Goal: Task Accomplishment & Management: Complete application form

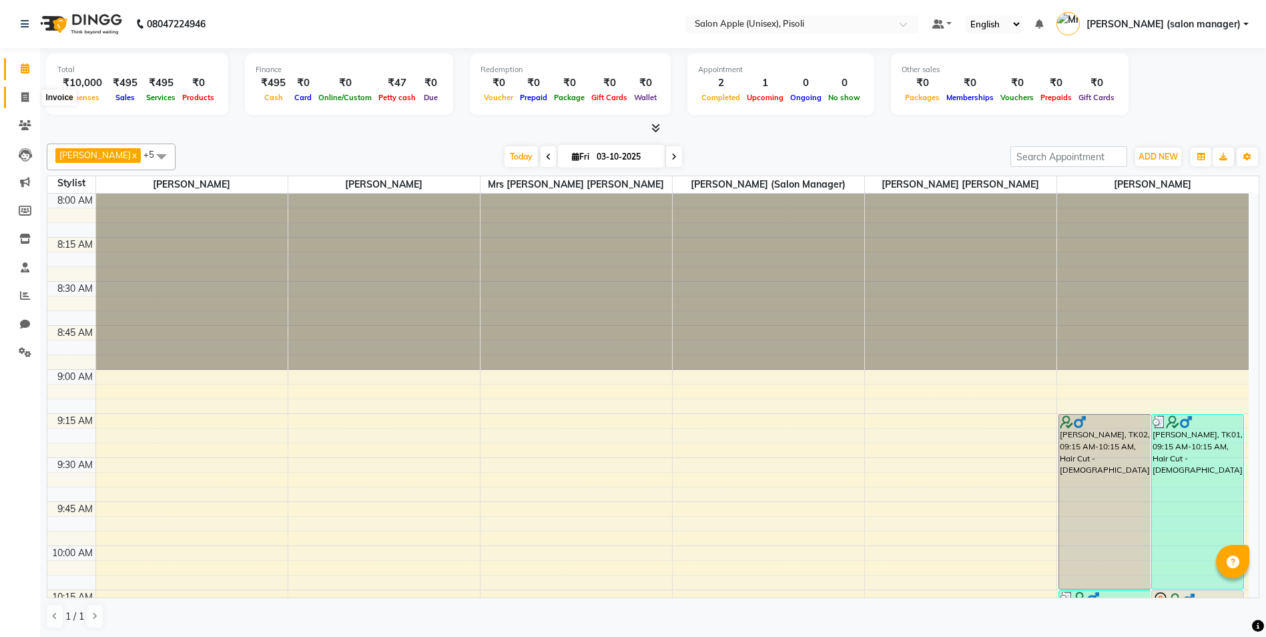
click at [23, 103] on span at bounding box center [24, 97] width 23 height 15
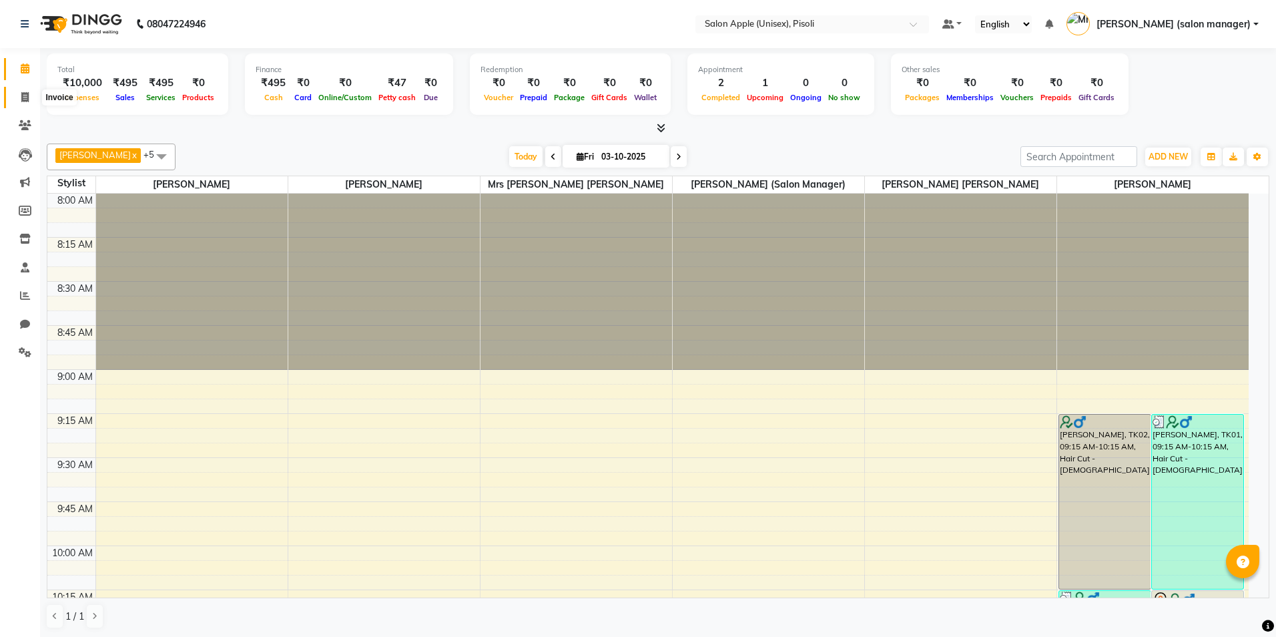
select select "5282"
select select "service"
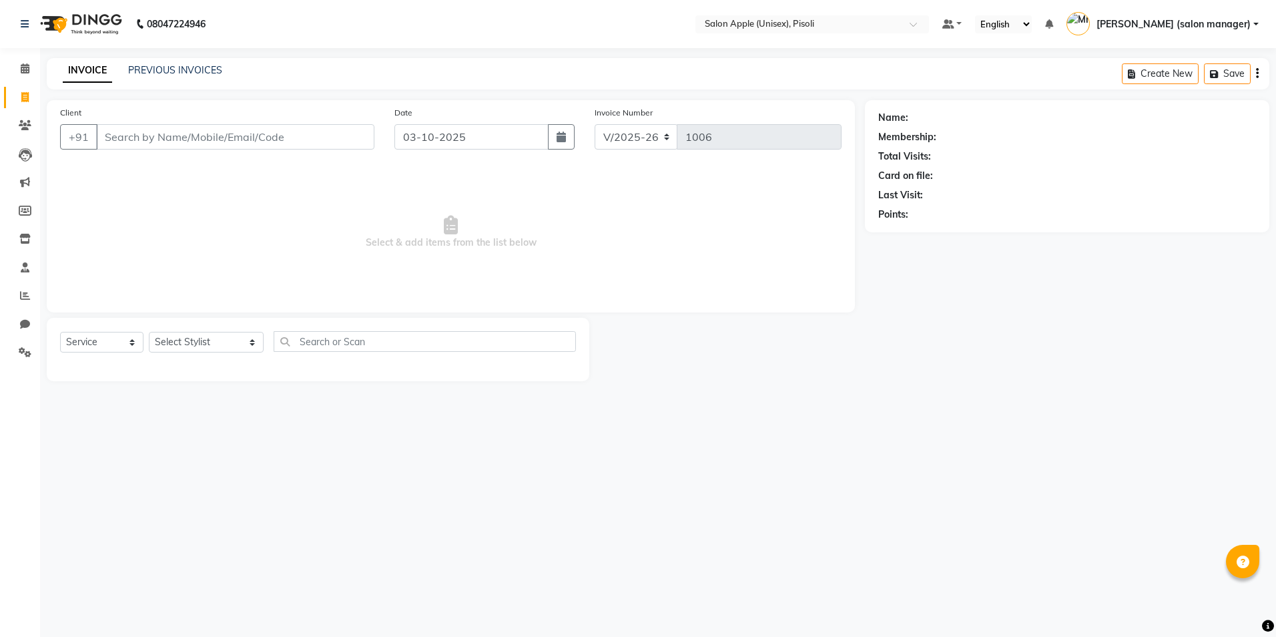
click at [151, 145] on input "Client" at bounding box center [235, 136] width 278 height 25
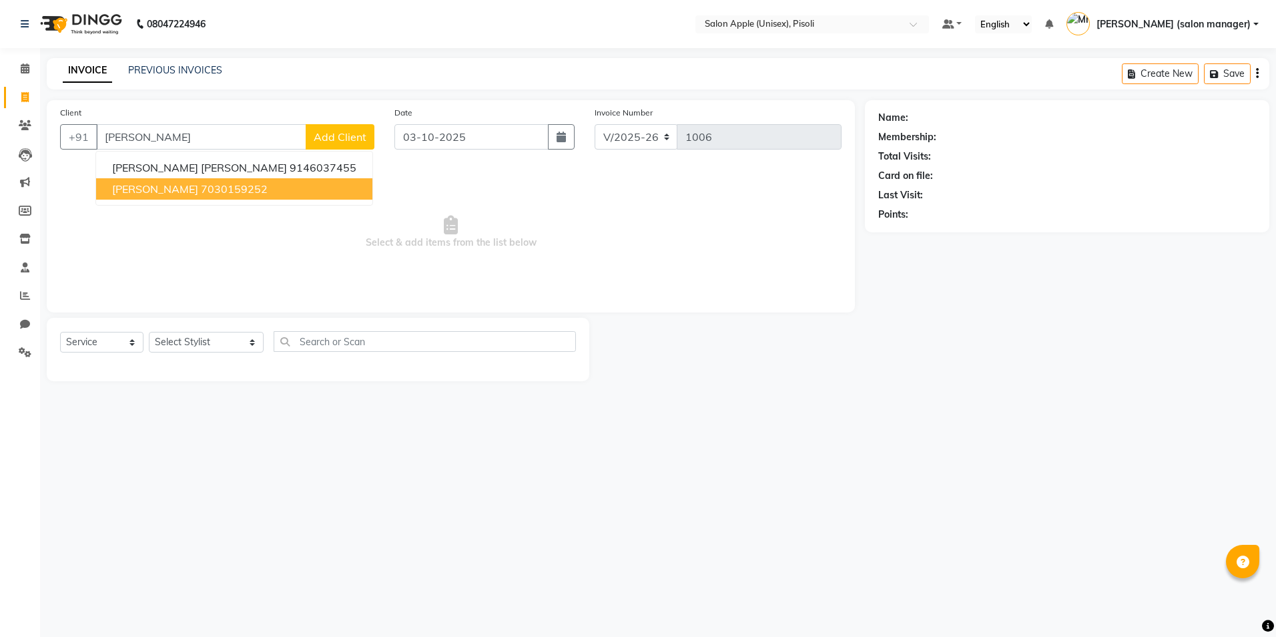
click at [198, 190] on span "[PERSON_NAME]" at bounding box center [155, 188] width 86 height 13
type input "7030159252"
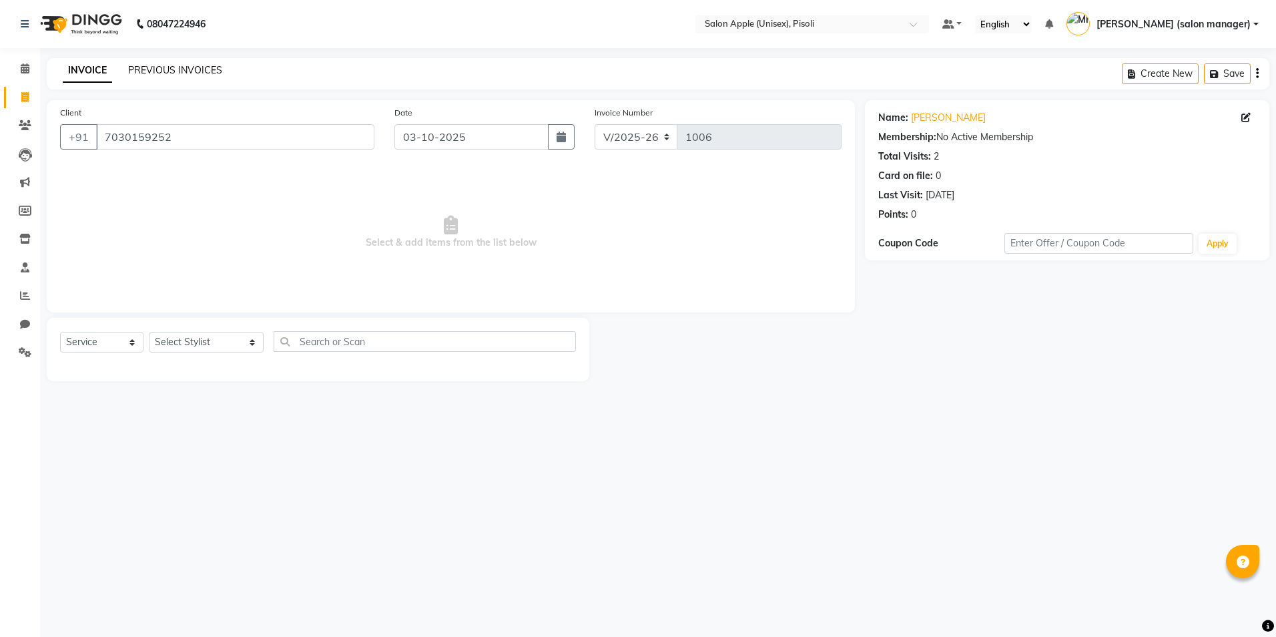
click at [183, 67] on link "PREVIOUS INVOICES" at bounding box center [175, 70] width 94 height 12
drag, startPoint x: 101, startPoint y: 344, endPoint x: 113, endPoint y: 352, distance: 15.0
click at [103, 346] on select "Select Service Product Membership Package Voucher Prepaid Gift Card" at bounding box center [101, 342] width 83 height 21
select select "membership"
click at [60, 332] on select "Select Service Product Membership Package Voucher Prepaid Gift Card" at bounding box center [101, 342] width 83 height 21
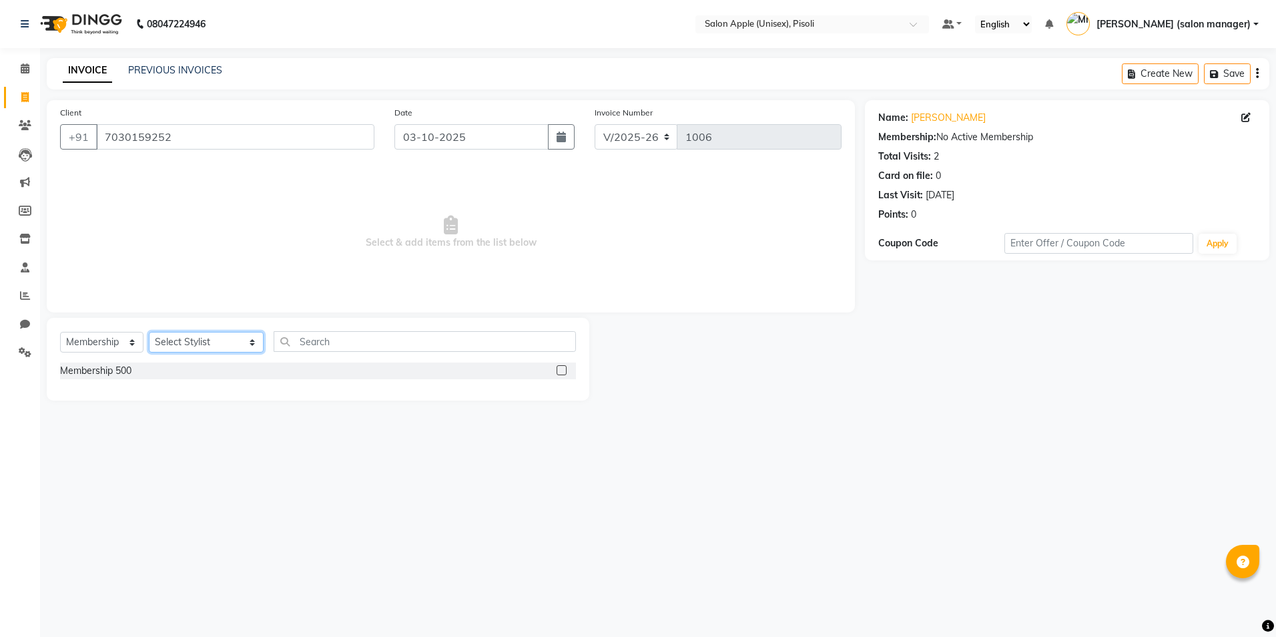
click at [219, 344] on select "Select Stylist [PERSON_NAME] Owner [PERSON_NAME] Owner [PERSON_NAME] [PERSON_NA…" at bounding box center [206, 342] width 115 height 21
select select "34592"
click at [149, 332] on select "Select Stylist [PERSON_NAME] Owner [PERSON_NAME] Owner [PERSON_NAME] [PERSON_NA…" at bounding box center [206, 342] width 115 height 21
click at [562, 372] on label at bounding box center [562, 370] width 10 height 10
click at [562, 372] on input "checkbox" at bounding box center [561, 370] width 9 height 9
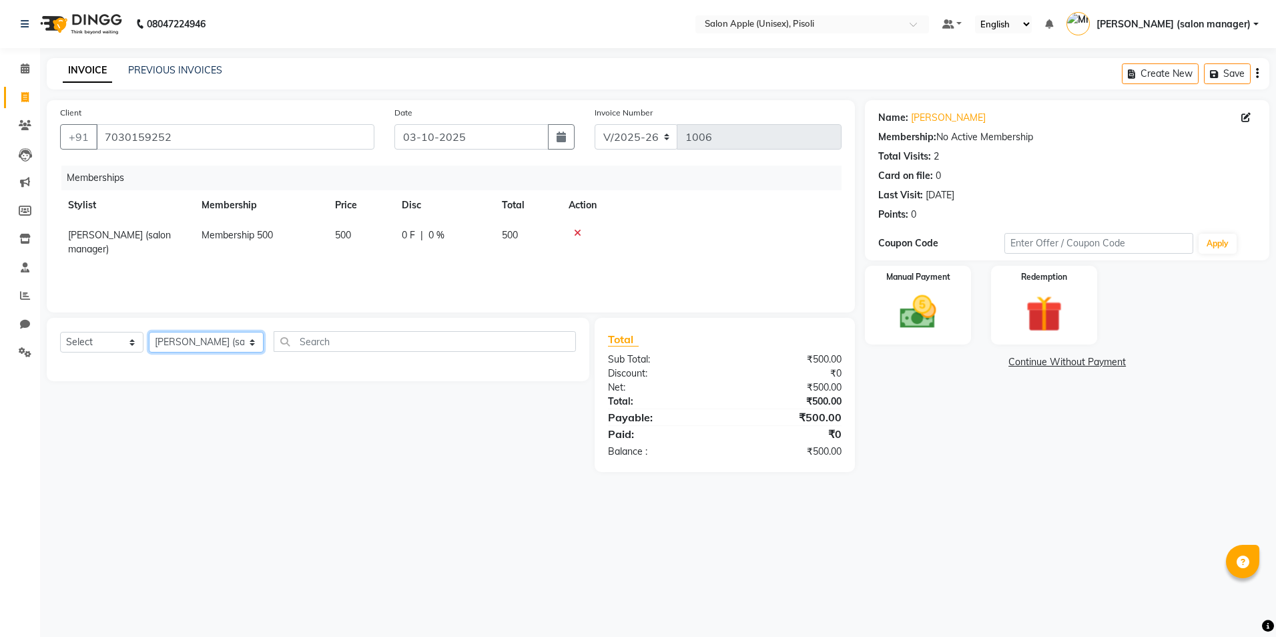
click at [204, 345] on select "Select Stylist [PERSON_NAME] Owner [PERSON_NAME] Owner [PERSON_NAME] [PERSON_NA…" at bounding box center [206, 342] width 115 height 21
click at [91, 340] on select "Select Service Product Package Voucher Prepaid Gift Card" at bounding box center [101, 342] width 83 height 21
select select "service"
click at [60, 332] on select "Select Service Product Package Voucher Prepaid Gift Card" at bounding box center [101, 342] width 83 height 21
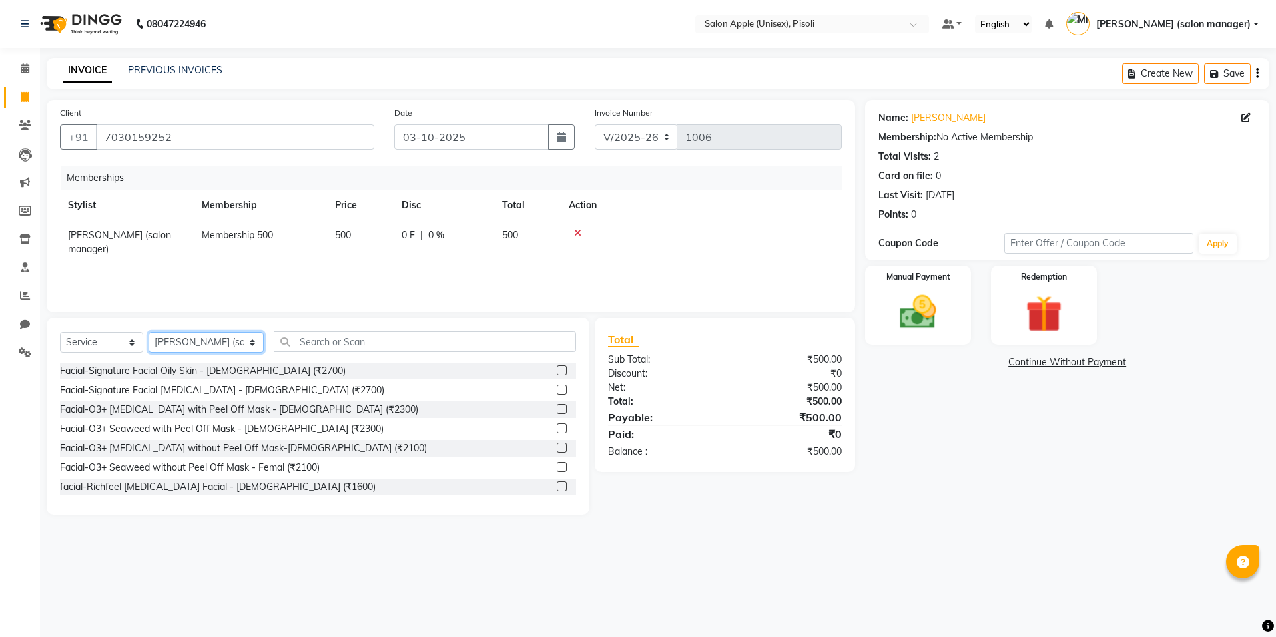
click at [184, 341] on select "Select Stylist [PERSON_NAME] Owner [PERSON_NAME] Owner [PERSON_NAME] [PERSON_NA…" at bounding box center [206, 342] width 115 height 21
select select "89717"
click at [149, 332] on select "Select Stylist [PERSON_NAME] Owner [PERSON_NAME] Owner [PERSON_NAME] [PERSON_NA…" at bounding box center [206, 342] width 115 height 21
click at [311, 343] on input "text" at bounding box center [425, 341] width 302 height 21
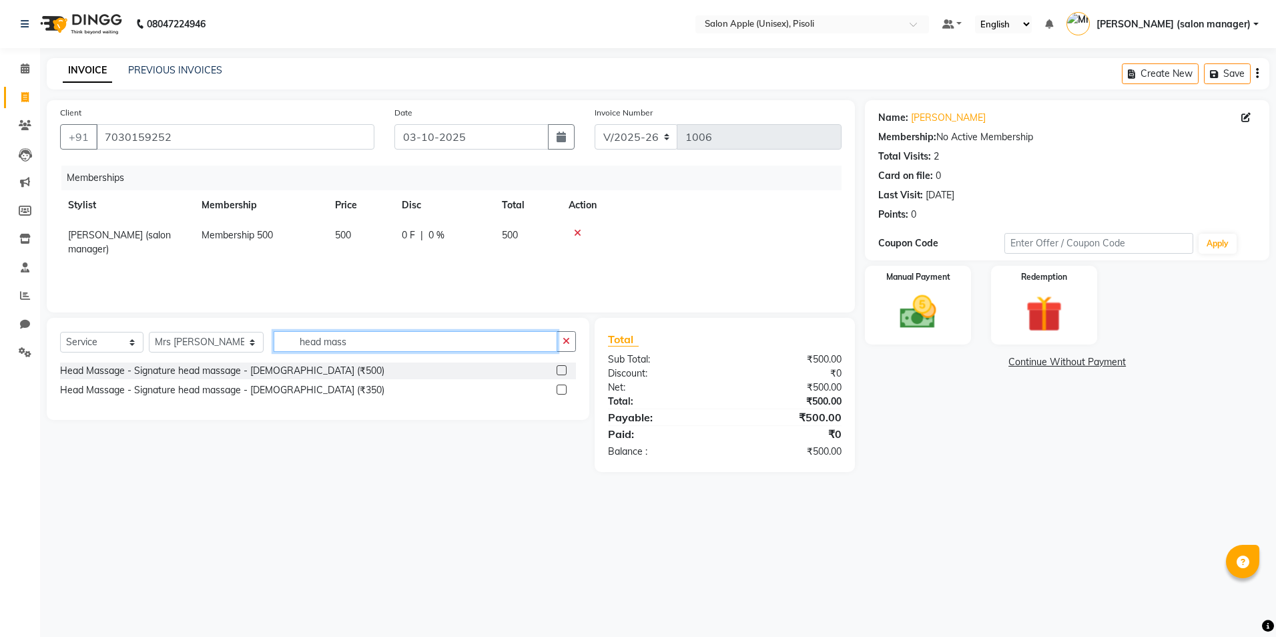
type input "head mass"
click at [561, 372] on label at bounding box center [562, 370] width 10 height 10
click at [561, 372] on input "checkbox" at bounding box center [561, 370] width 9 height 9
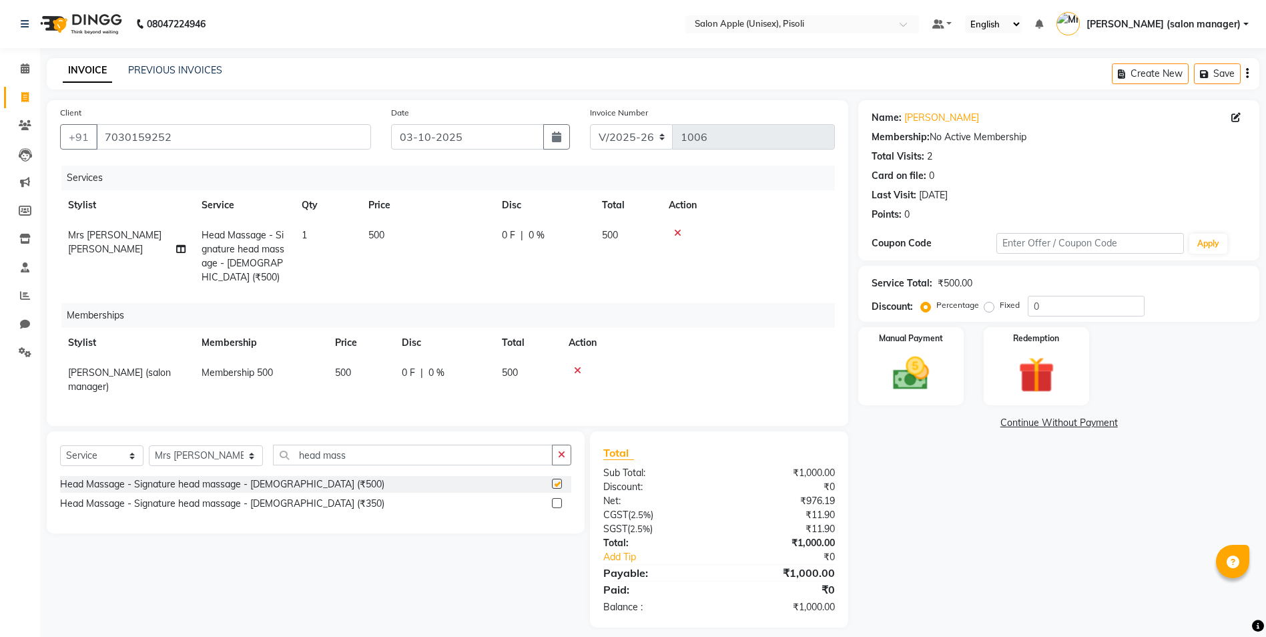
checkbox input "false"
click at [360, 462] on input "head mass" at bounding box center [413, 454] width 280 height 21
type input "h"
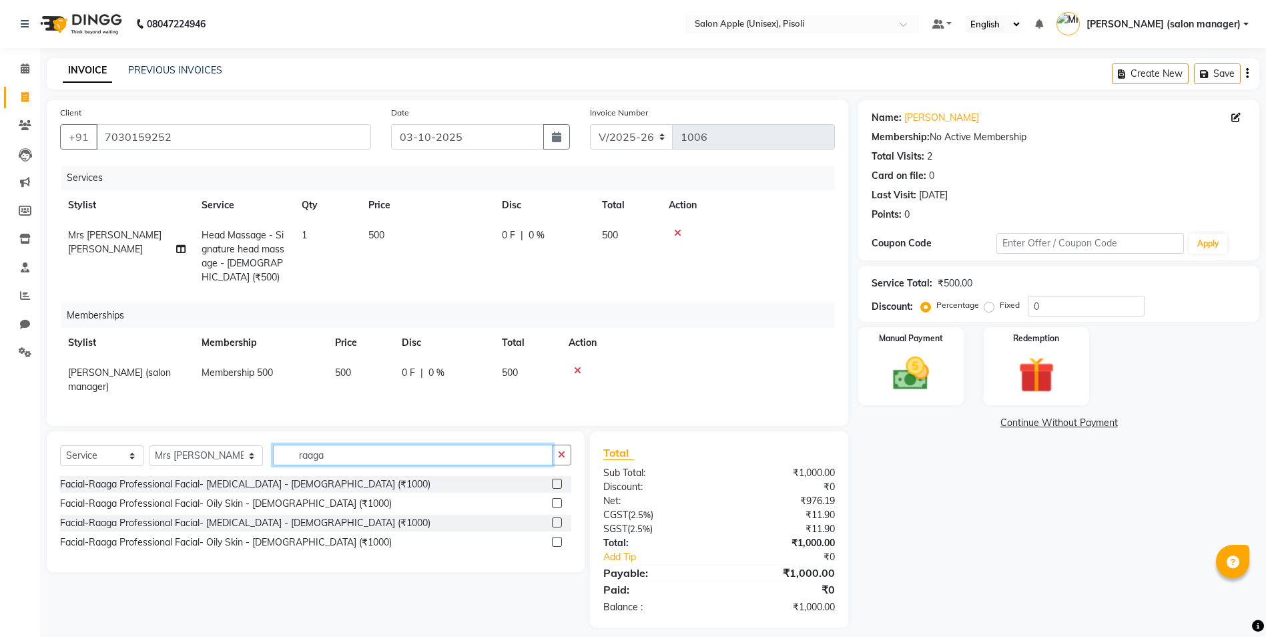
type input "raaga"
click at [557, 508] on label at bounding box center [557, 503] width 10 height 10
click at [557, 508] on input "checkbox" at bounding box center [556, 503] width 9 height 9
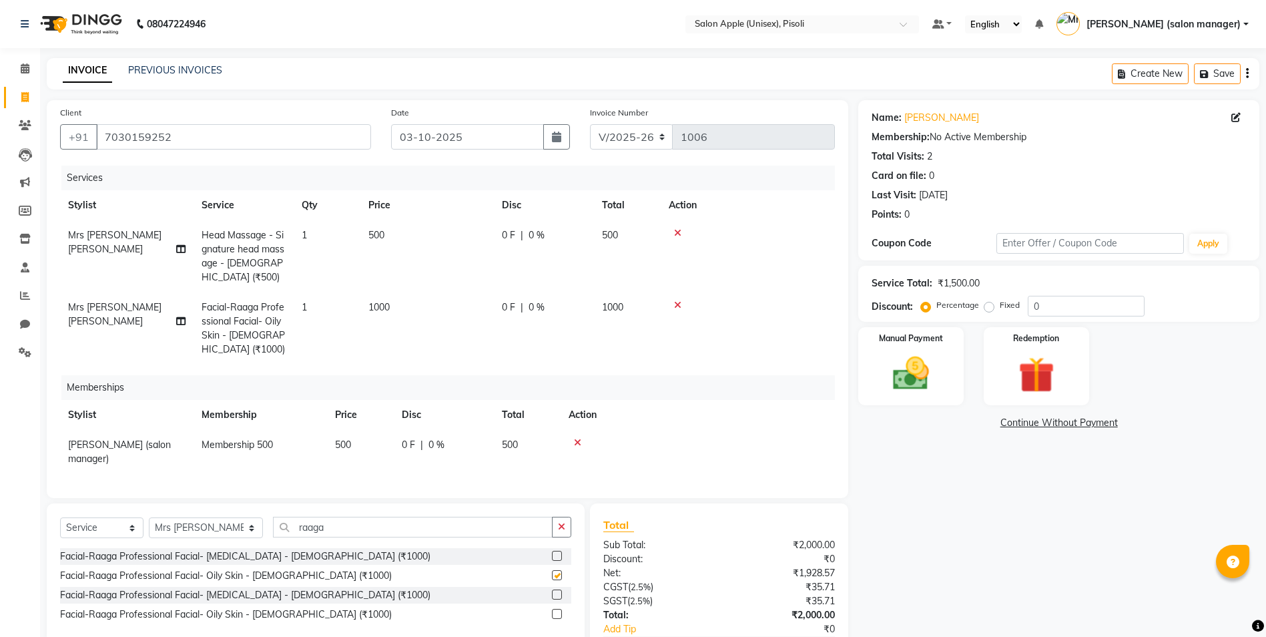
checkbox input "false"
click at [340, 537] on input "raaga" at bounding box center [413, 527] width 280 height 21
click at [190, 538] on select "Select Stylist [PERSON_NAME] Owner [PERSON_NAME] Owner [PERSON_NAME] [PERSON_NA…" at bounding box center [206, 527] width 114 height 21
select select "70544"
click at [149, 527] on select "Select Stylist [PERSON_NAME] Owner [PERSON_NAME] Owner [PERSON_NAME] [PERSON_NA…" at bounding box center [206, 527] width 114 height 21
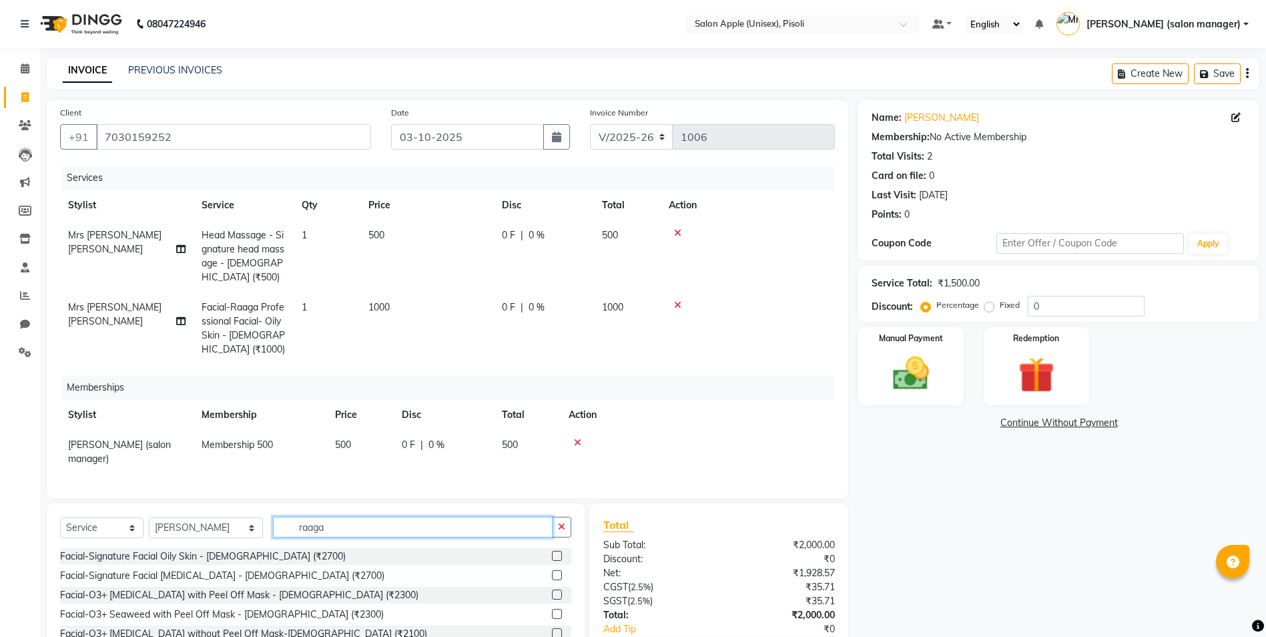
click at [368, 537] on input "raaga" at bounding box center [413, 527] width 280 height 21
type input "r"
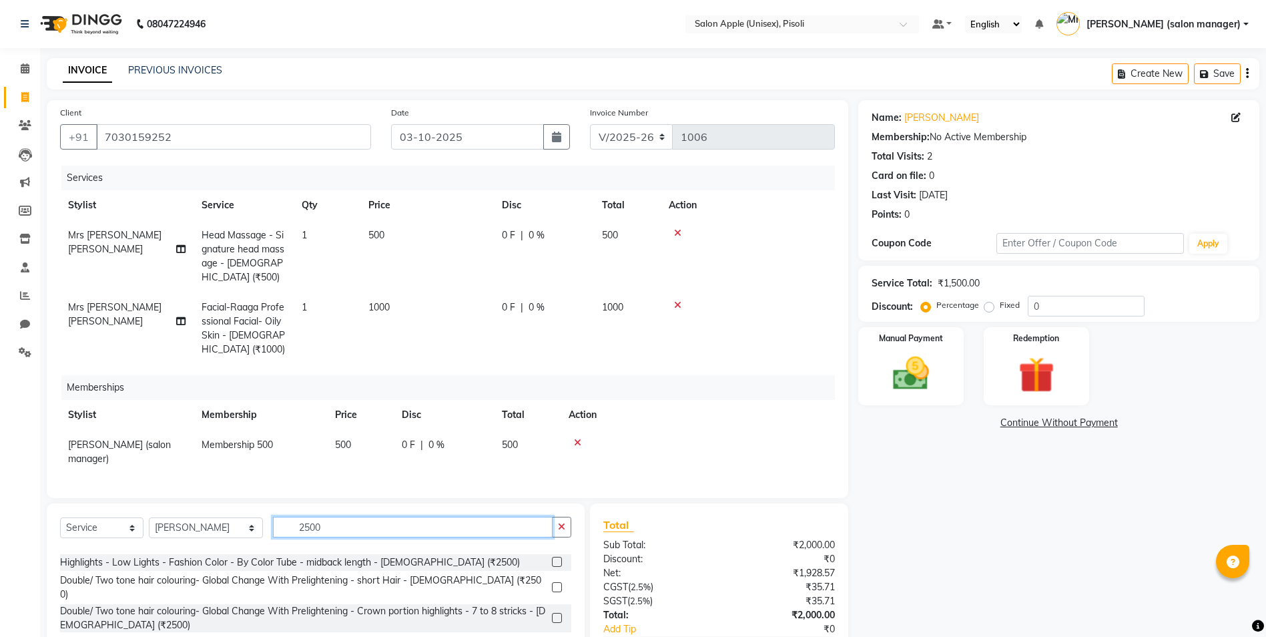
scroll to position [93, 0]
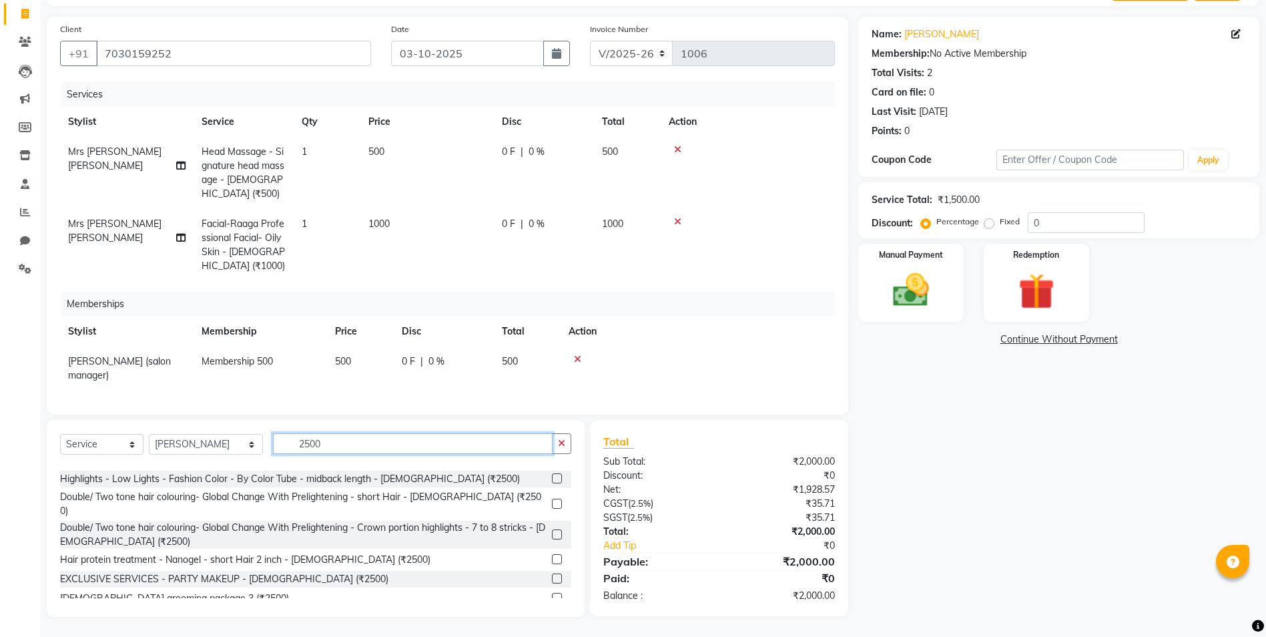
type input "2500"
click at [552, 593] on label at bounding box center [557, 598] width 10 height 10
click at [552, 594] on input "checkbox" at bounding box center [556, 598] width 9 height 9
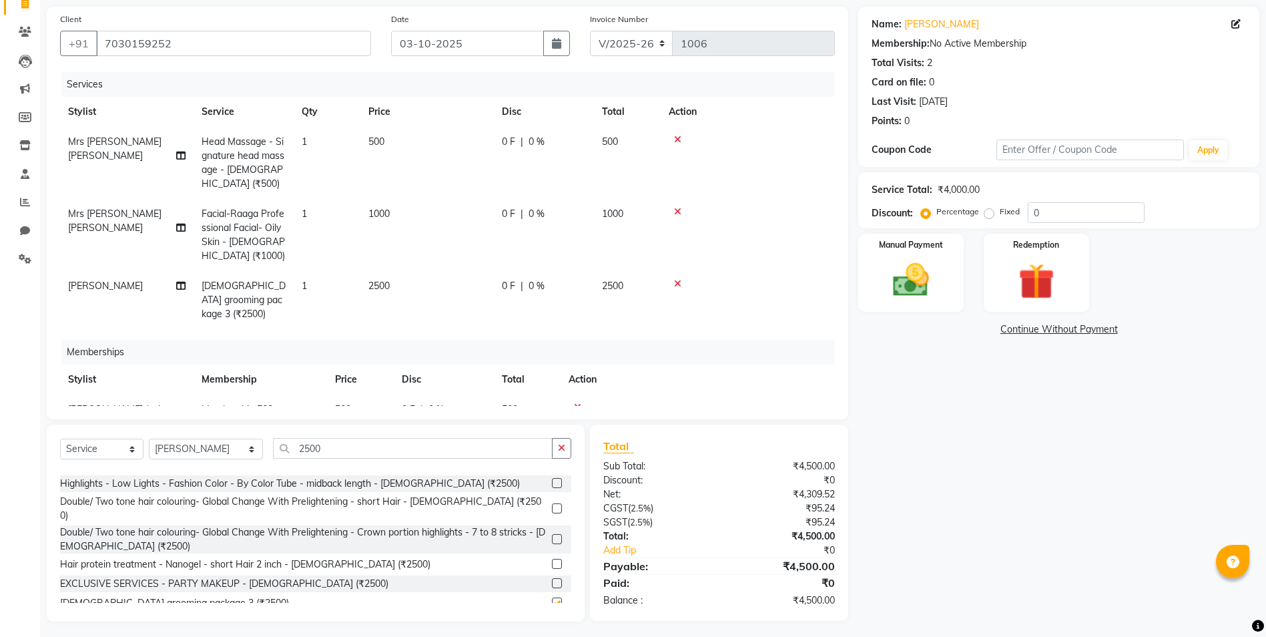
checkbox input "false"
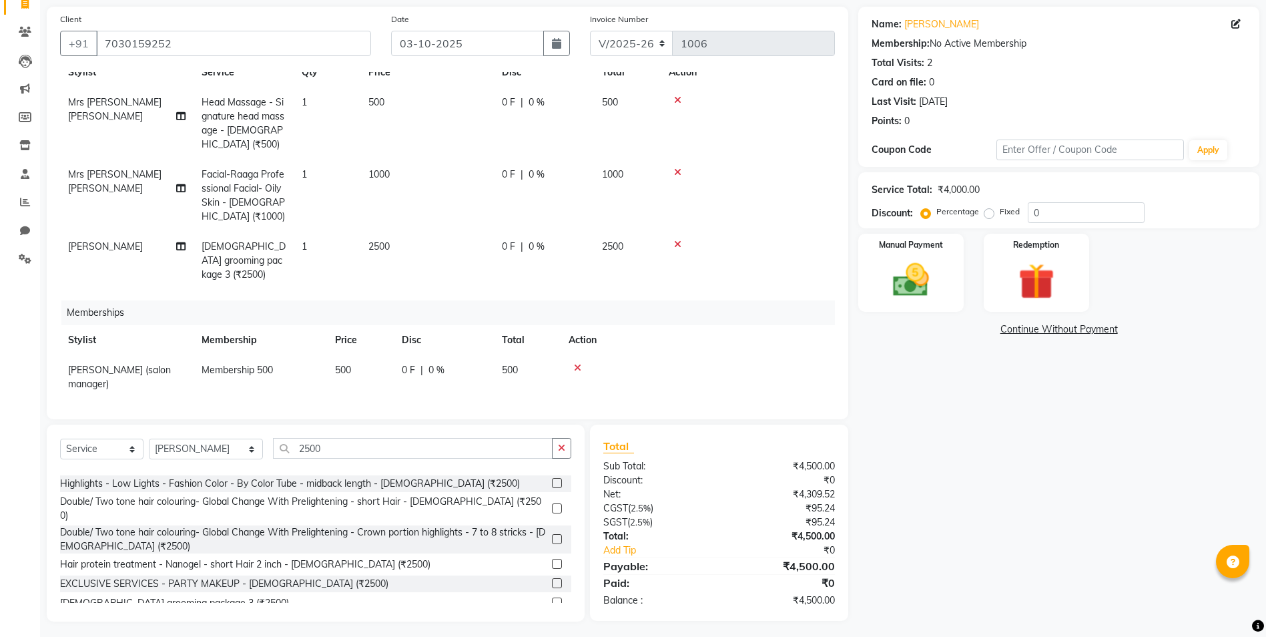
scroll to position [0, 0]
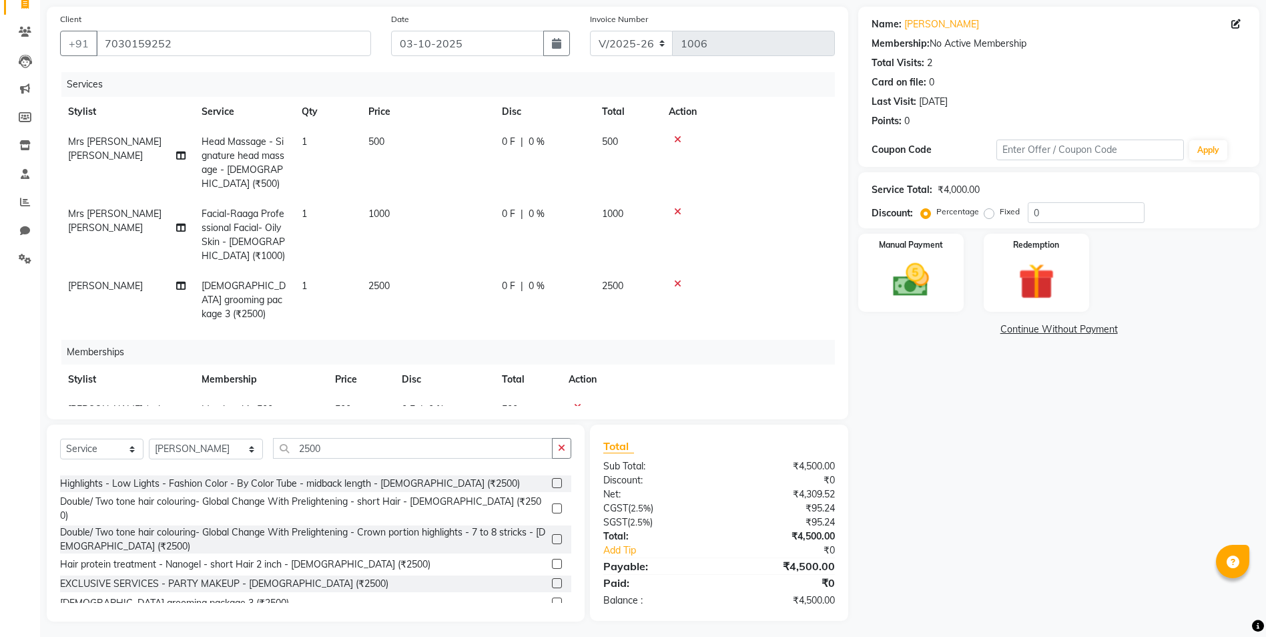
click at [527, 140] on div "0 F | 0 %" at bounding box center [544, 142] width 84 height 14
select select "89717"
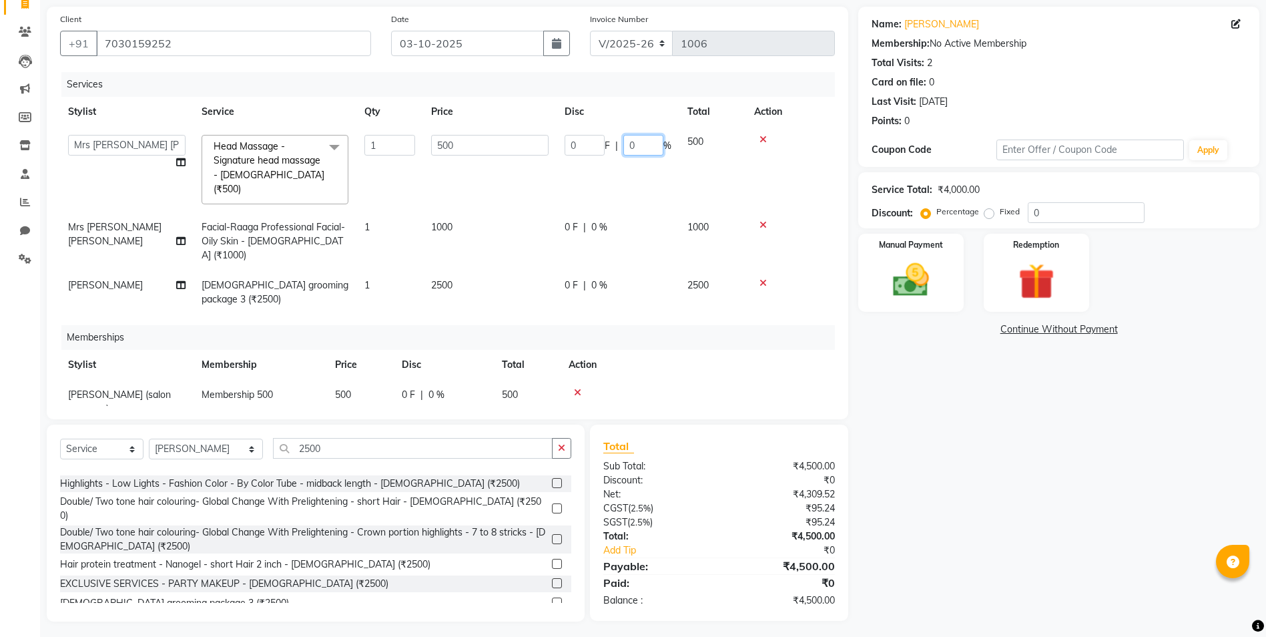
click at [651, 147] on input "0" at bounding box center [643, 145] width 40 height 21
type input "2"
type input "10"
click at [593, 212] on td "0 F | 0 %" at bounding box center [618, 241] width 123 height 58
select select "89717"
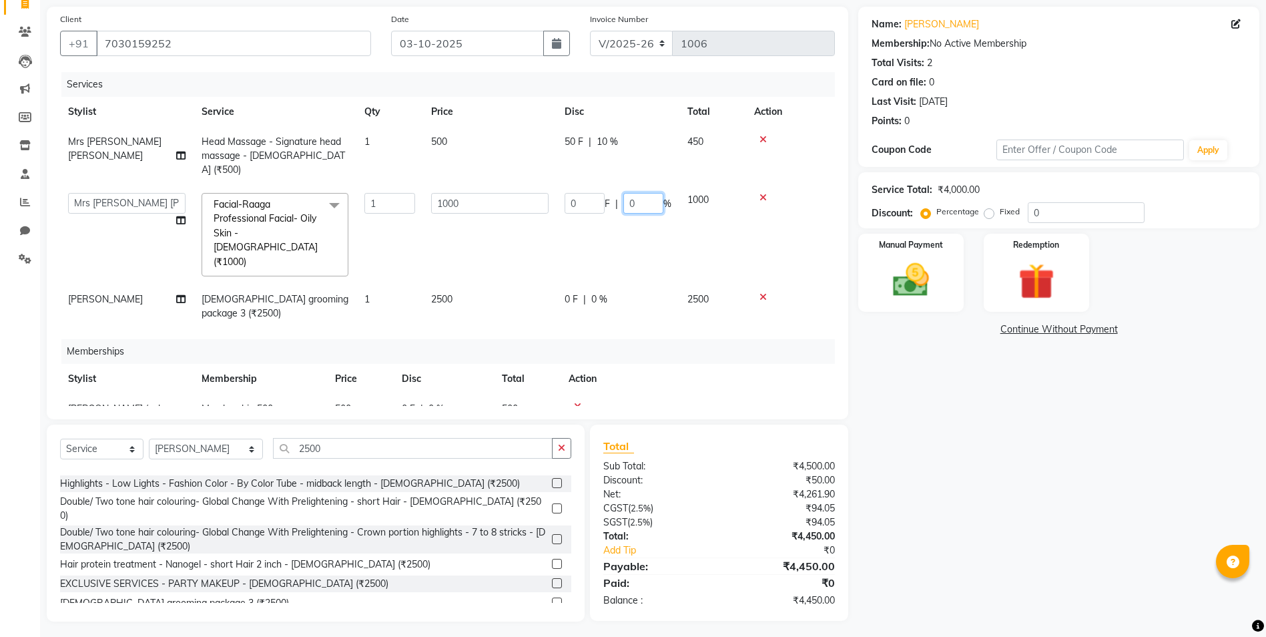
click at [643, 194] on input "0" at bounding box center [643, 203] width 40 height 21
type input "10"
click at [685, 350] on div "Services Stylist Service Qty Price Disc Total Action Mrs [PERSON_NAME] [PERSON_…" at bounding box center [447, 239] width 775 height 334
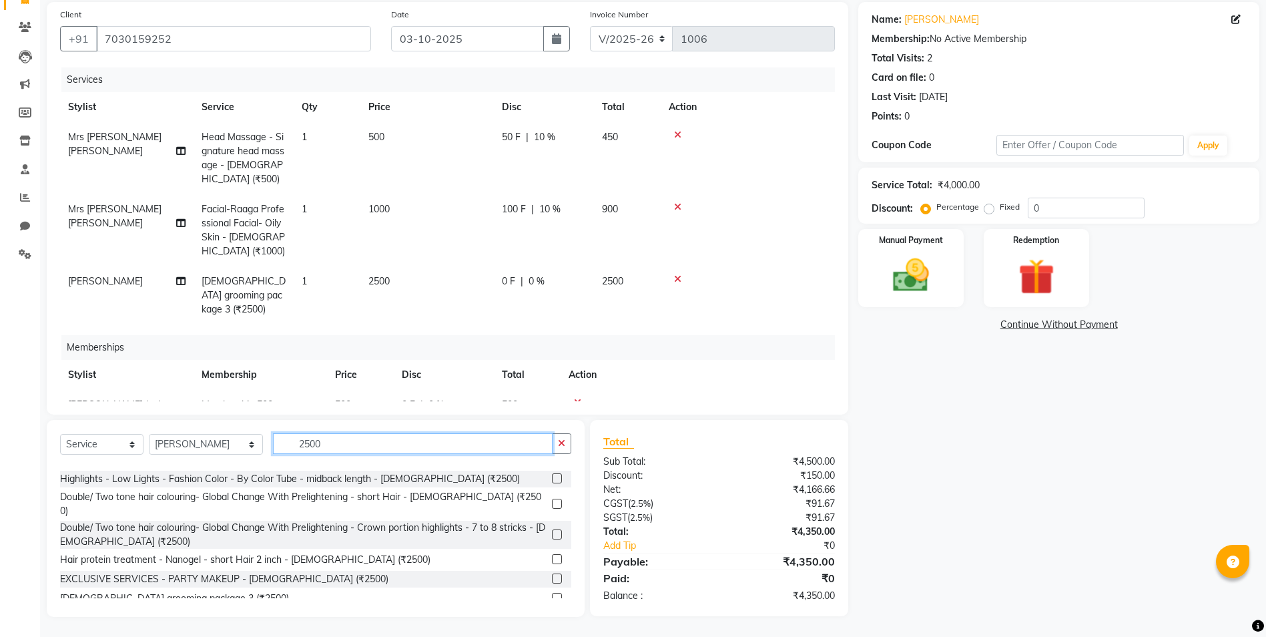
click at [329, 444] on input "2500" at bounding box center [413, 443] width 280 height 21
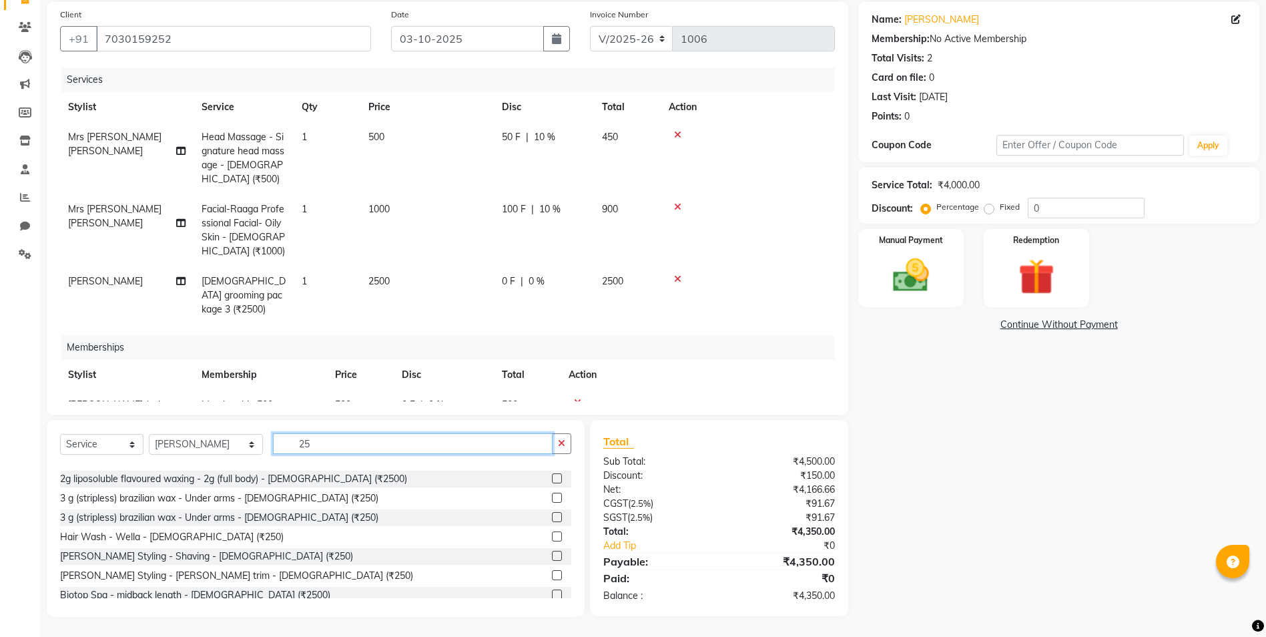
scroll to position [400, 0]
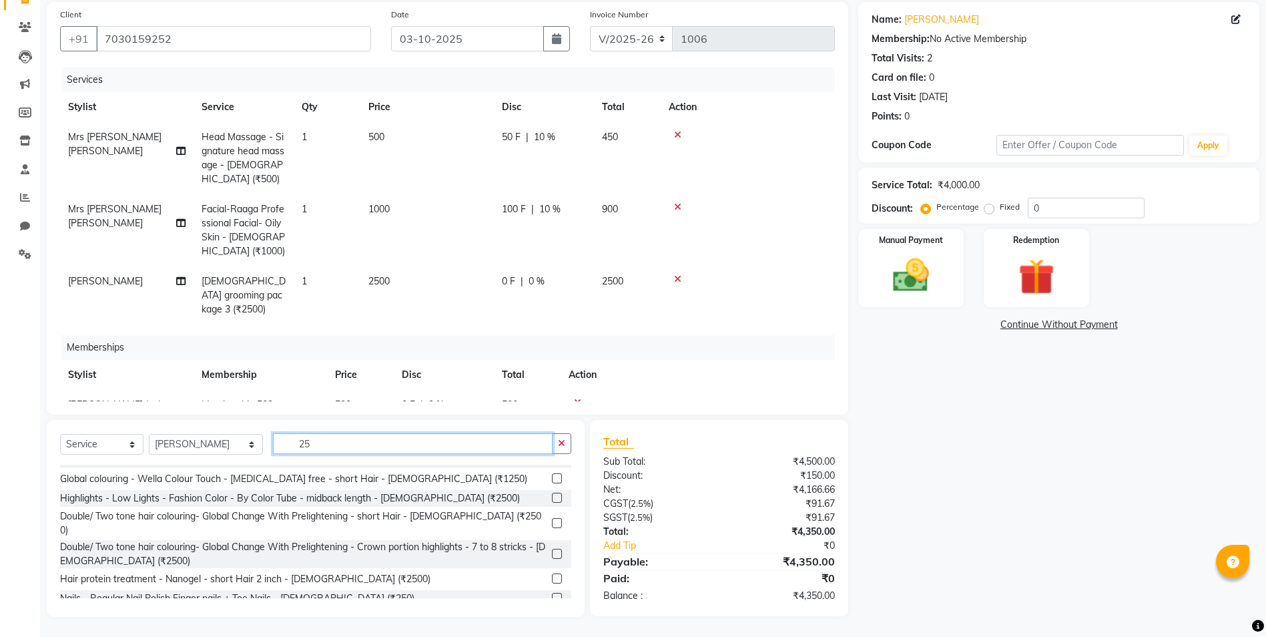
type input "2"
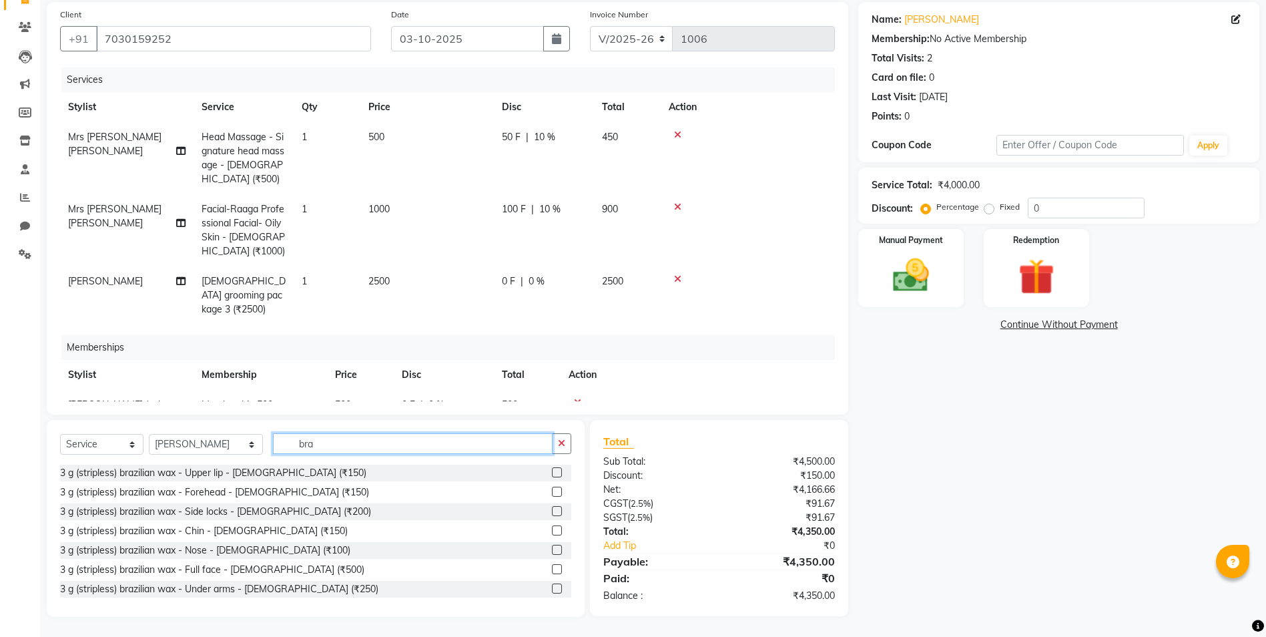
scroll to position [60, 0]
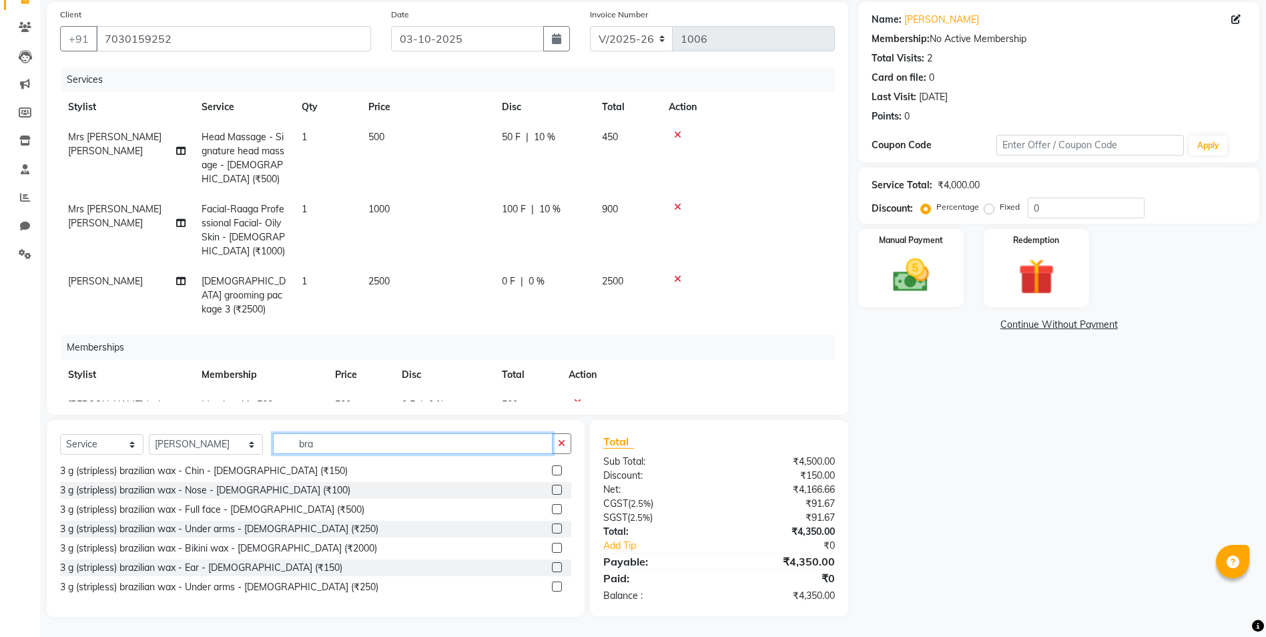
type input "bra"
click at [552, 566] on label at bounding box center [557, 567] width 10 height 10
click at [552, 566] on input "checkbox" at bounding box center [556, 567] width 9 height 9
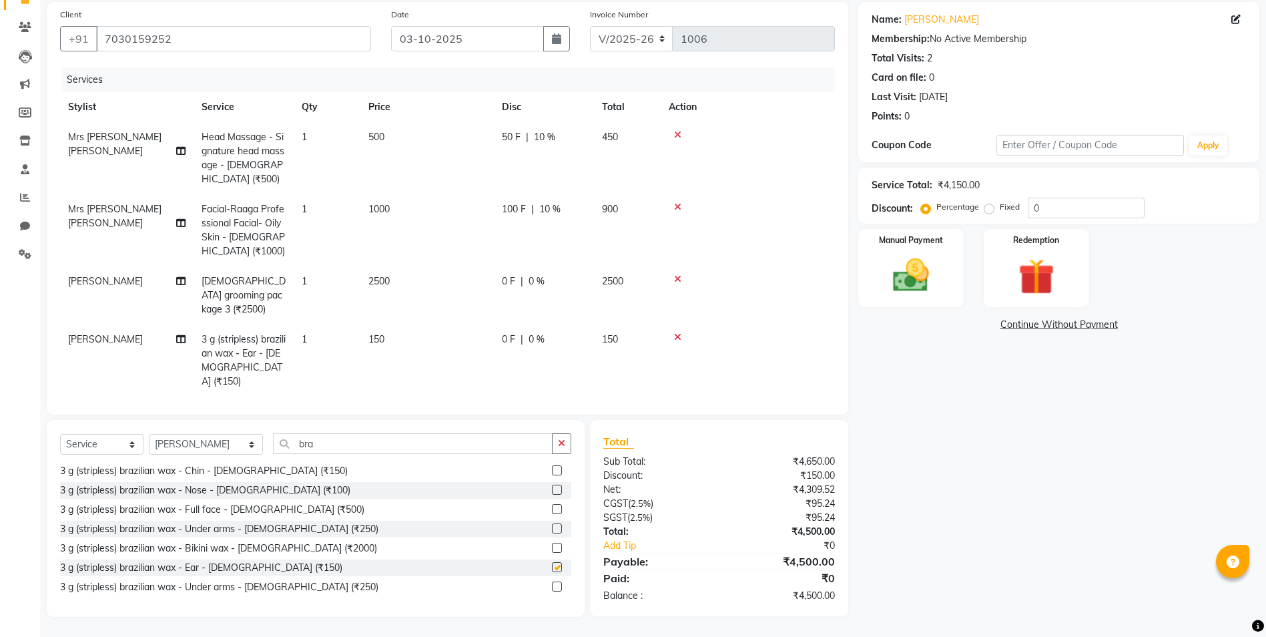
checkbox input "false"
click at [534, 332] on span "0 %" at bounding box center [537, 339] width 16 height 14
select select "70544"
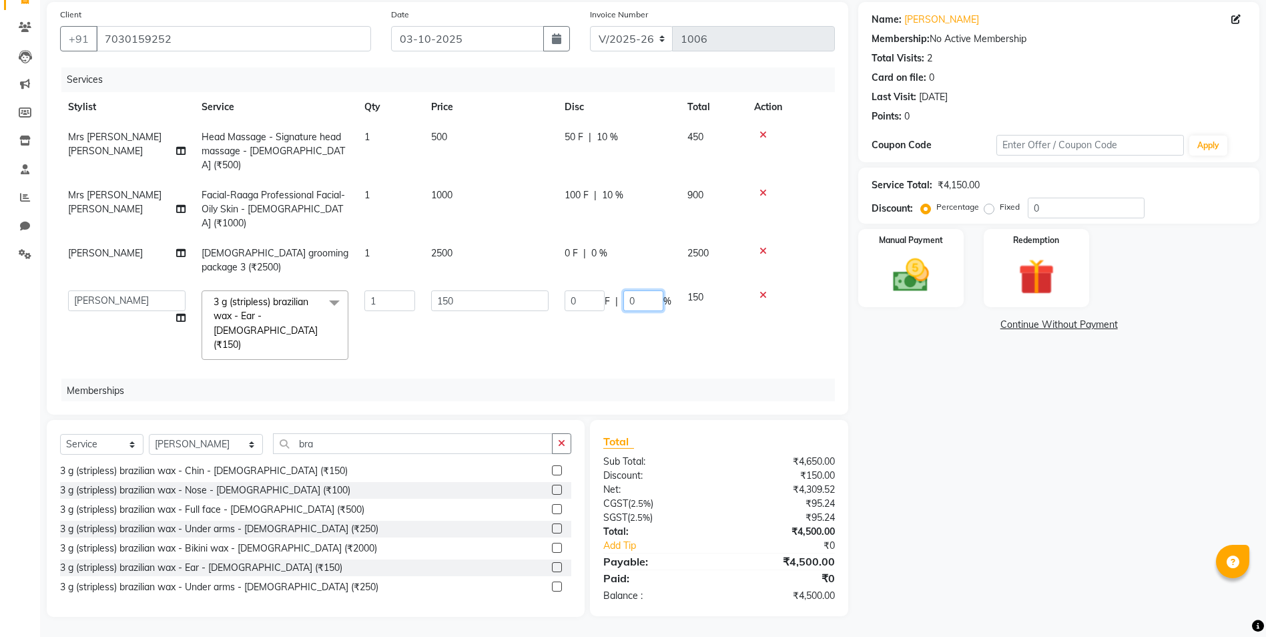
click at [647, 290] on input "0" at bounding box center [643, 300] width 40 height 21
type input "10"
click at [688, 300] on tbody "Mrs [PERSON_NAME] [PERSON_NAME] Head Massage - Signature head massage - [DEMOGR…" at bounding box center [447, 245] width 775 height 246
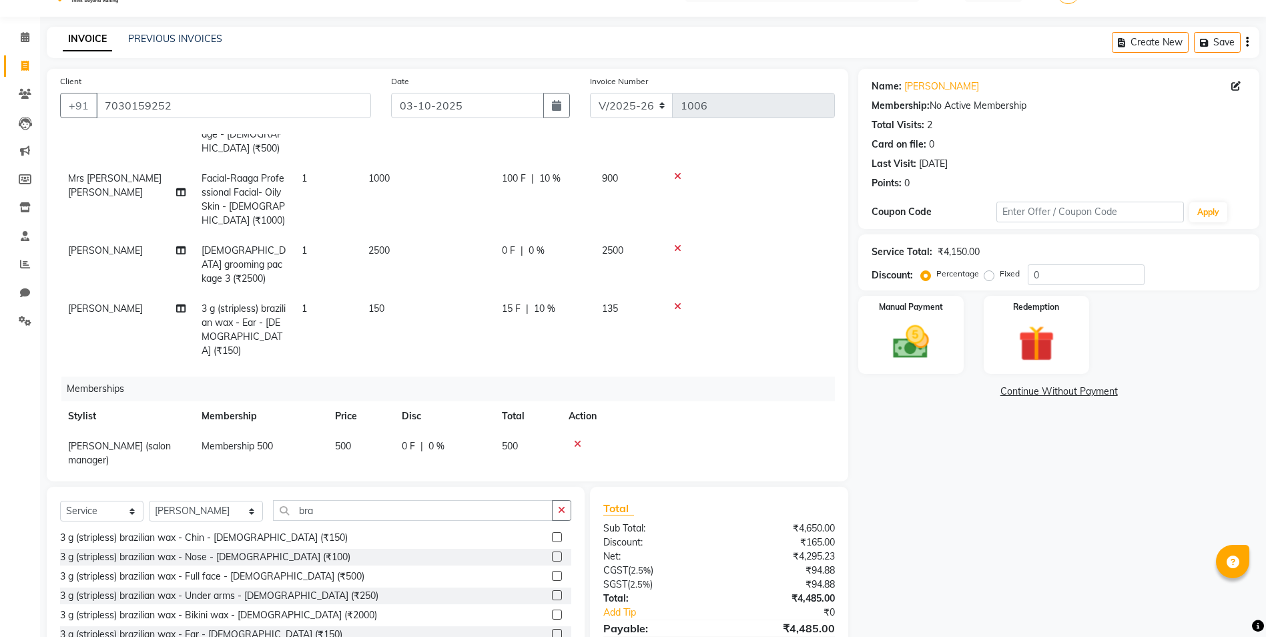
scroll to position [98, 0]
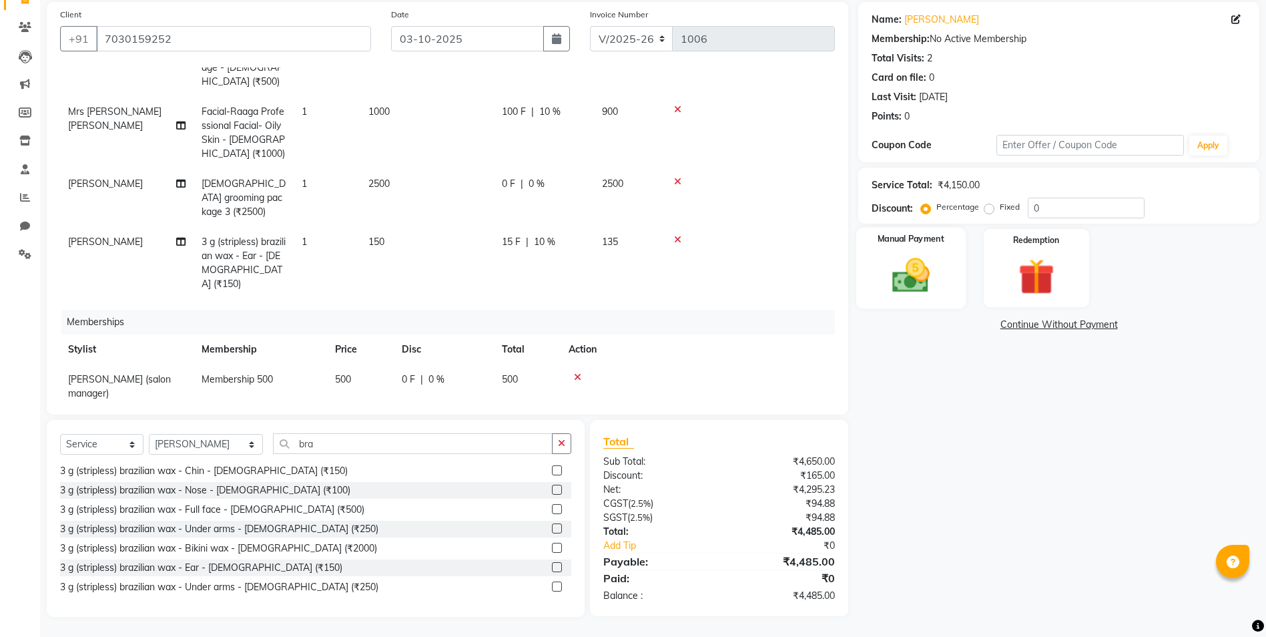
click at [907, 254] on img at bounding box center [910, 275] width 61 height 43
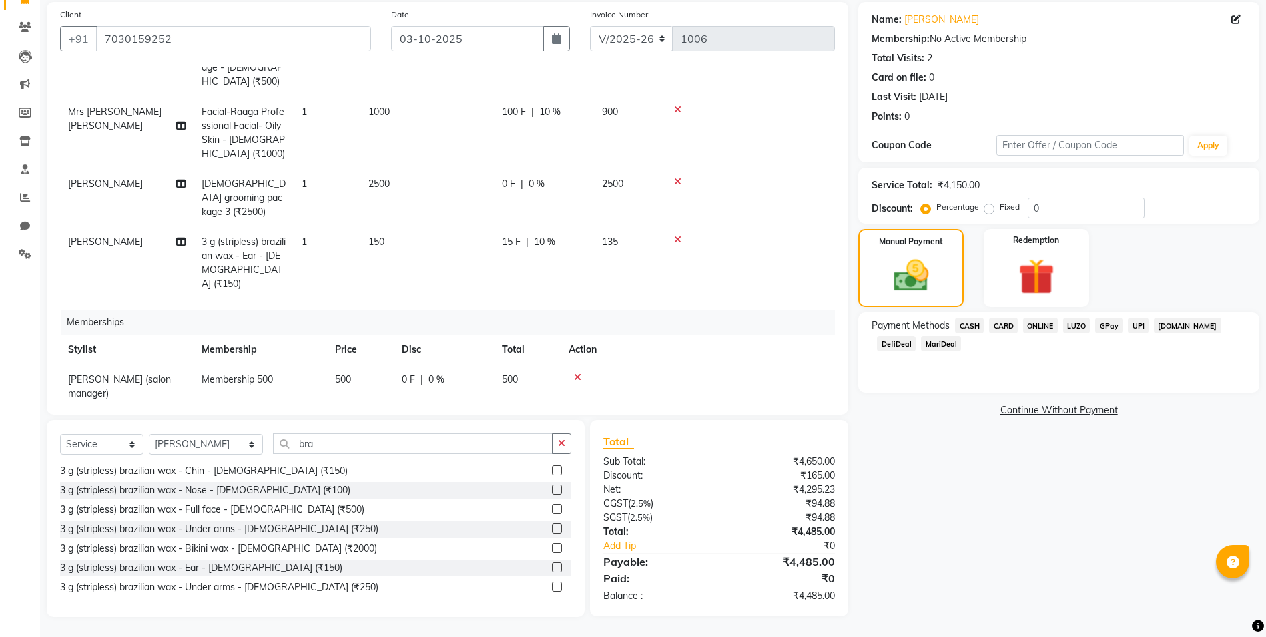
click at [983, 324] on span "CASH" at bounding box center [969, 325] width 29 height 15
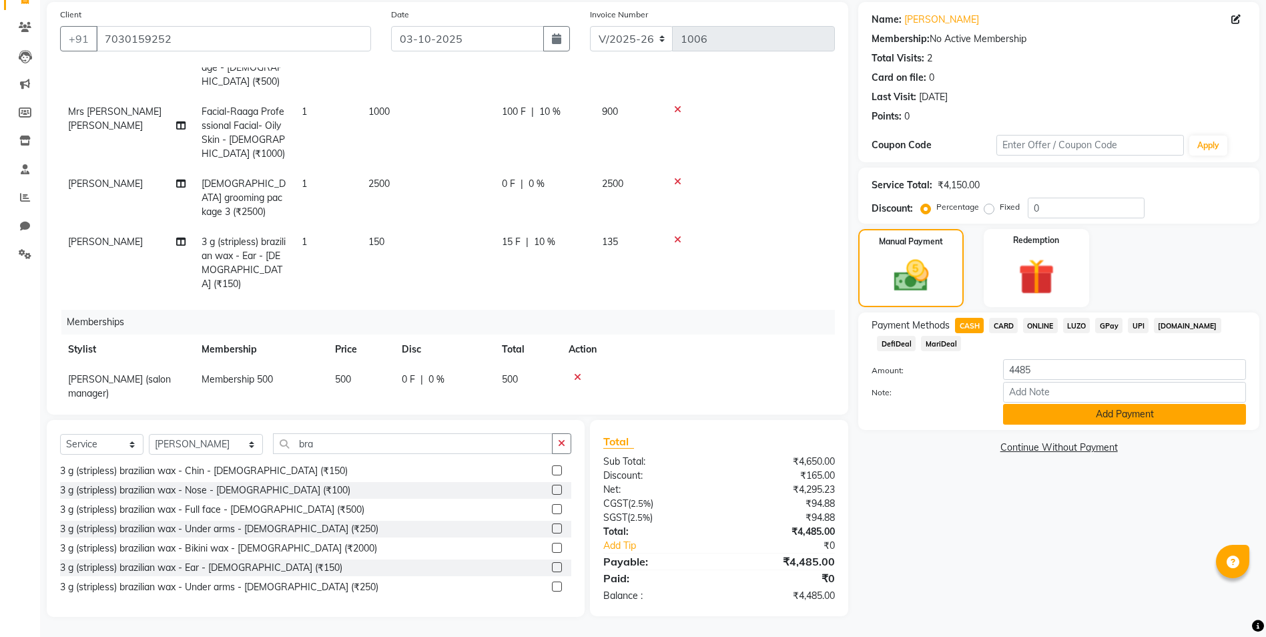
click at [1058, 410] on button "Add Payment" at bounding box center [1124, 414] width 243 height 21
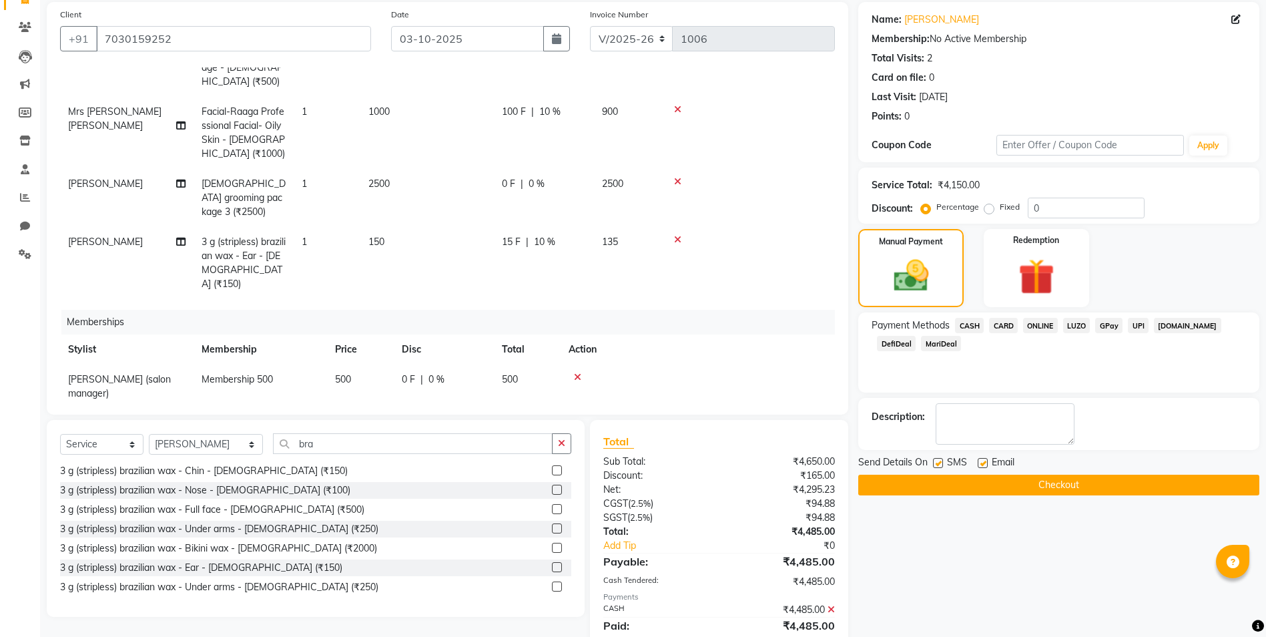
click at [984, 462] on label at bounding box center [983, 463] width 10 height 10
click at [984, 462] on input "checkbox" at bounding box center [982, 463] width 9 height 9
checkbox input "false"
click at [987, 486] on button "Checkout" at bounding box center [1058, 484] width 401 height 21
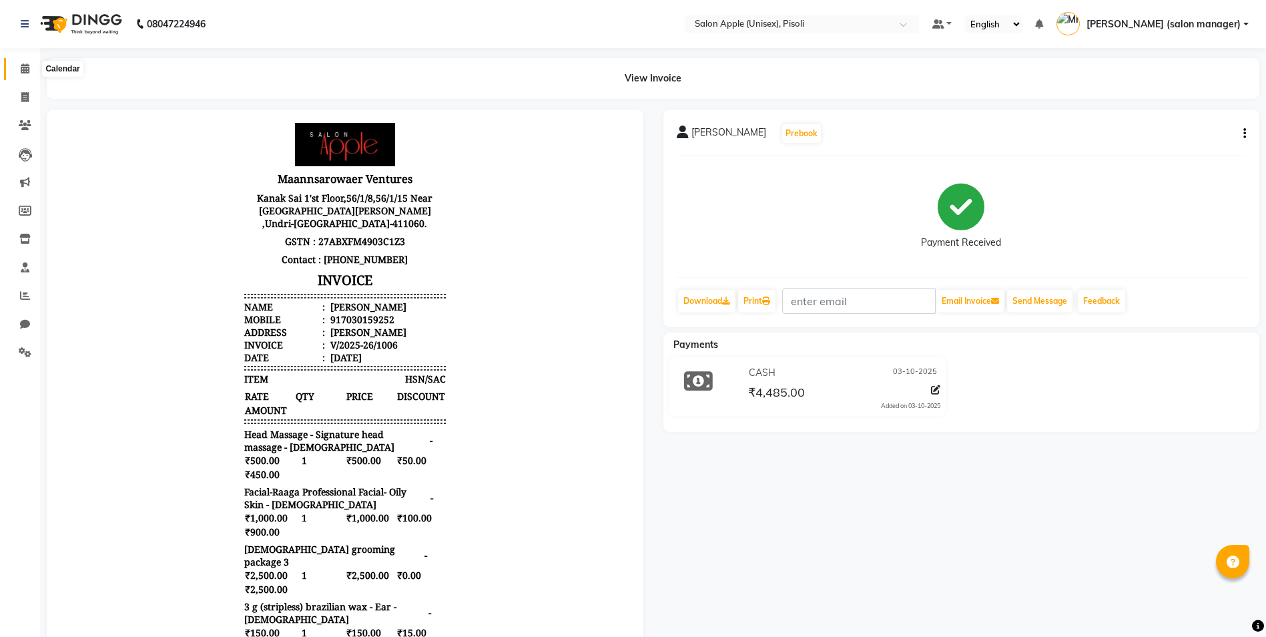
click at [21, 69] on icon at bounding box center [25, 68] width 9 height 10
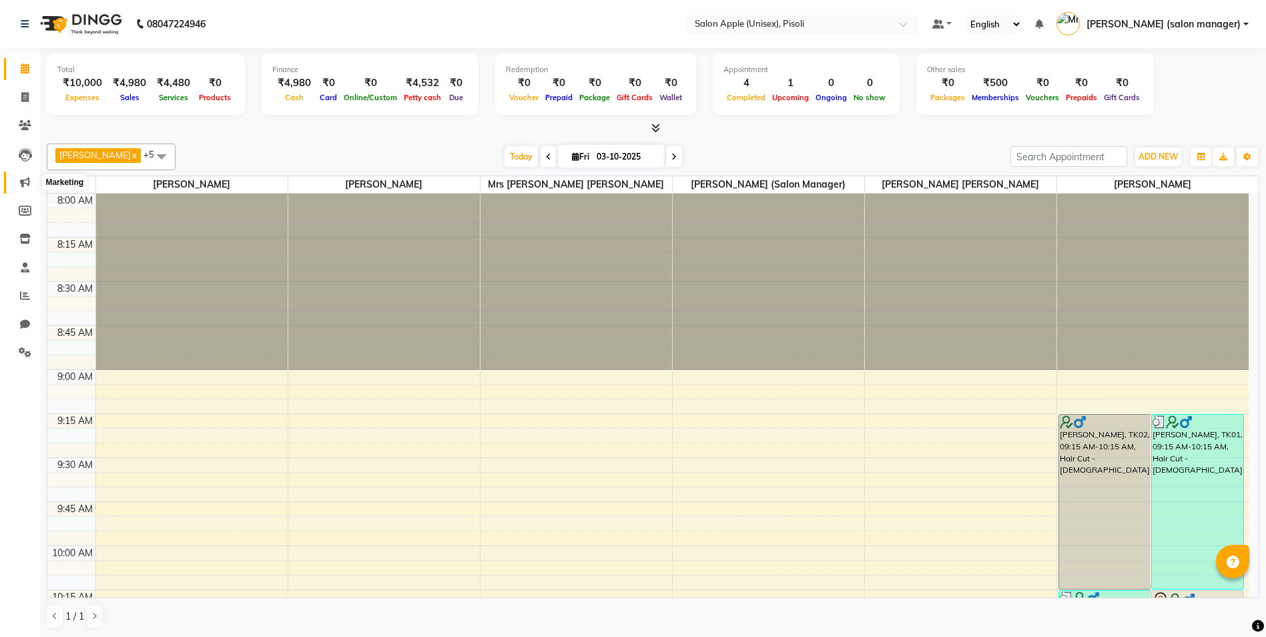
click at [27, 182] on icon at bounding box center [25, 182] width 10 height 10
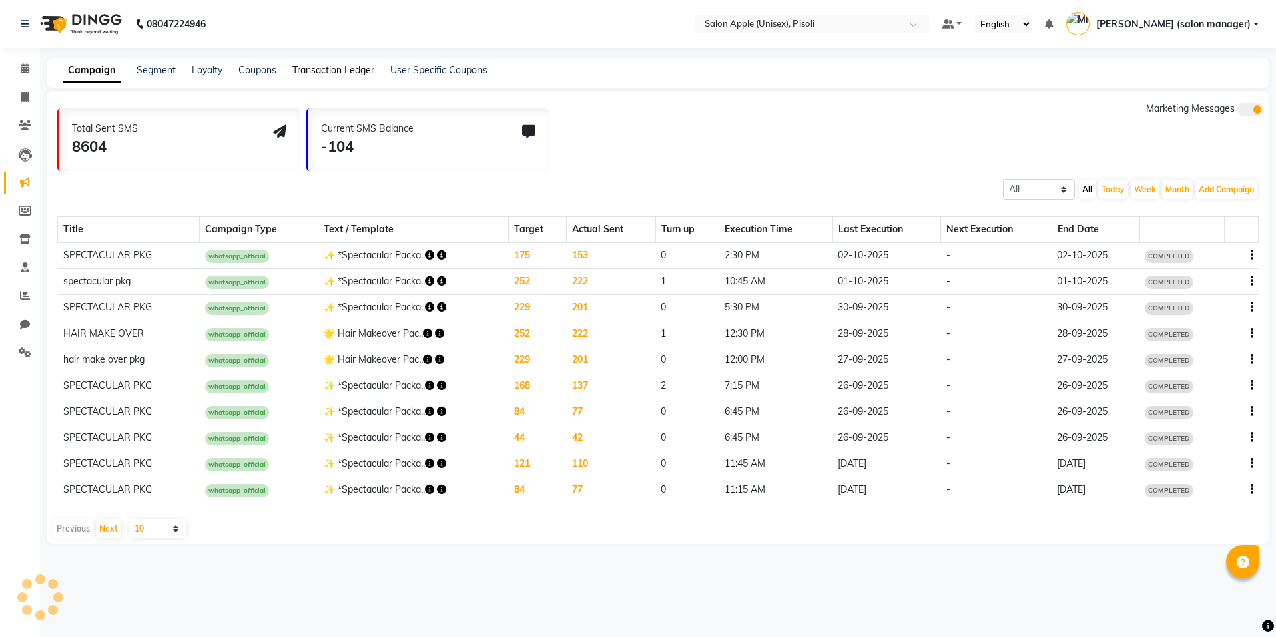
click at [336, 71] on link "Transaction Ledger" at bounding box center [333, 70] width 82 height 12
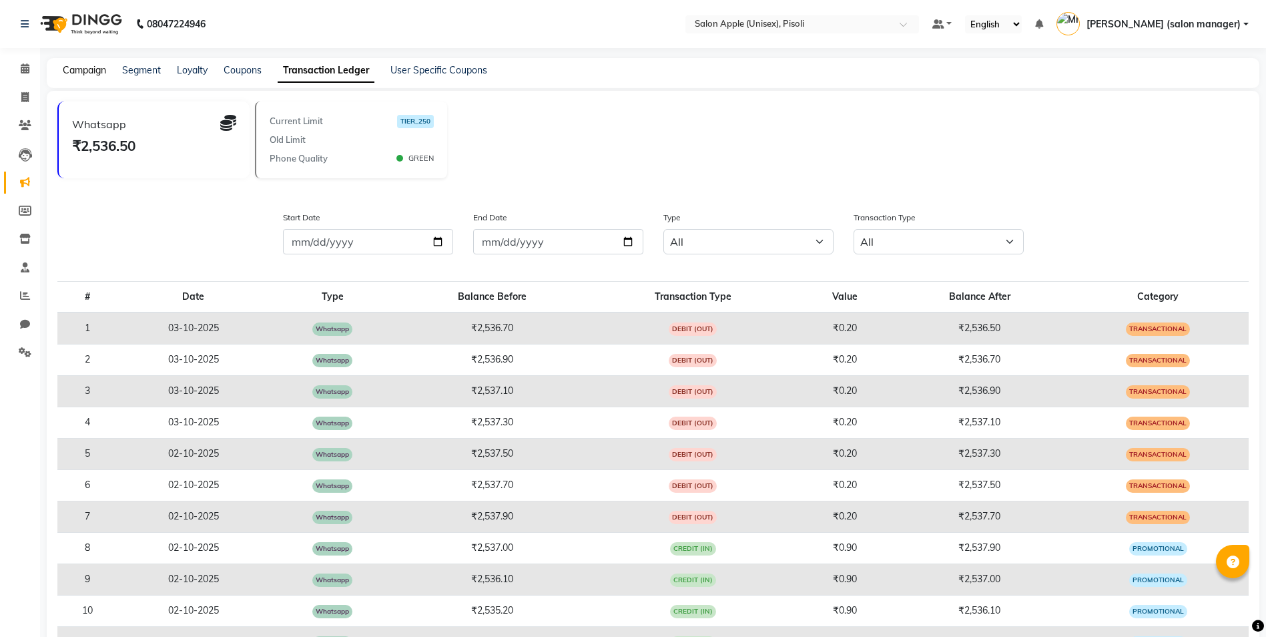
click at [99, 67] on link "Campaign" at bounding box center [84, 70] width 43 height 12
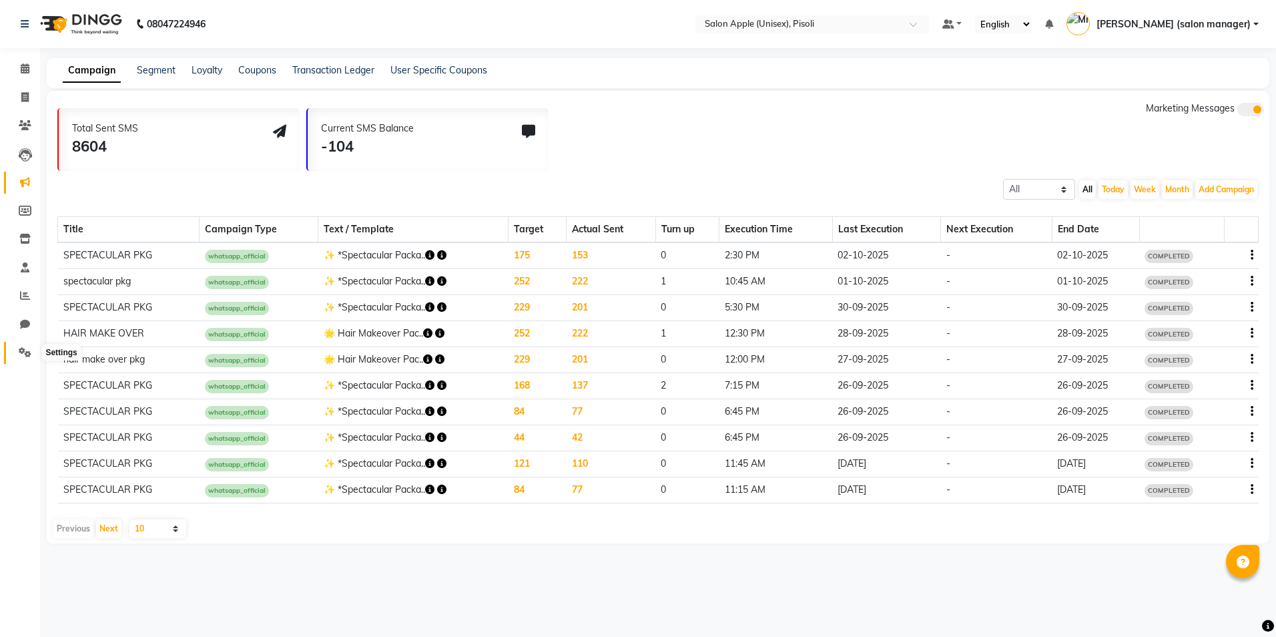
click at [25, 356] on icon at bounding box center [25, 352] width 13 height 10
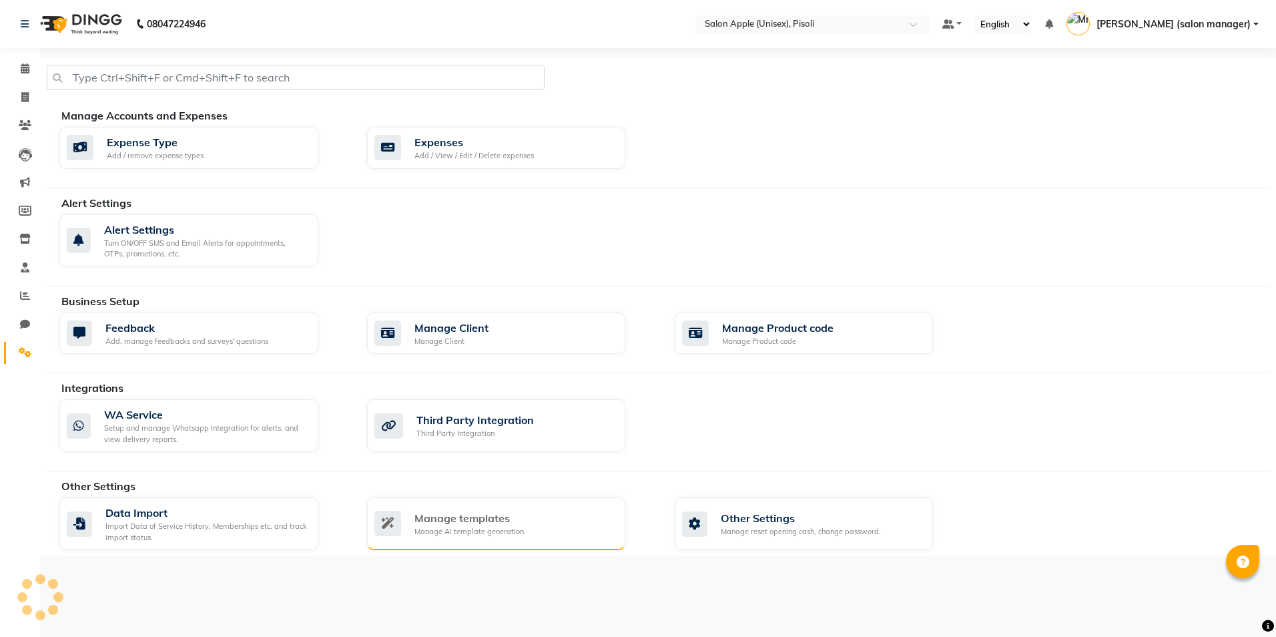
click at [459, 528] on div "Manage AI template generation" at bounding box center [468, 531] width 109 height 11
select select "APPROVED"
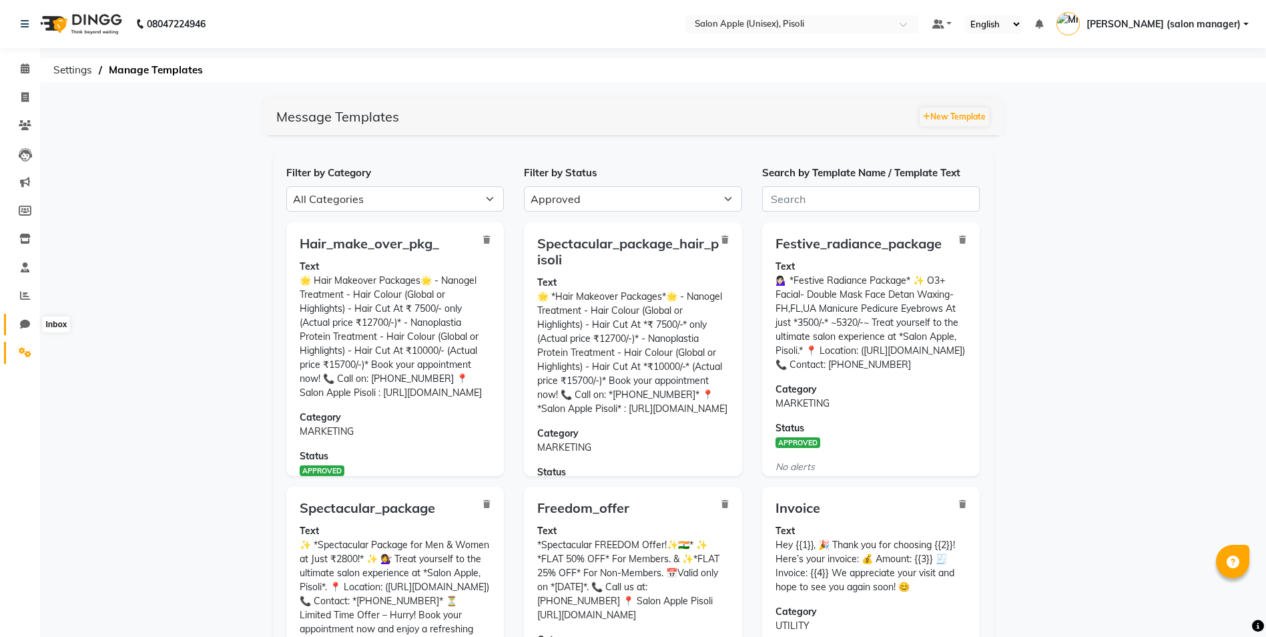
click at [25, 323] on icon at bounding box center [25, 324] width 10 height 10
select select "100"
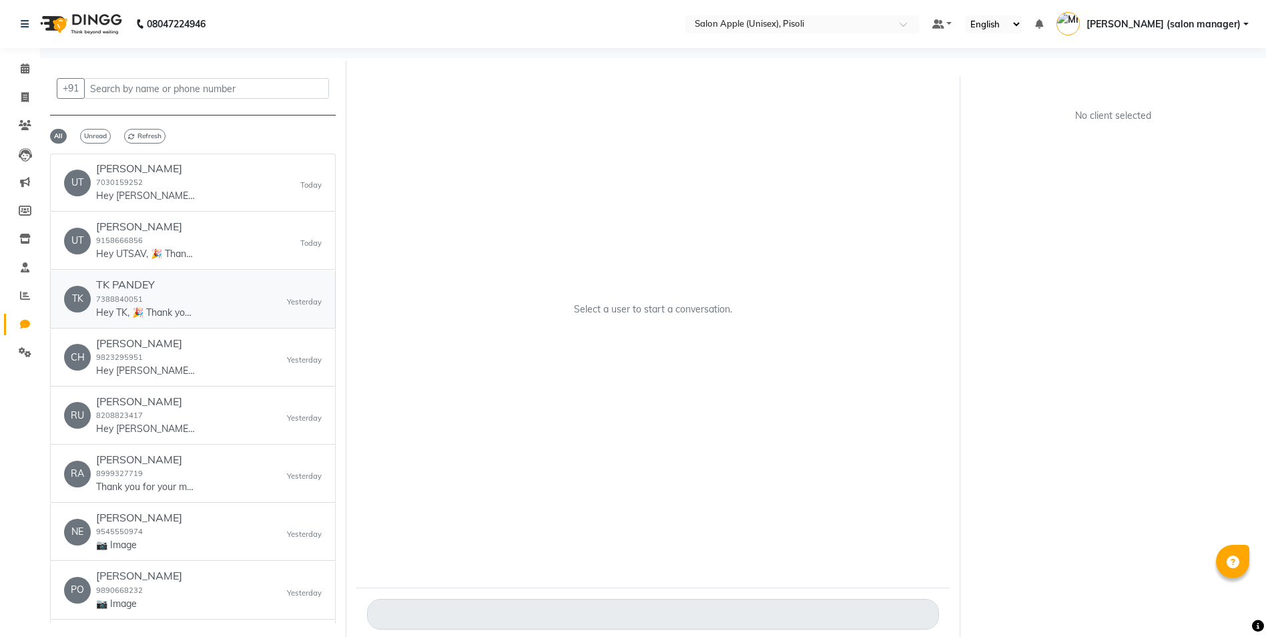
click at [184, 313] on p "Hey TK, 🎉 Thank you for choosing Salon Apple (Unisex)! Here’s your invoice: 💰 A…" at bounding box center [146, 313] width 100 height 14
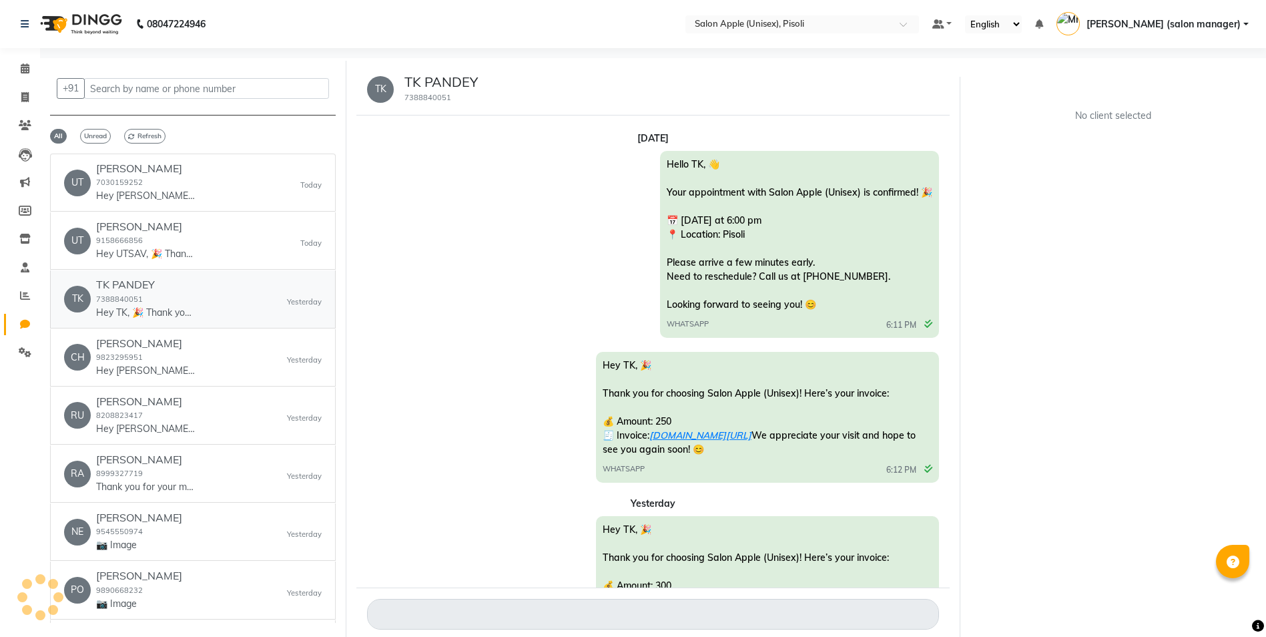
scroll to position [91, 0]
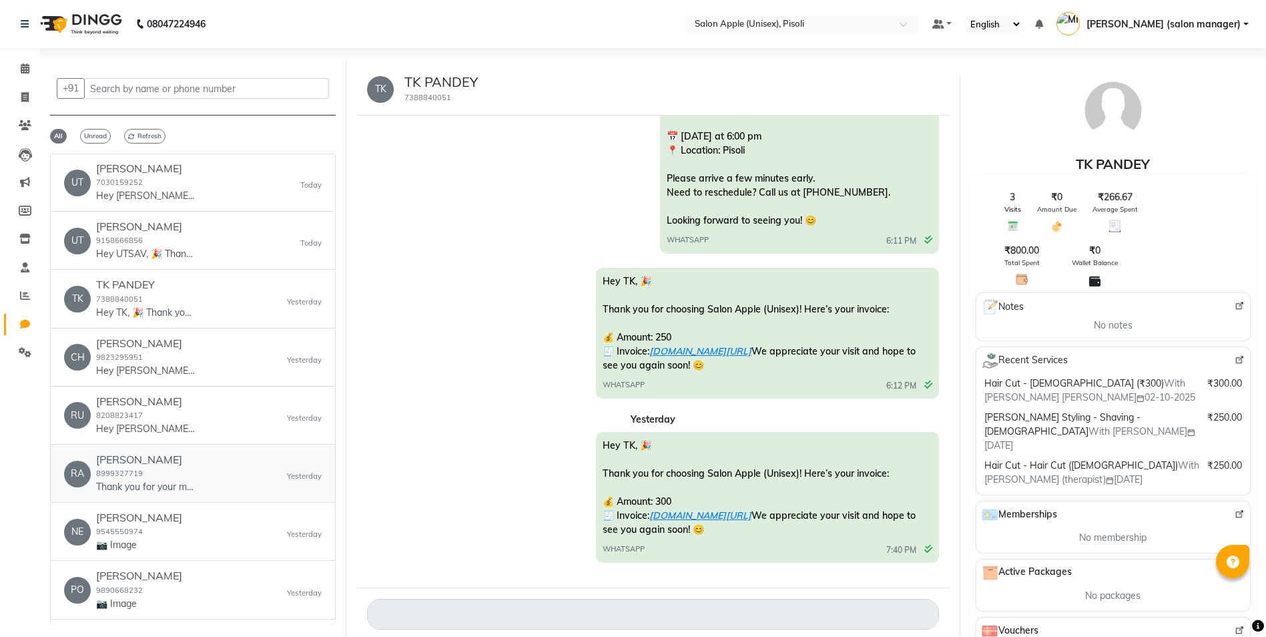
click at [202, 483] on div "RA [PERSON_NAME] 8999327719 Thank you for your message. We're unavailable right…" at bounding box center [193, 473] width 258 height 41
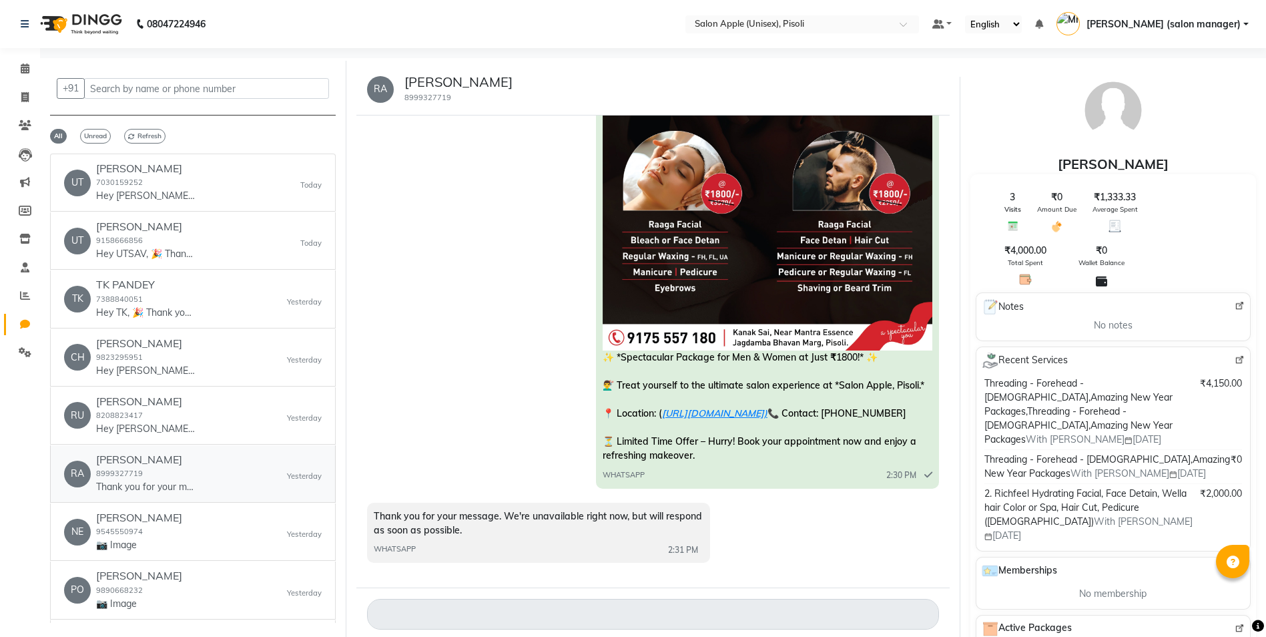
scroll to position [1473, 0]
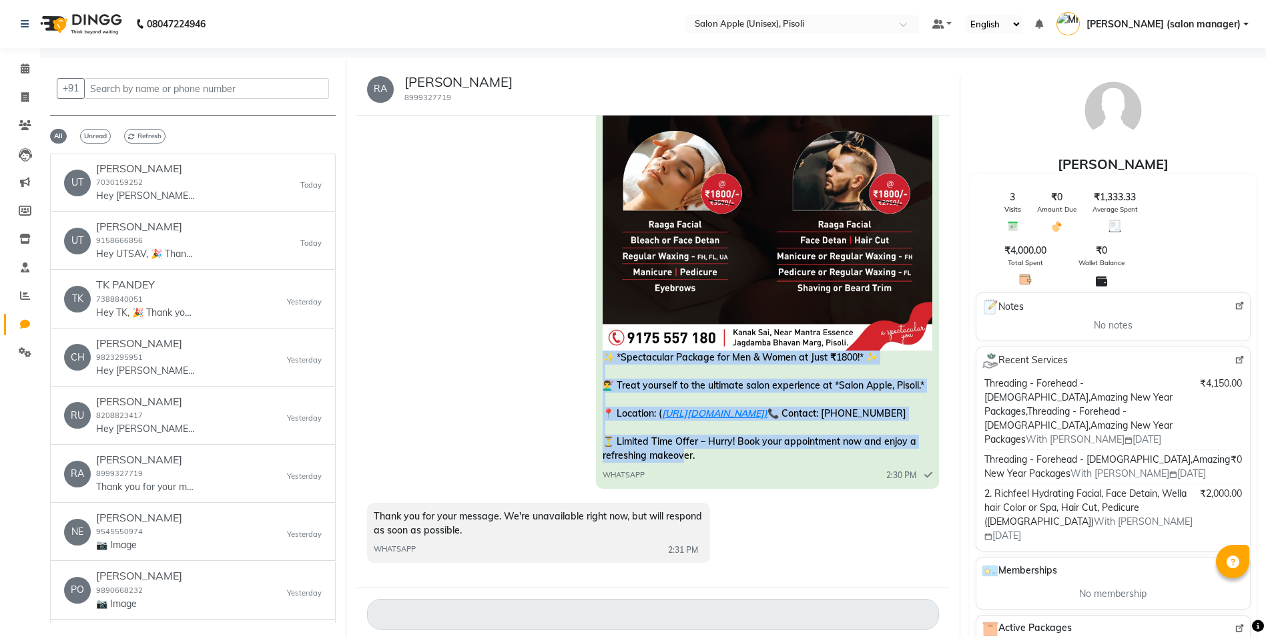
drag, startPoint x: 604, startPoint y: 342, endPoint x: 849, endPoint y: 460, distance: 271.6
click at [849, 460] on div "✨ *Spectacular Package for Men & Women at Just ₹1800!* ✨ 💇‍♂️ Treat yourself to…" at bounding box center [767, 250] width 343 height 474
drag, startPoint x: 604, startPoint y: 341, endPoint x: 721, endPoint y: 458, distance: 165.2
click at [721, 458] on div "✨ *Spectacular Package for Men & Women at Just ₹1800!* ✨ 💇‍♂️ Treat yourself to…" at bounding box center [767, 250] width 343 height 474
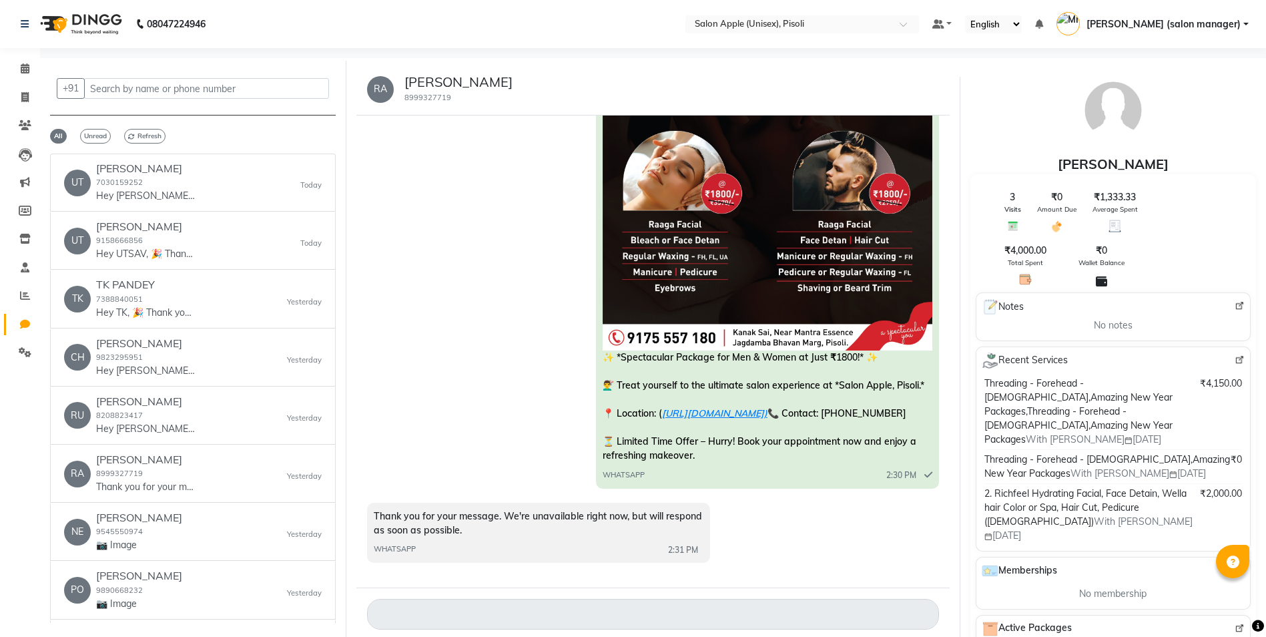
drag, startPoint x: 718, startPoint y: 412, endPoint x: 462, endPoint y: 372, distance: 259.4
click at [462, 372] on div "✨ *Spectacular Package for Men & Women at Just ₹1800!* ✨ 💇‍♂️ Treat yourself to…" at bounding box center [653, 252] width 572 height 478
click at [207, 419] on div "[PERSON_NAME] 8208823417 Hey [PERSON_NAME], 🎉 Thank you for choosing Salon Appl…" at bounding box center [193, 415] width 258 height 41
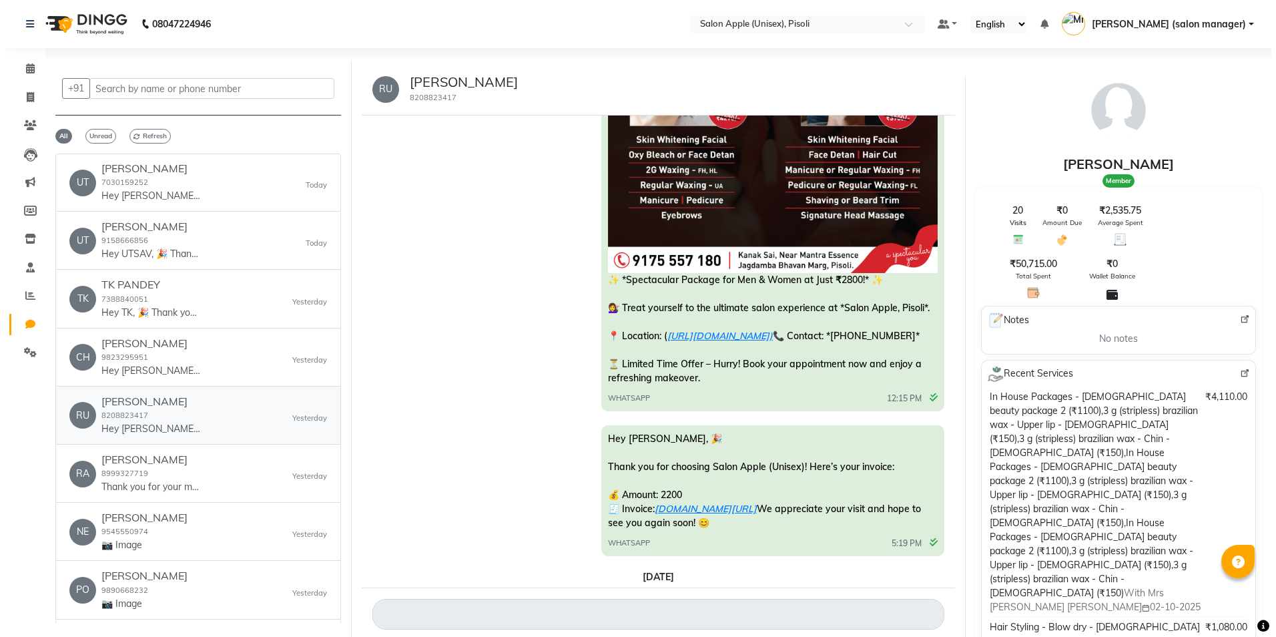
scroll to position [795, 0]
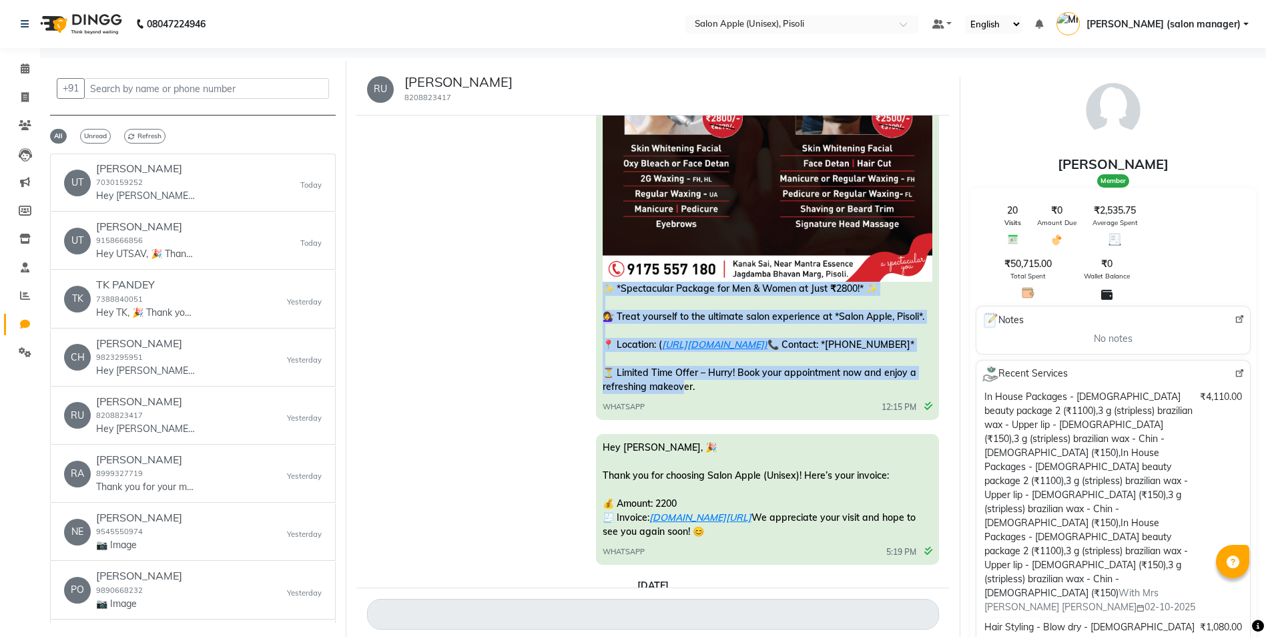
drag, startPoint x: 603, startPoint y: 302, endPoint x: 800, endPoint y: 422, distance: 230.6
click at [800, 420] on div "✨ *Spectacular Package for Men & Women at Just ₹2800!* ✨ 💇‍♀️ Treat yourself to…" at bounding box center [767, 182] width 343 height 474
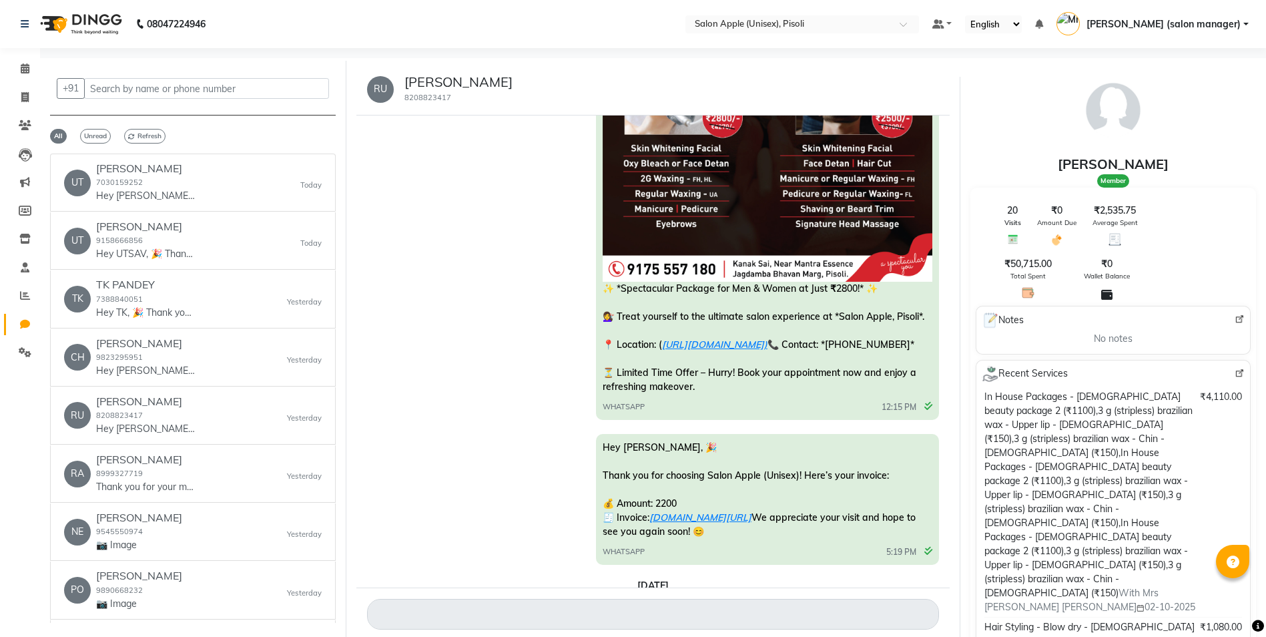
click at [802, 408] on div "✨ *Spectacular Package for Men & Women at Just ₹2800!* ✨ 💇‍♀️ Treat yourself to…" at bounding box center [767, 182] width 343 height 474
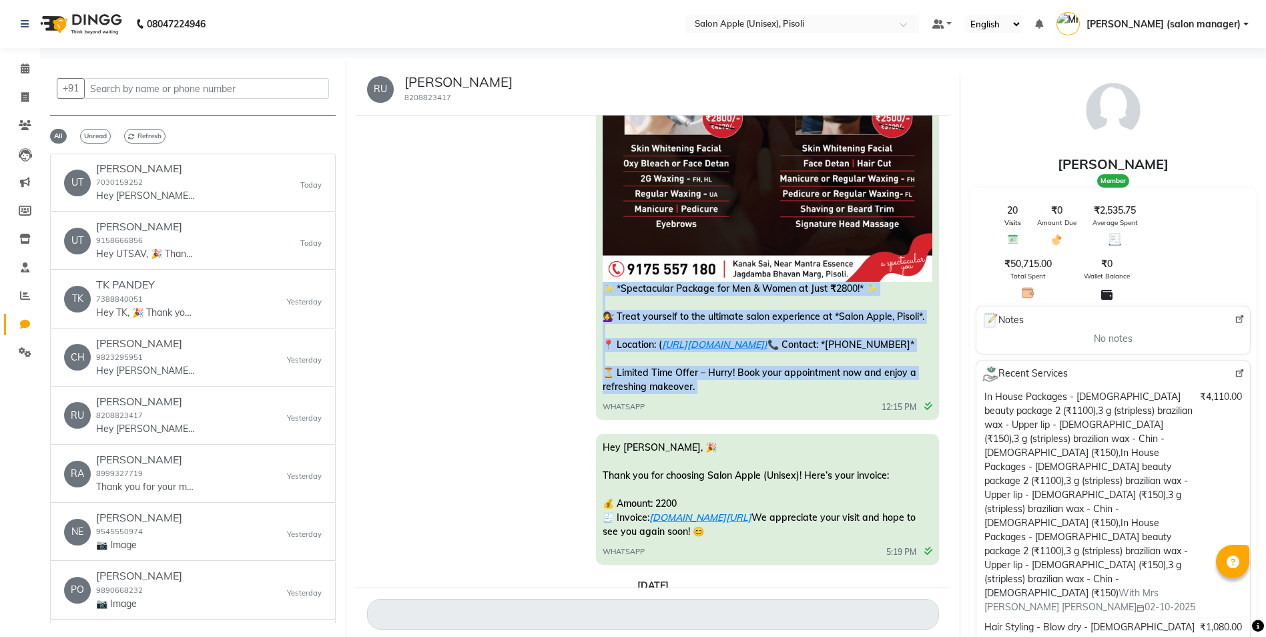
copy span "📞 Contact: *[PHONE_NUMBER]* ⏳ Limited Time Offer – Hurry! Book your appointment…"
click at [23, 184] on icon at bounding box center [25, 182] width 10 height 10
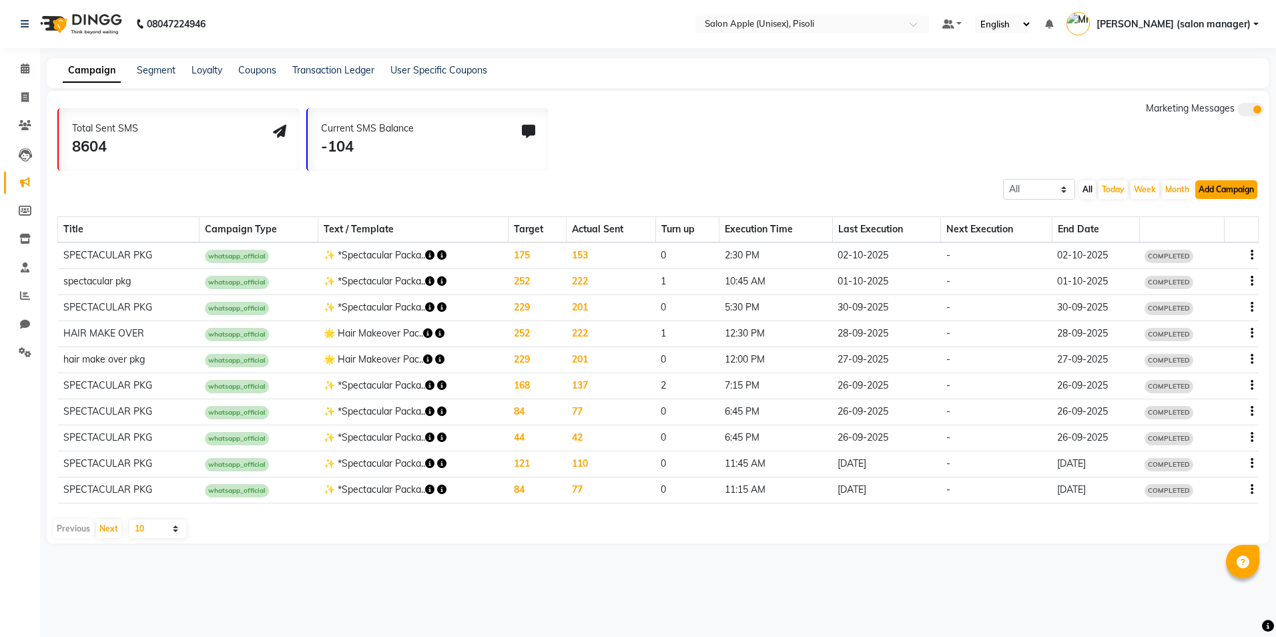
click at [1212, 191] on button "Add Campaign" at bounding box center [1226, 189] width 62 height 19
click at [1170, 274] on div "WhatsApp (Official API)" at bounding box center [1203, 271] width 135 height 20
select select "2"
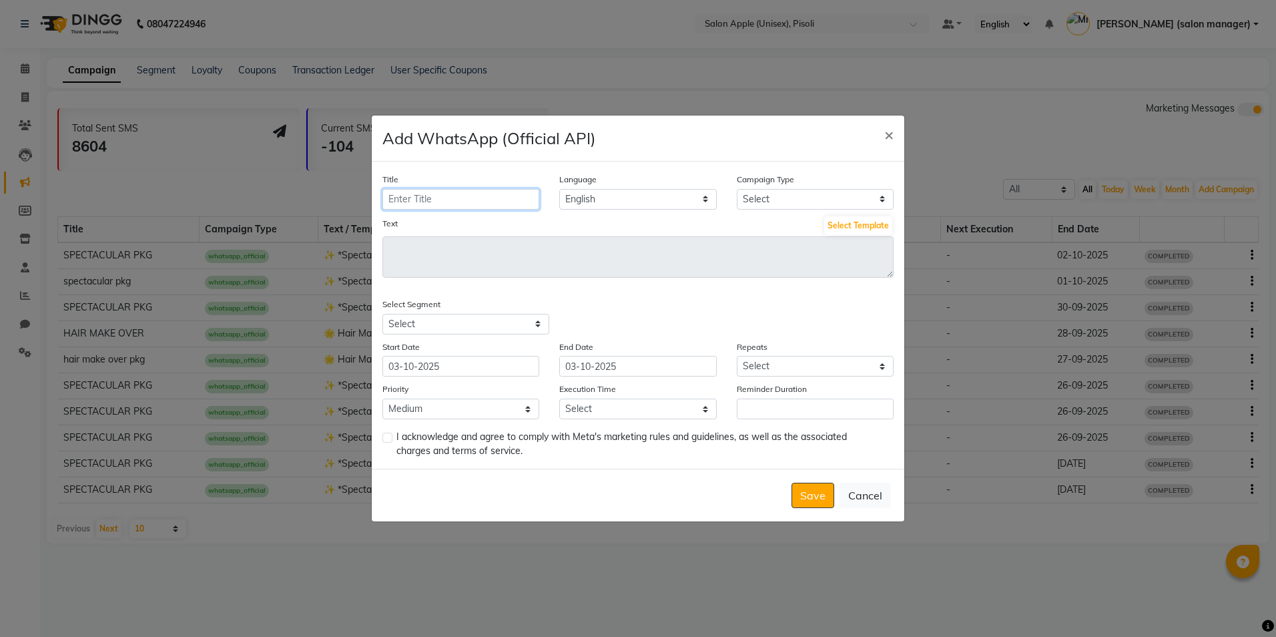
click at [466, 194] on input "Title" at bounding box center [460, 199] width 157 height 21
click at [460, 204] on input "Title" at bounding box center [460, 199] width 157 height 21
type input "spectacular pkg"
click at [786, 202] on select "Select Birthday Anniversary Promotional Service reminder" at bounding box center [815, 199] width 157 height 21
select select "3"
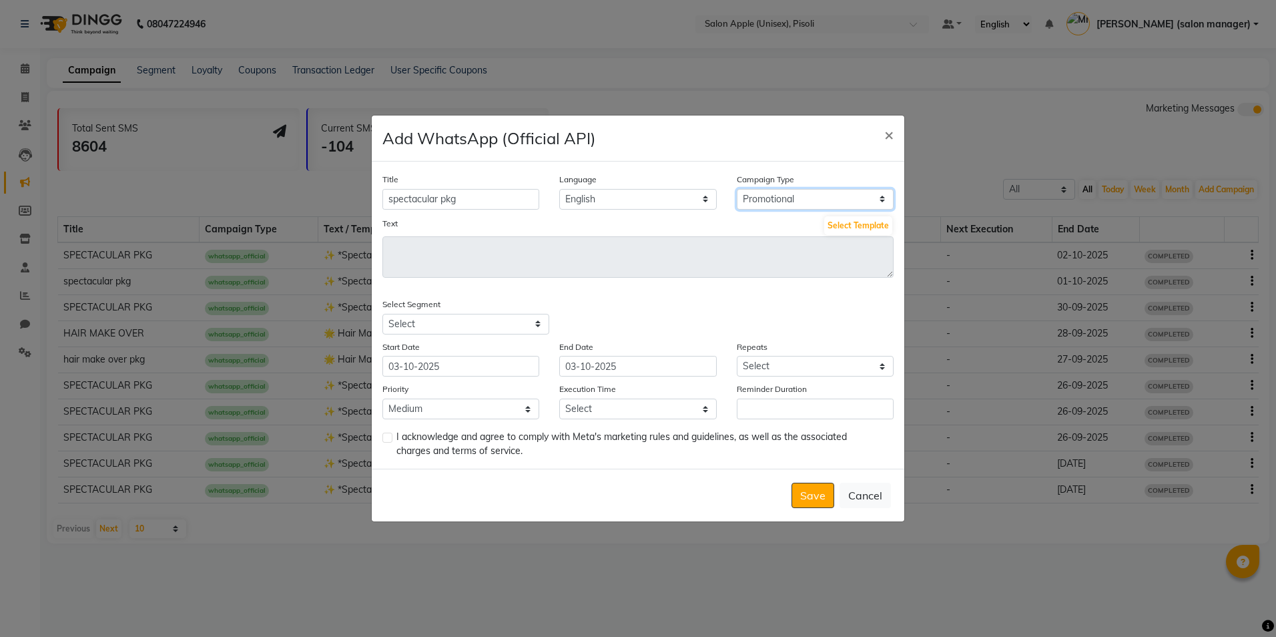
click at [737, 189] on select "Select Birthday Anniversary Promotional Service reminder" at bounding box center [815, 199] width 157 height 21
drag, startPoint x: 525, startPoint y: 257, endPoint x: 843, endPoint y: 228, distance: 319.7
click at [843, 228] on button "Select Template" at bounding box center [858, 225] width 68 height 19
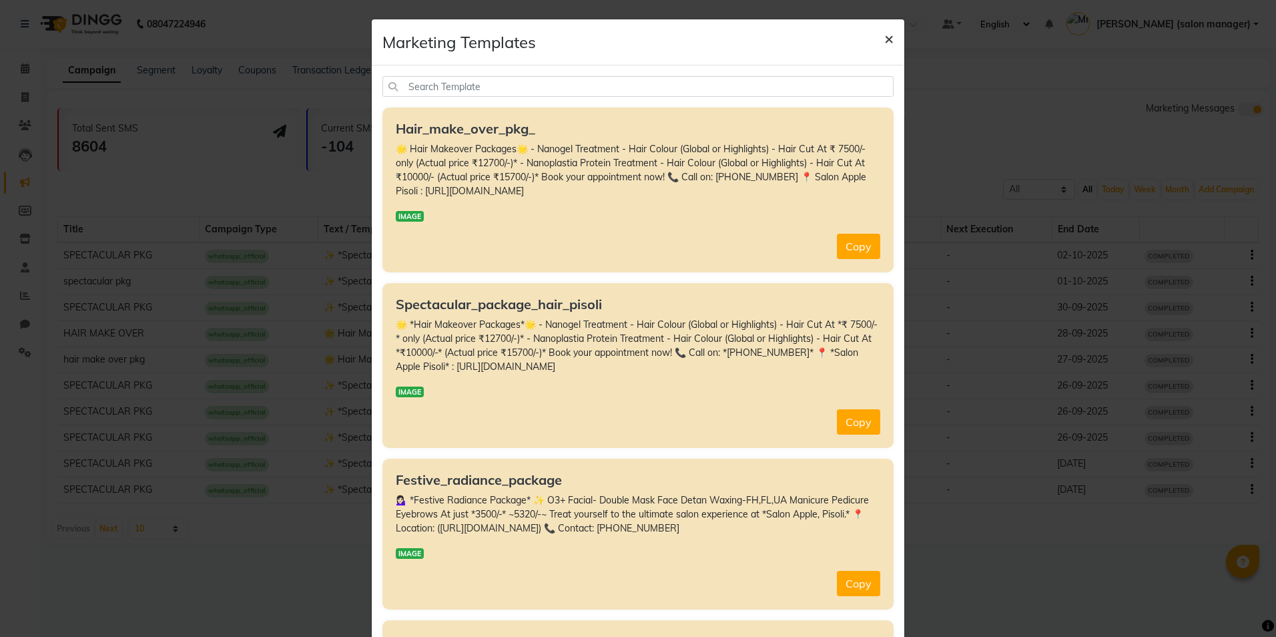
click at [884, 41] on span "×" at bounding box center [888, 38] width 9 height 20
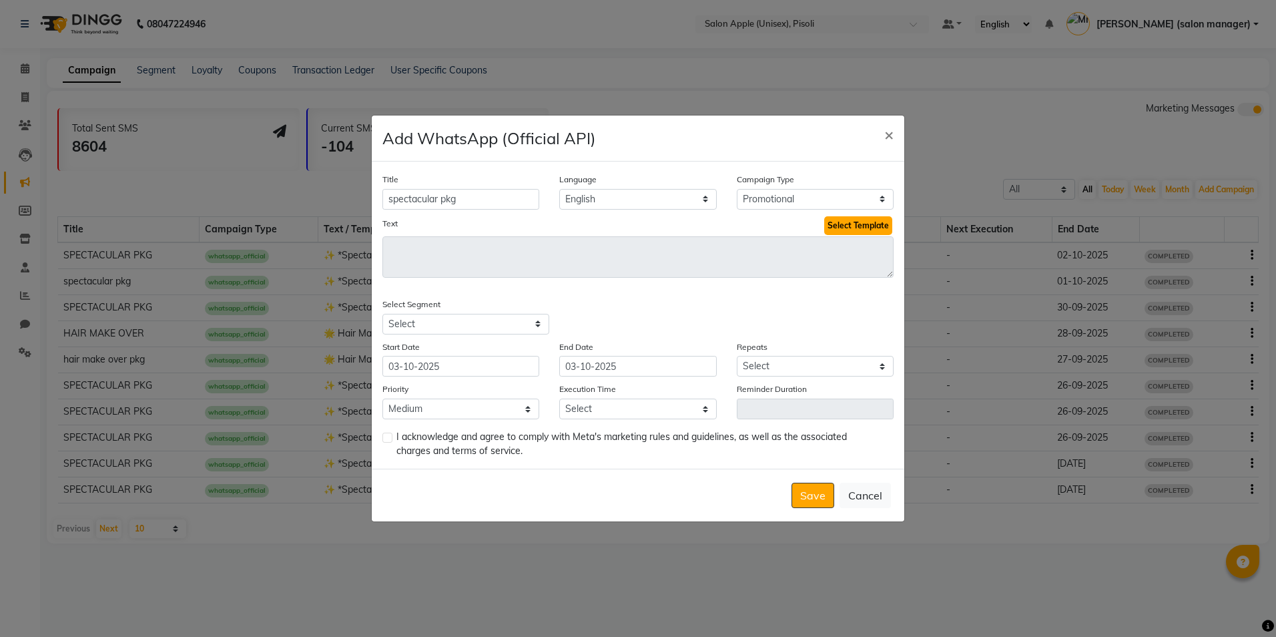
click at [845, 226] on button "Select Template" at bounding box center [858, 225] width 68 height 19
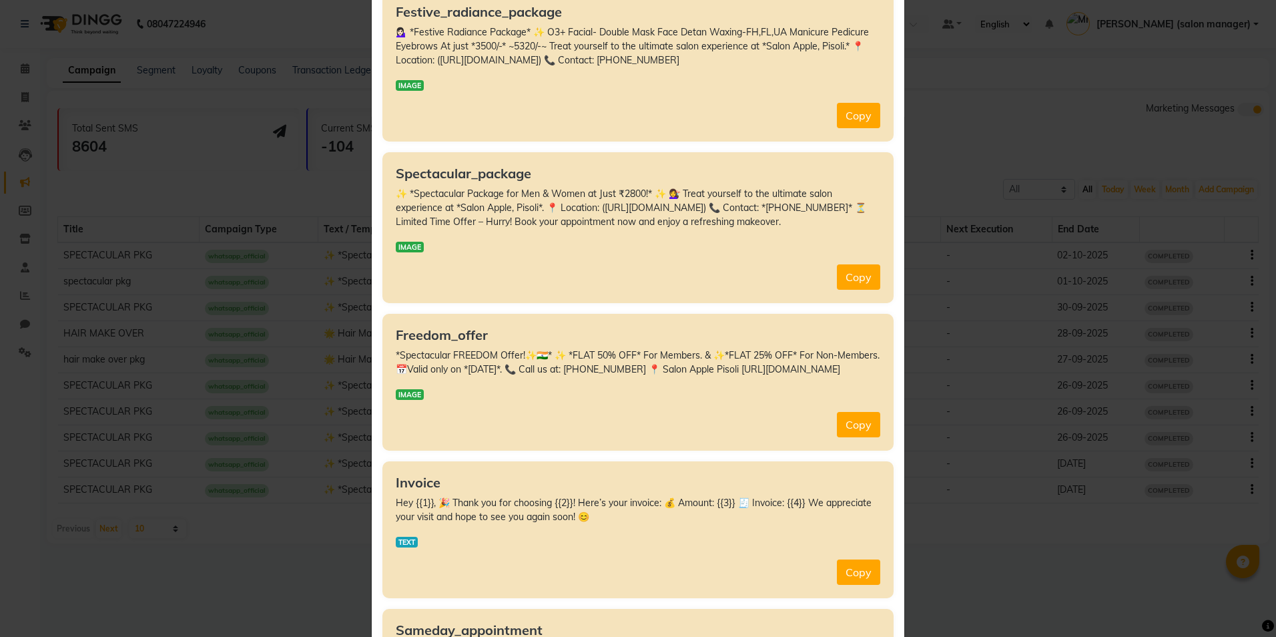
scroll to position [467, 0]
click at [848, 272] on button "Copy" at bounding box center [858, 277] width 43 height 25
type textarea "✨ *Spectacular Package for Men & Women at Just ₹2800!* ✨ 💇‍♀️ Treat yourself to…"
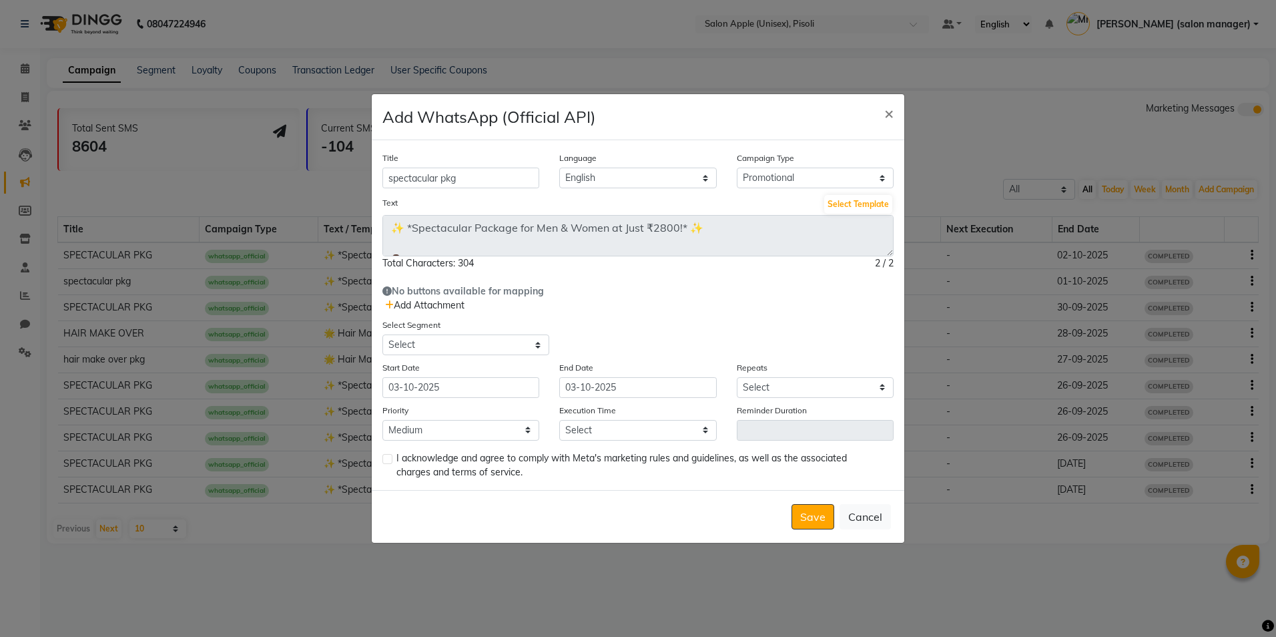
click at [392, 306] on icon at bounding box center [389, 304] width 9 height 9
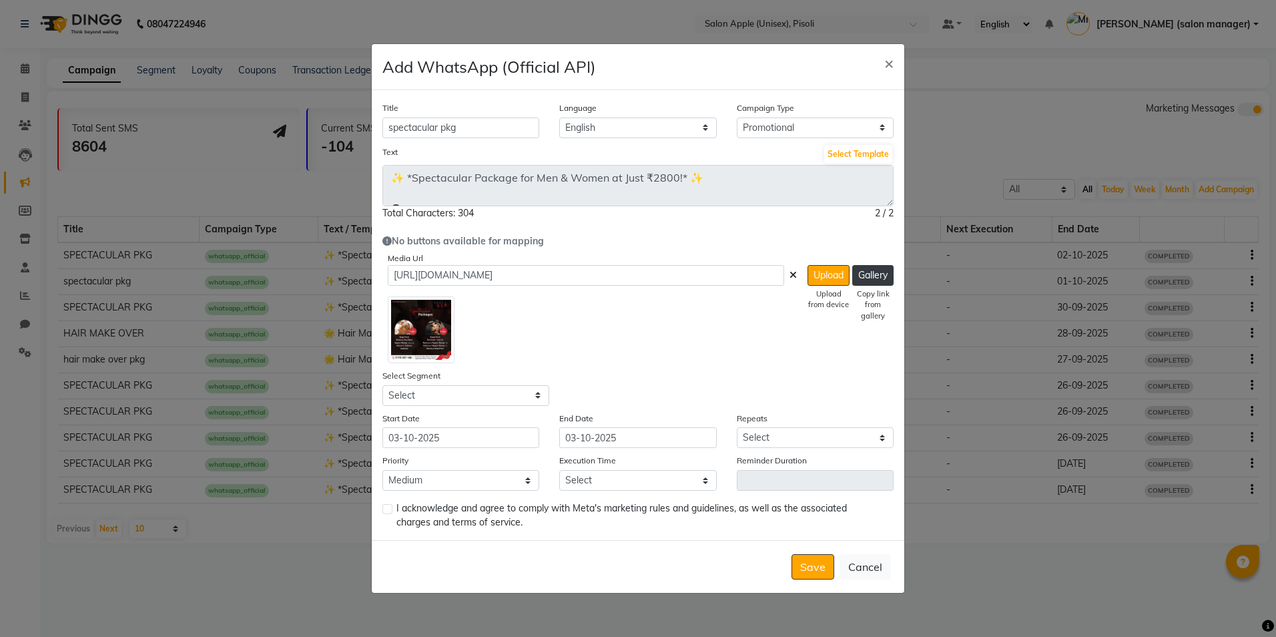
click at [792, 274] on icon at bounding box center [792, 274] width 7 height 9
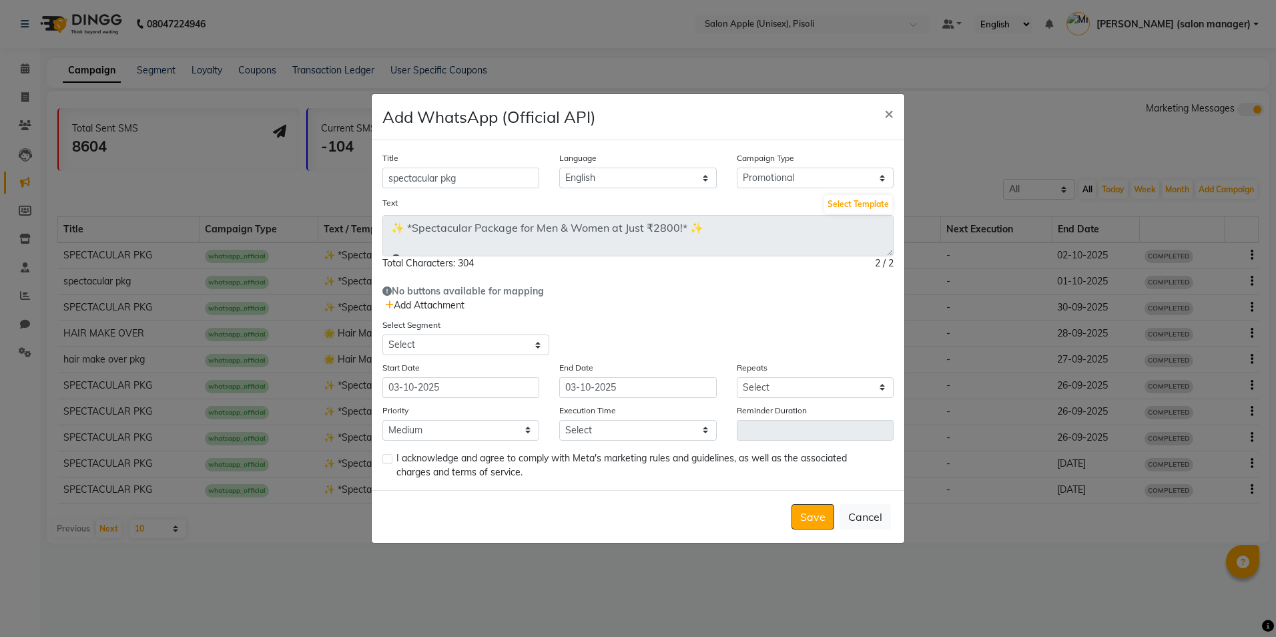
click at [388, 305] on icon at bounding box center [389, 304] width 9 height 9
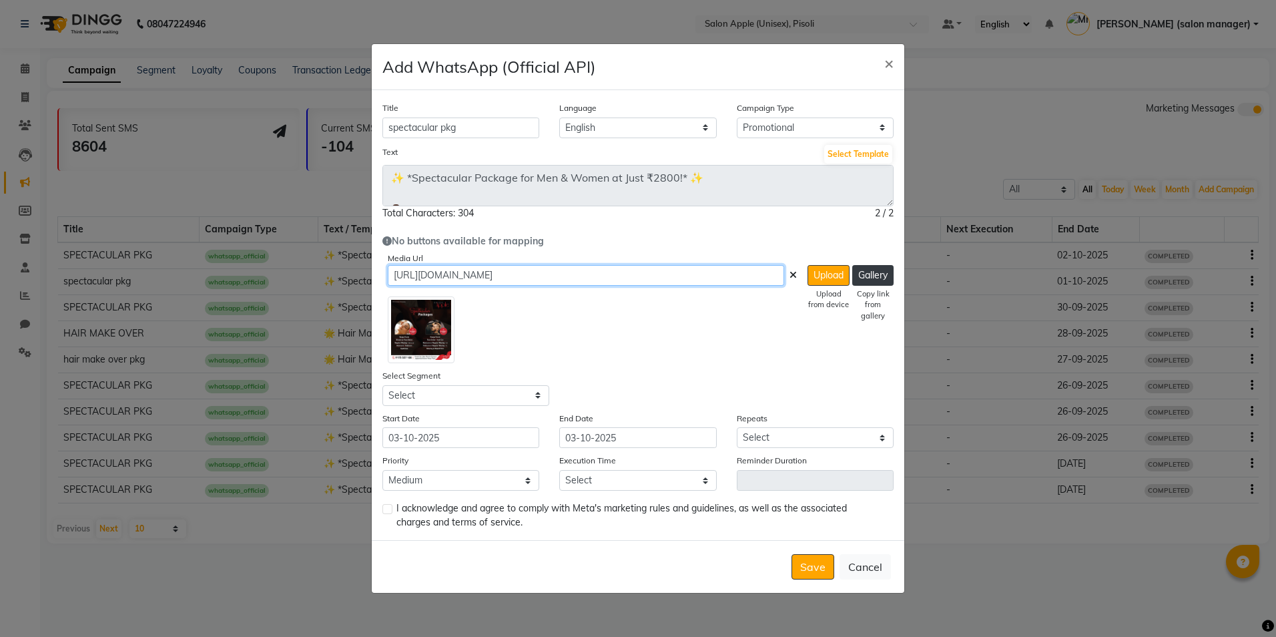
drag, startPoint x: 717, startPoint y: 278, endPoint x: 329, endPoint y: 271, distance: 388.4
click at [329, 271] on ngb-modal-window "Add WhatsApp (Official API) × Title spectacular pkg Language English Campaign T…" at bounding box center [638, 318] width 1276 height 637
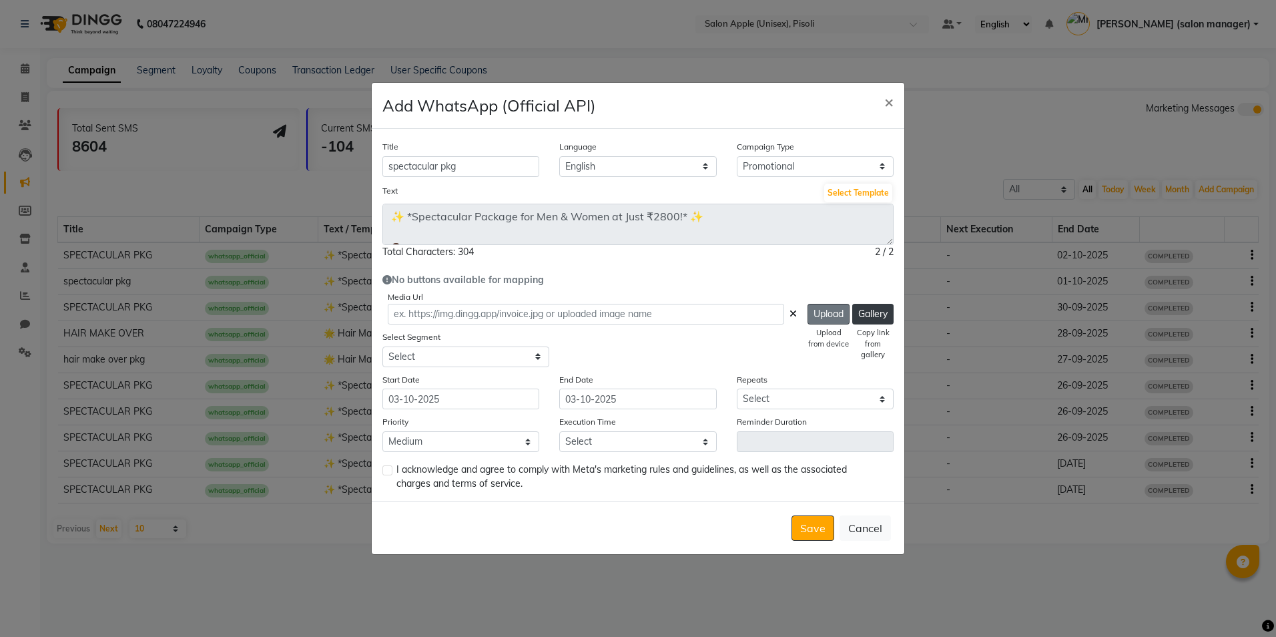
click at [822, 321] on button "Upload" at bounding box center [828, 314] width 42 height 21
type input "[URL][DOMAIN_NAME]"
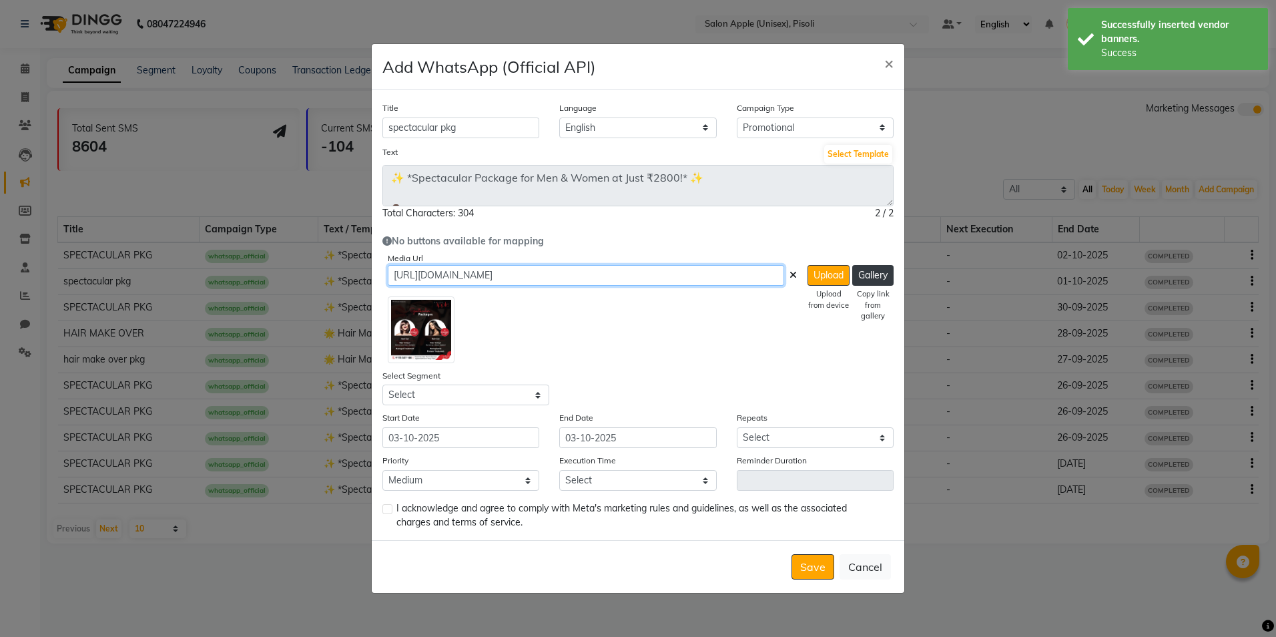
drag, startPoint x: 639, startPoint y: 280, endPoint x: 356, endPoint y: 263, distance: 283.4
click at [356, 263] on ngb-modal-window "Add WhatsApp (Official API) × Title spectacular pkg Language English Campaign T…" at bounding box center [638, 318] width 1276 height 637
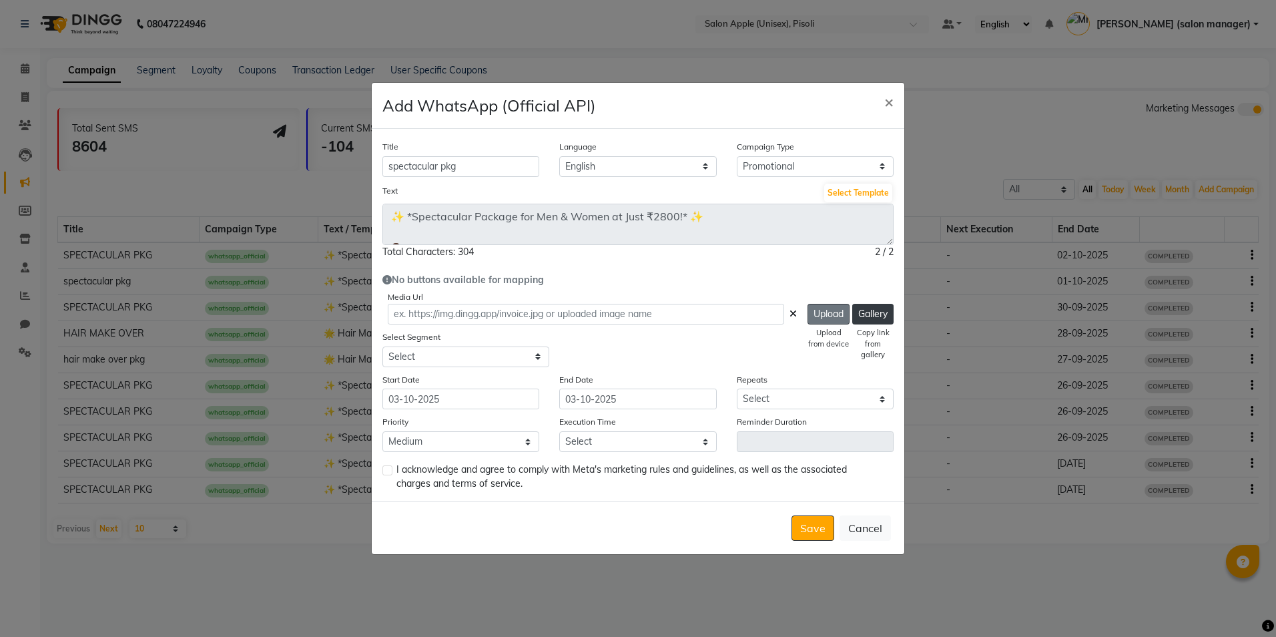
click at [821, 314] on button "Upload" at bounding box center [828, 314] width 42 height 21
click at [424, 334] on label "Select Segment" at bounding box center [411, 337] width 58 height 12
click at [424, 346] on select "Select All Customers All [DEMOGRAPHIC_DATA] Customer All [DEMOGRAPHIC_DATA] Cus…" at bounding box center [465, 356] width 167 height 21
click at [812, 319] on button "Upload" at bounding box center [828, 314] width 42 height 21
click at [484, 356] on select "Select All Customers All [DEMOGRAPHIC_DATA] Customer All [DEMOGRAPHIC_DATA] Cus…" at bounding box center [465, 356] width 167 height 21
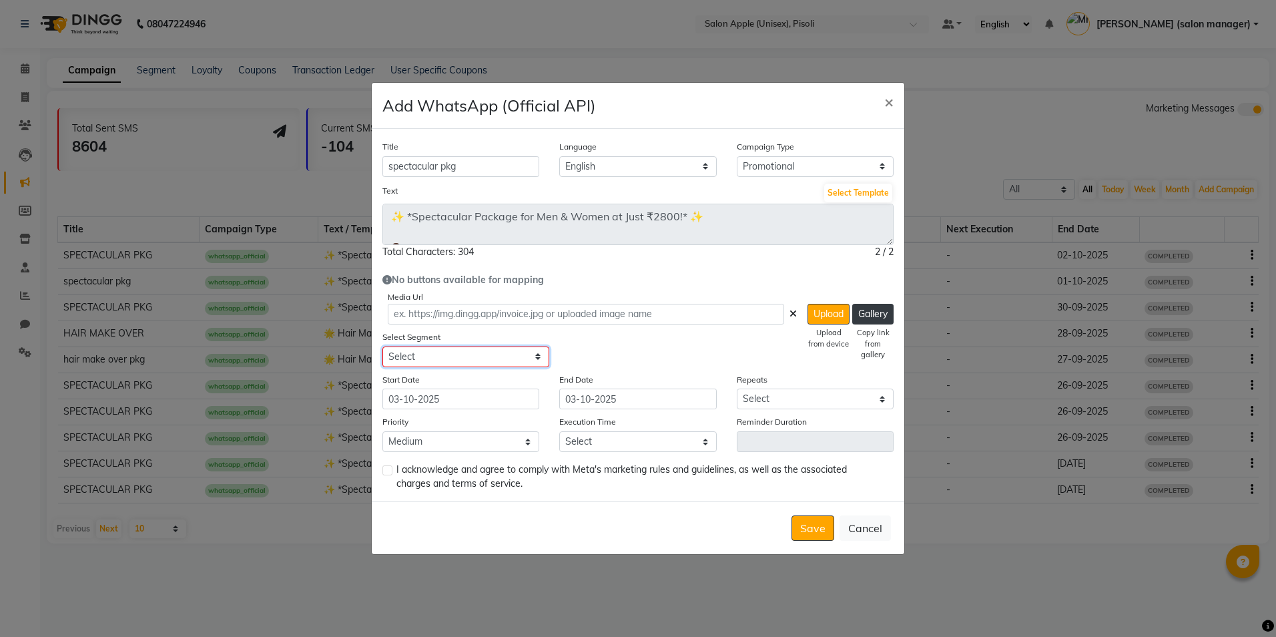
select select "43717"
click at [382, 346] on select "Select All Customers All [DEMOGRAPHIC_DATA] Customer All [DEMOGRAPHIC_DATA] Cus…" at bounding box center [465, 356] width 167 height 21
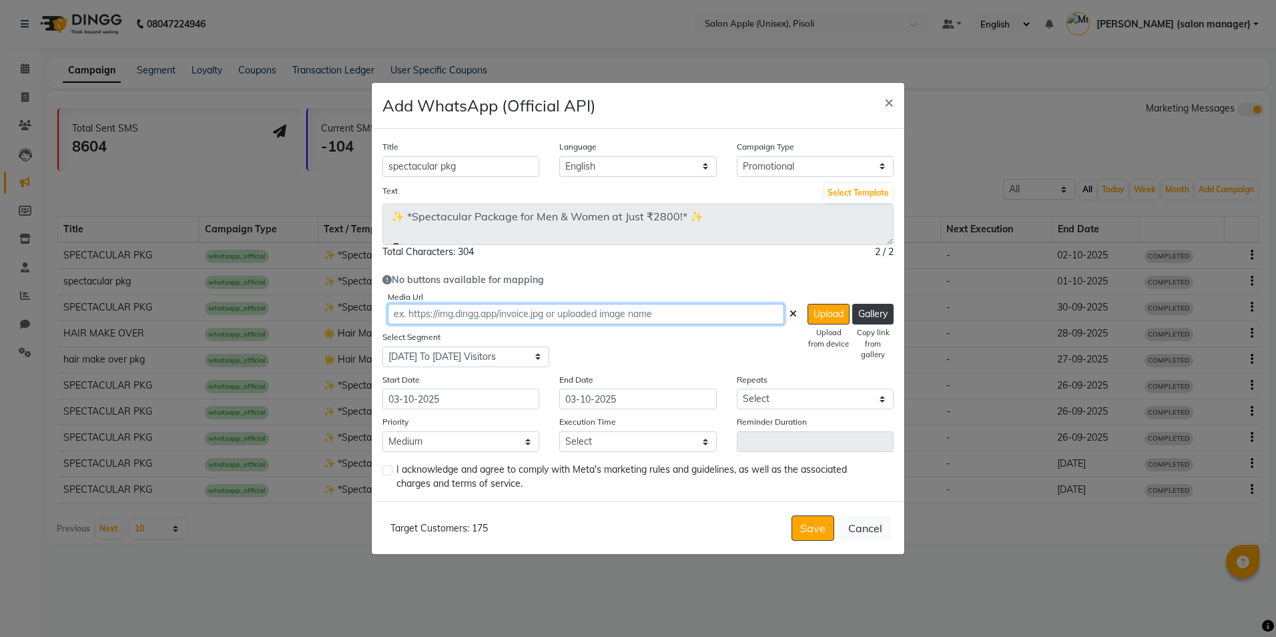
click at [436, 310] on input "text" at bounding box center [586, 314] width 396 height 21
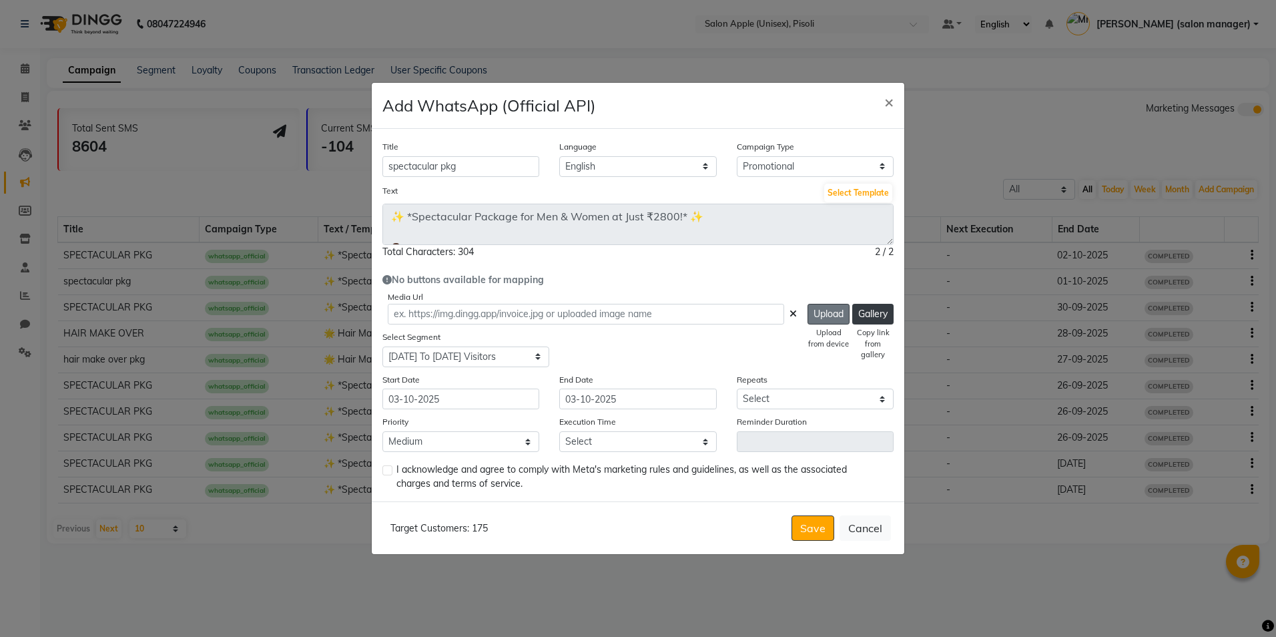
click at [836, 317] on button "Upload" at bounding box center [828, 314] width 42 height 21
click at [627, 444] on select "Select 09:00 AM 09:15 AM 09:30 AM 09:45 AM 10:00 AM 10:15 AM 10:30 AM 10:45 AM …" at bounding box center [637, 441] width 157 height 21
click at [806, 111] on div "Add WhatsApp (Official API) ×" at bounding box center [638, 106] width 533 height 46
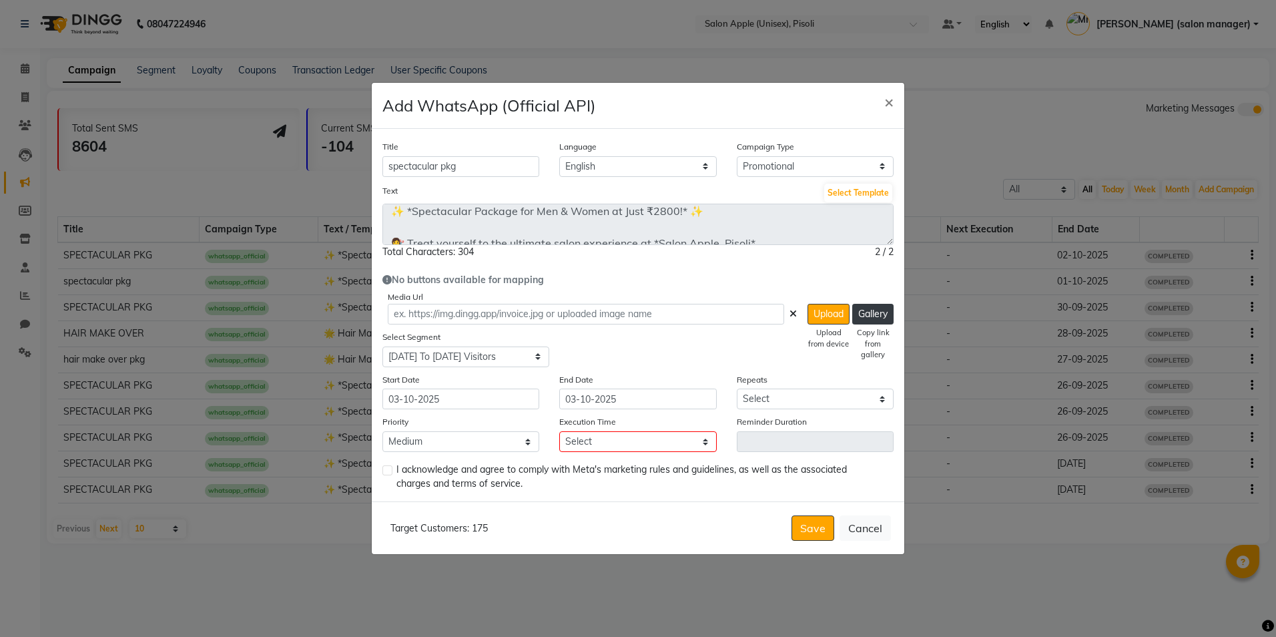
scroll to position [0, 0]
click at [888, 311] on button "Gallery" at bounding box center [872, 314] width 41 height 21
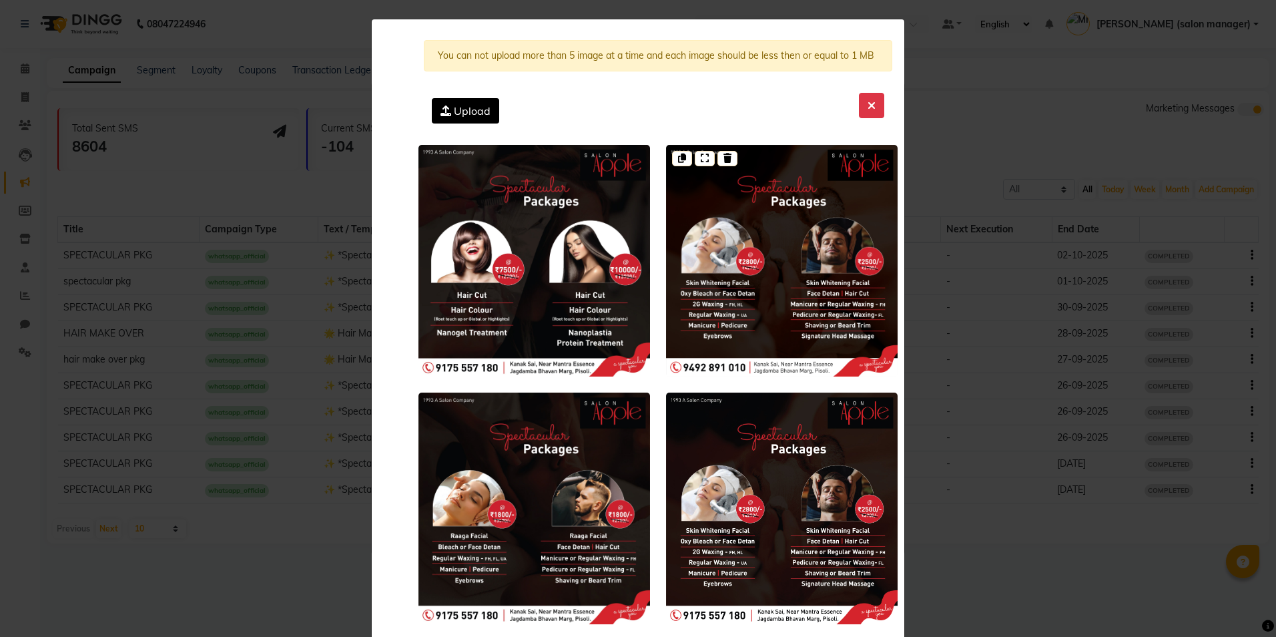
click at [765, 298] on img at bounding box center [782, 261] width 232 height 232
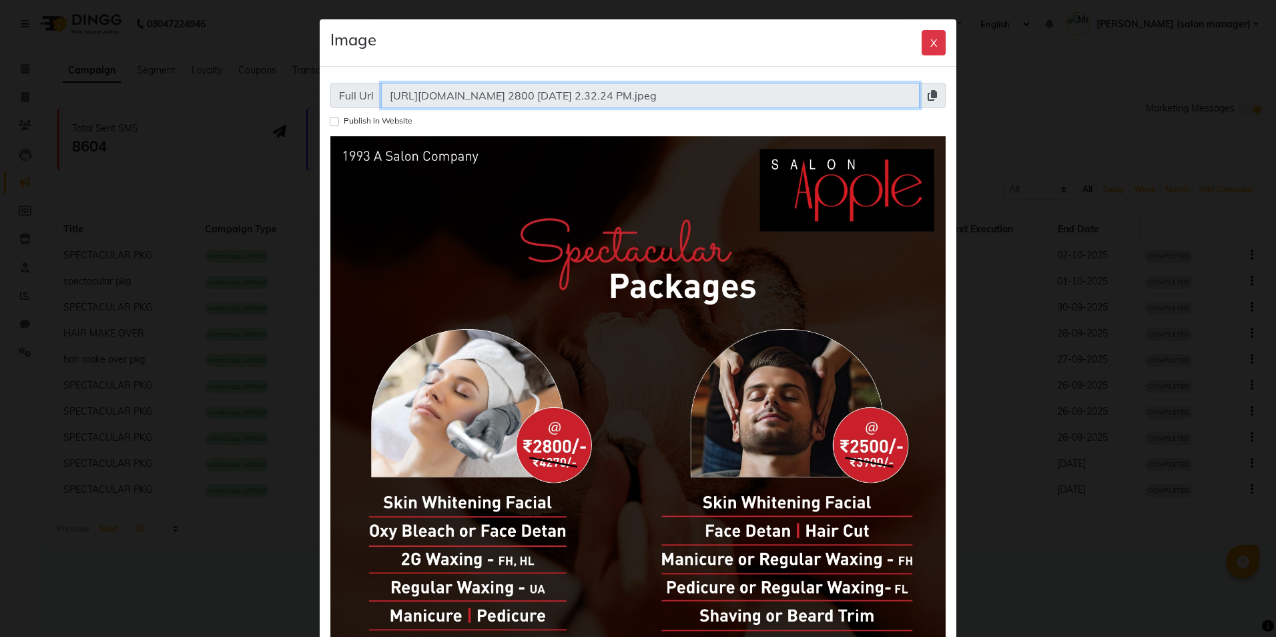
drag, startPoint x: 384, startPoint y: 91, endPoint x: 891, endPoint y: 88, distance: 507.2
click at [891, 88] on input "[URL][DOMAIN_NAME] 2800 [DATE] 2.32.24 PM.jpeg" at bounding box center [650, 95] width 539 height 25
click at [927, 39] on button "X" at bounding box center [934, 42] width 24 height 25
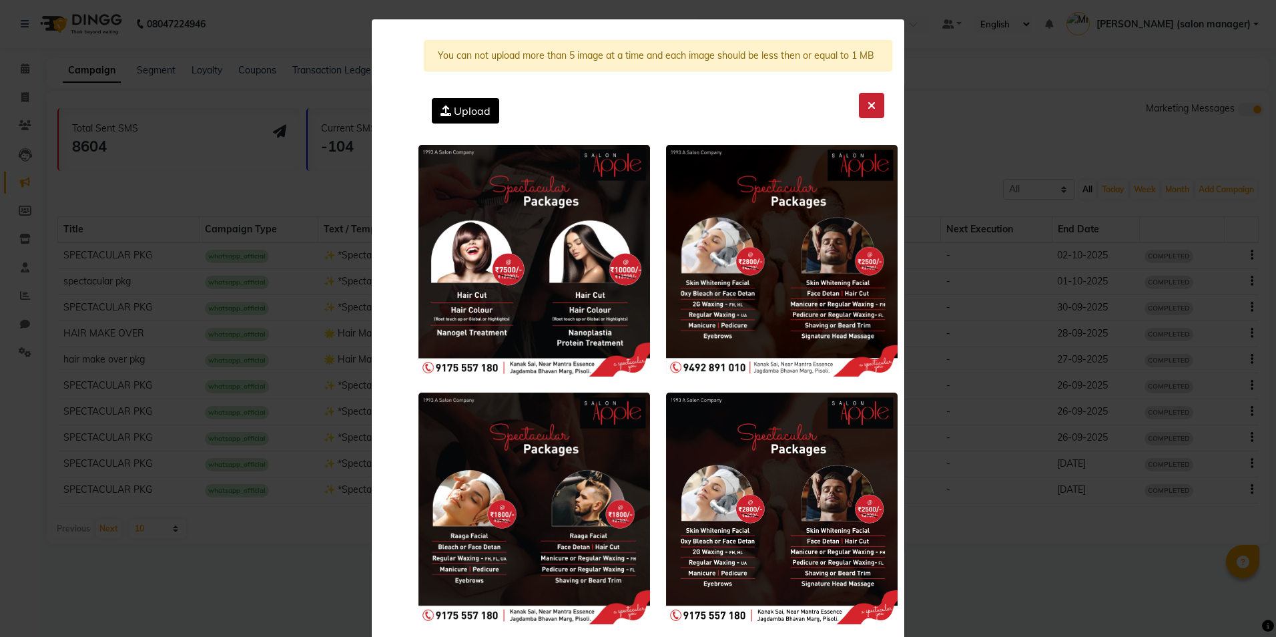
click at [868, 103] on icon at bounding box center [872, 105] width 8 height 11
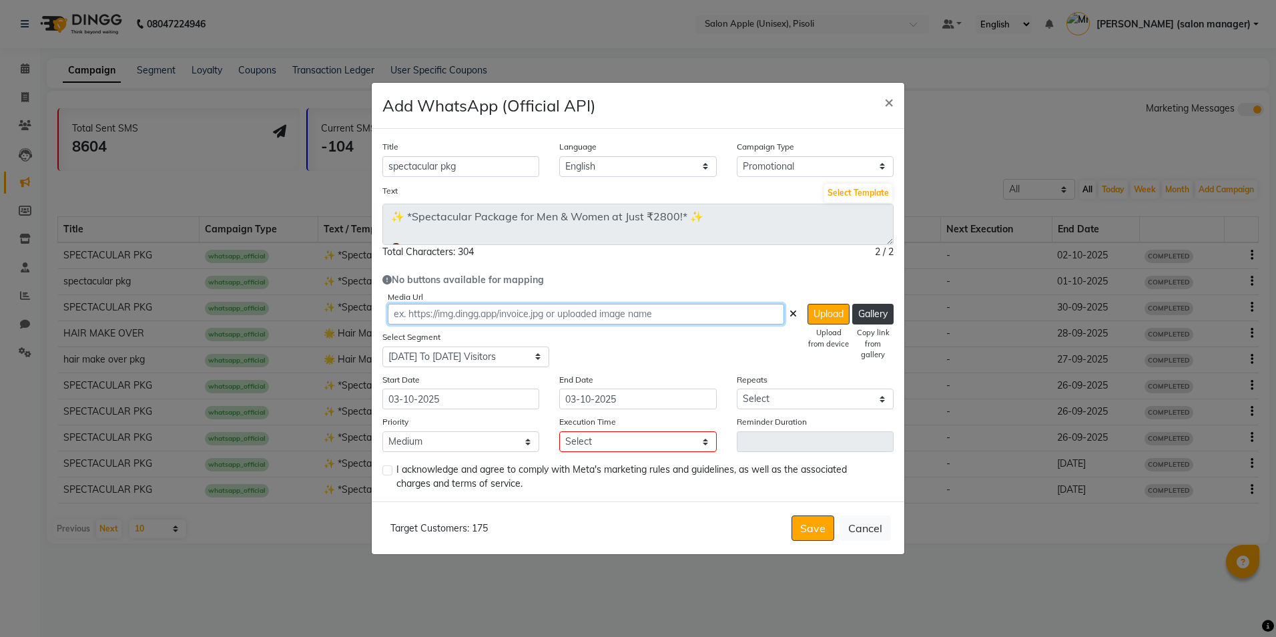
drag, startPoint x: 441, startPoint y: 312, endPoint x: 642, endPoint y: 311, distance: 200.9
click at [642, 311] on input "text" at bounding box center [586, 314] width 396 height 21
paste input "[URL][DOMAIN_NAME] 2800 [DATE] 2.32.24 PM.jpeg"
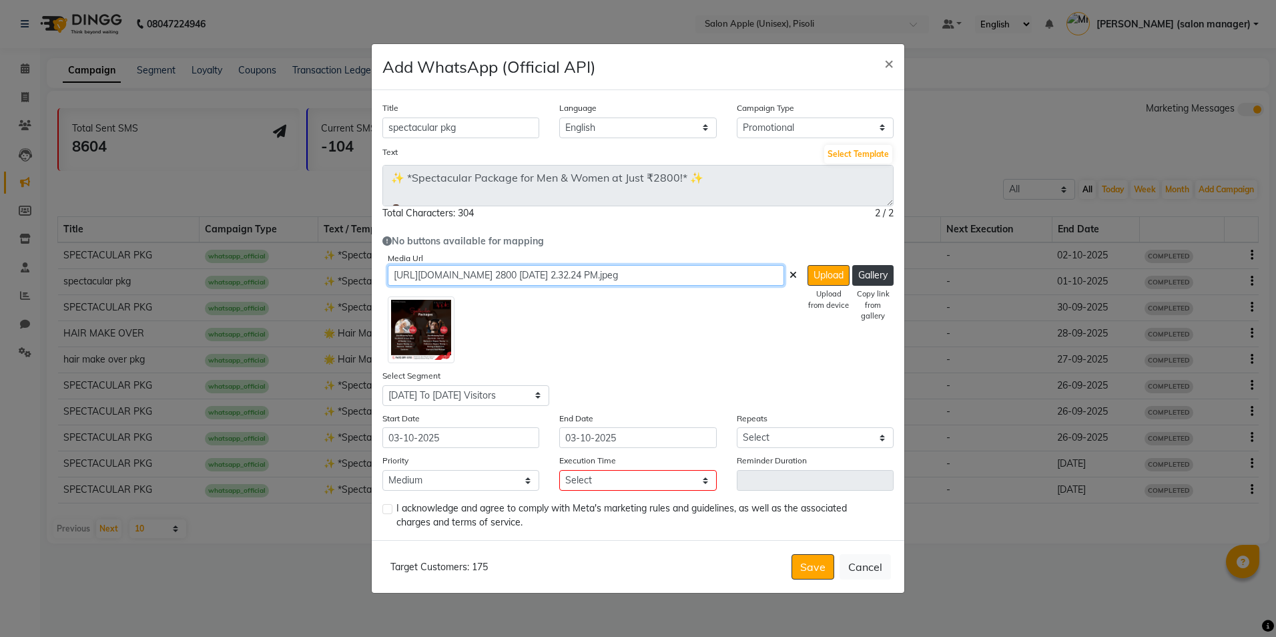
scroll to position [0, 45]
type input "[URL][DOMAIN_NAME] 2800 [DATE] 2.32.24 PM.jpeg"
click at [386, 509] on label at bounding box center [387, 509] width 10 height 10
click at [386, 509] on input "checkbox" at bounding box center [386, 509] width 9 height 9
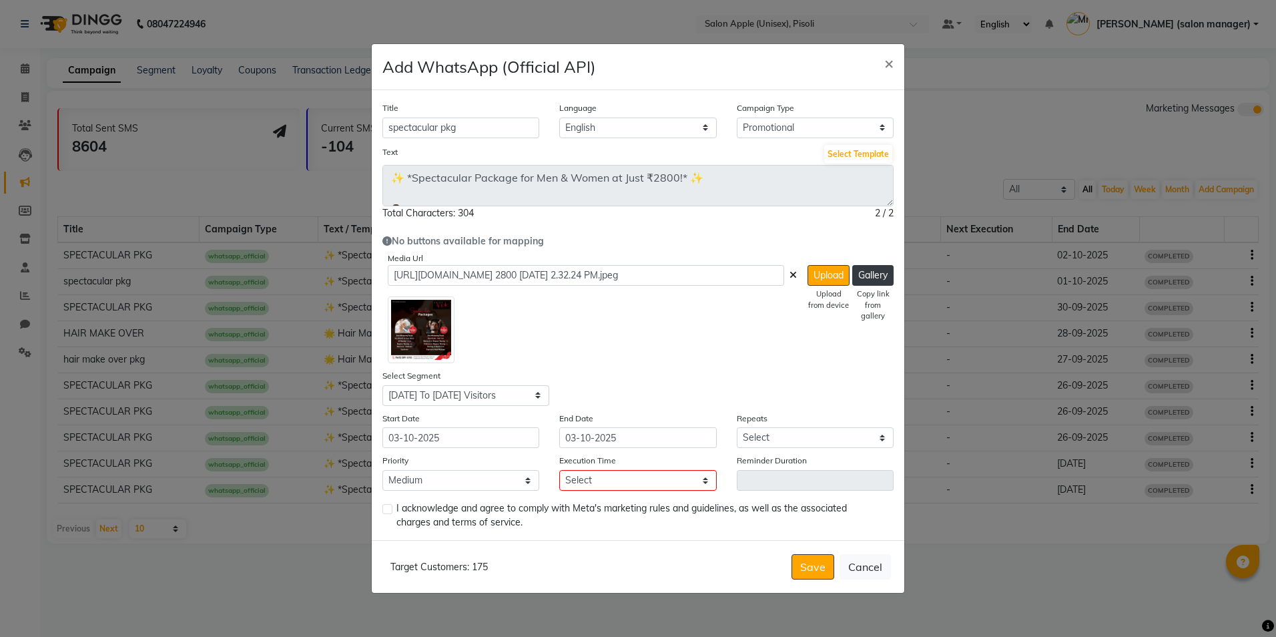
checkbox input "true"
click at [631, 476] on select "Select 09:00 AM 09:15 AM 09:30 AM 09:45 AM 10:00 AM 10:15 AM 10:30 AM 10:45 AM …" at bounding box center [637, 480] width 157 height 21
select select "1020"
click at [559, 470] on select "Select 09:00 AM 09:15 AM 09:30 AM 09:45 AM 10:00 AM 10:15 AM 10:30 AM 10:45 AM …" at bounding box center [637, 480] width 157 height 21
click at [789, 442] on select "Select Once Daily Alternate Day Weekly Monthly Yearly" at bounding box center [815, 437] width 157 height 21
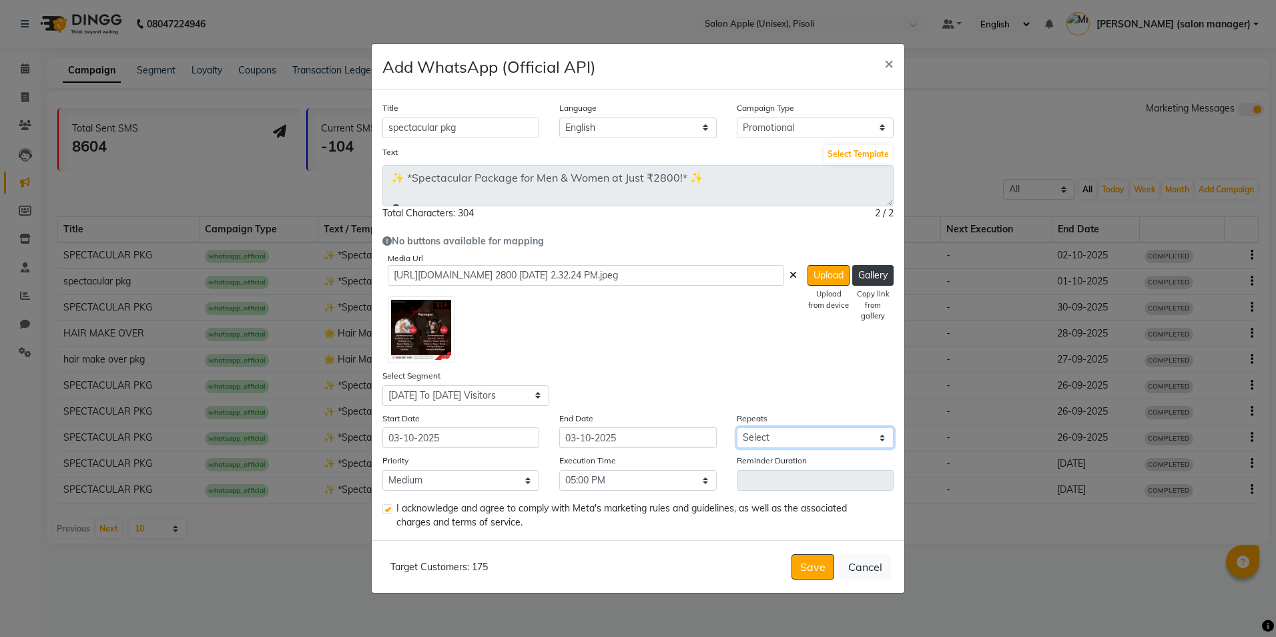
select select "1"
click at [737, 427] on select "Select Once Daily Alternate Day Weekly Monthly Yearly" at bounding box center [815, 437] width 157 height 21
click at [821, 573] on button "Save" at bounding box center [812, 566] width 43 height 25
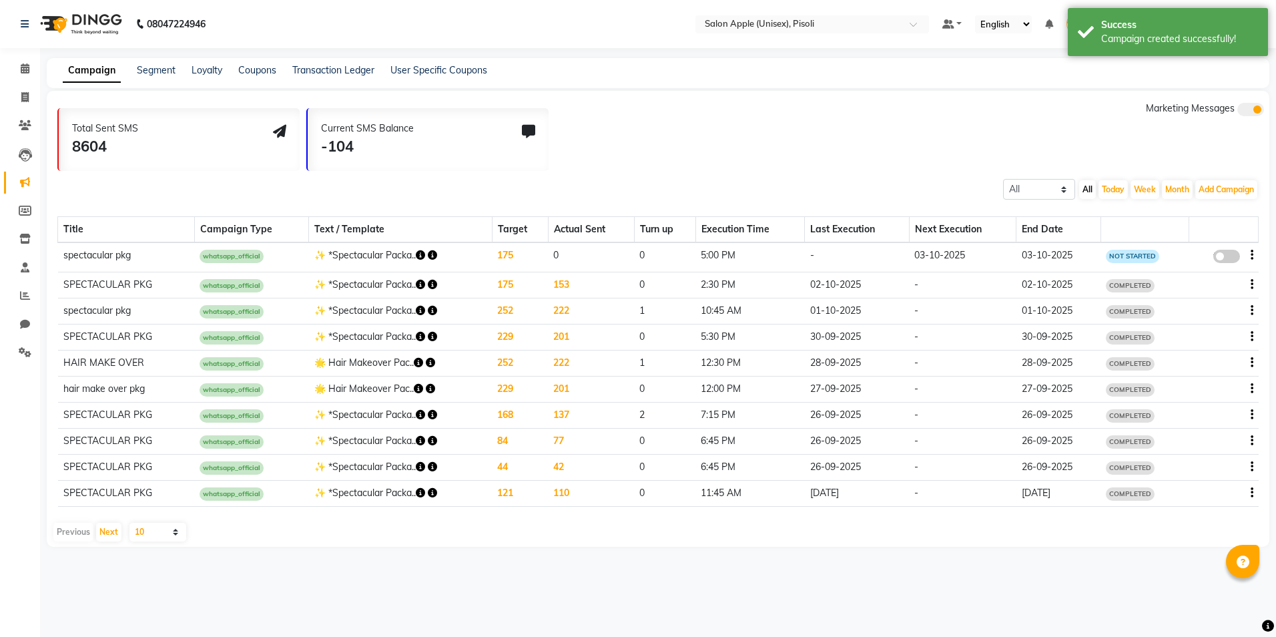
click at [1229, 254] on span at bounding box center [1226, 256] width 27 height 13
click at [1231, 258] on input "false" at bounding box center [1231, 258] width 0 height 0
select select "3"
select select "43717"
select select "1"
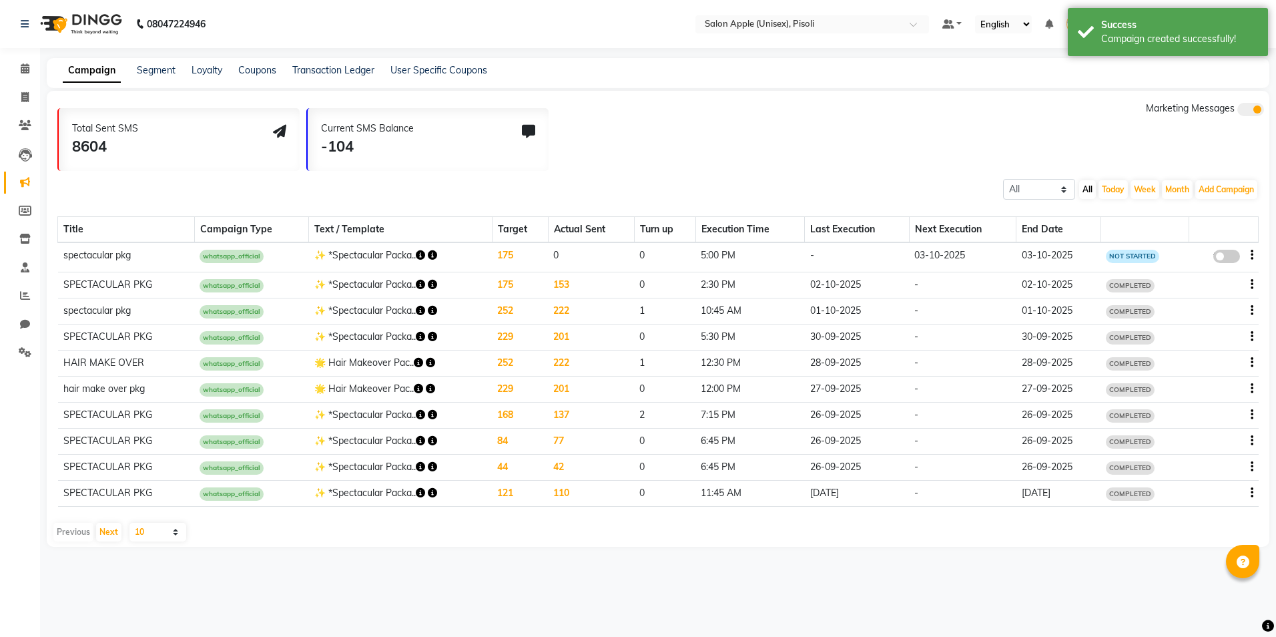
select select "2"
select select "1020"
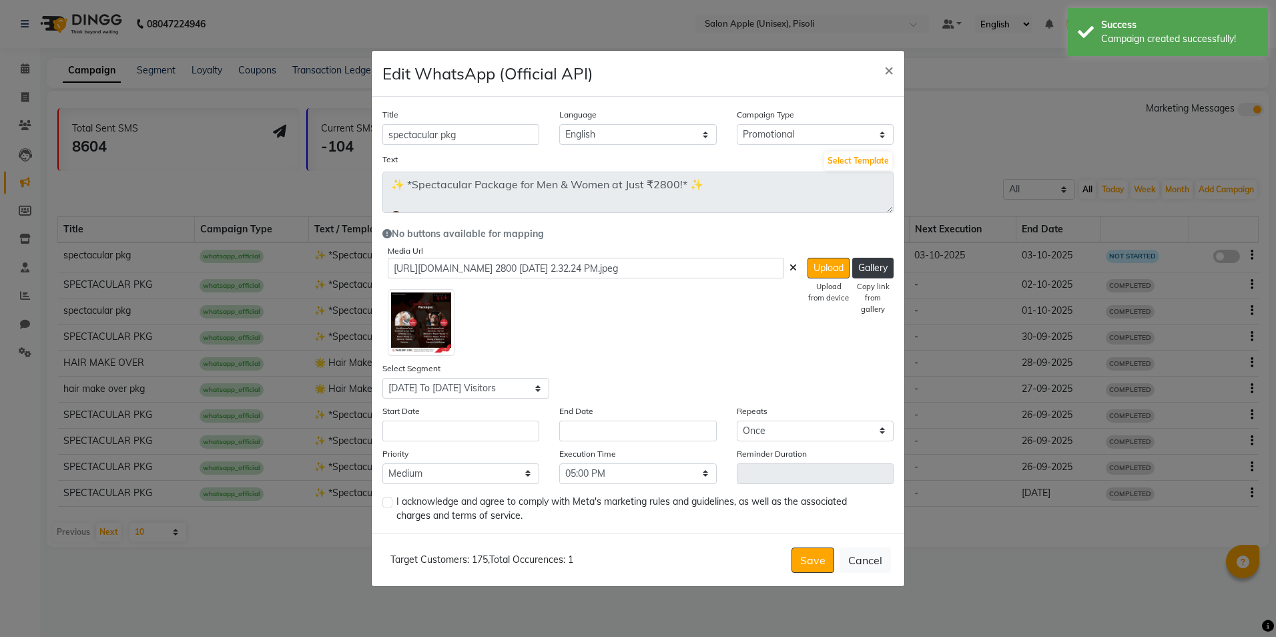
click at [418, 418] on div "Start Date" at bounding box center [460, 422] width 177 height 37
click at [418, 427] on input "text" at bounding box center [460, 430] width 157 height 21
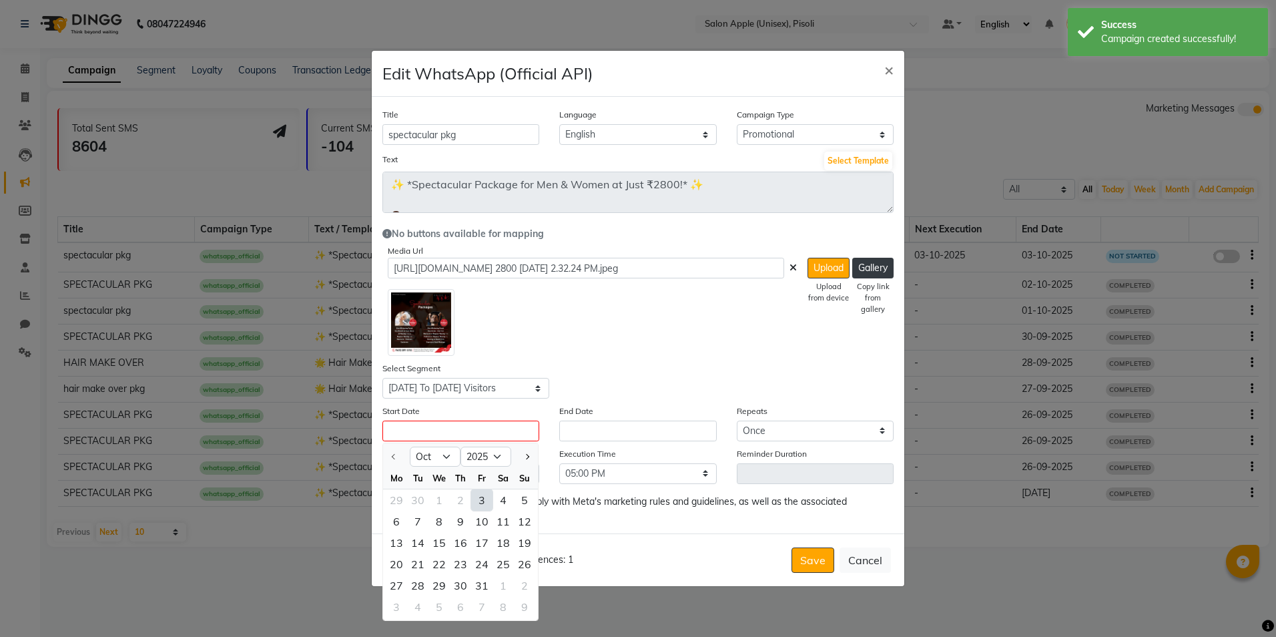
click at [477, 499] on div "3" at bounding box center [481, 499] width 21 height 21
type input "03-10-2025"
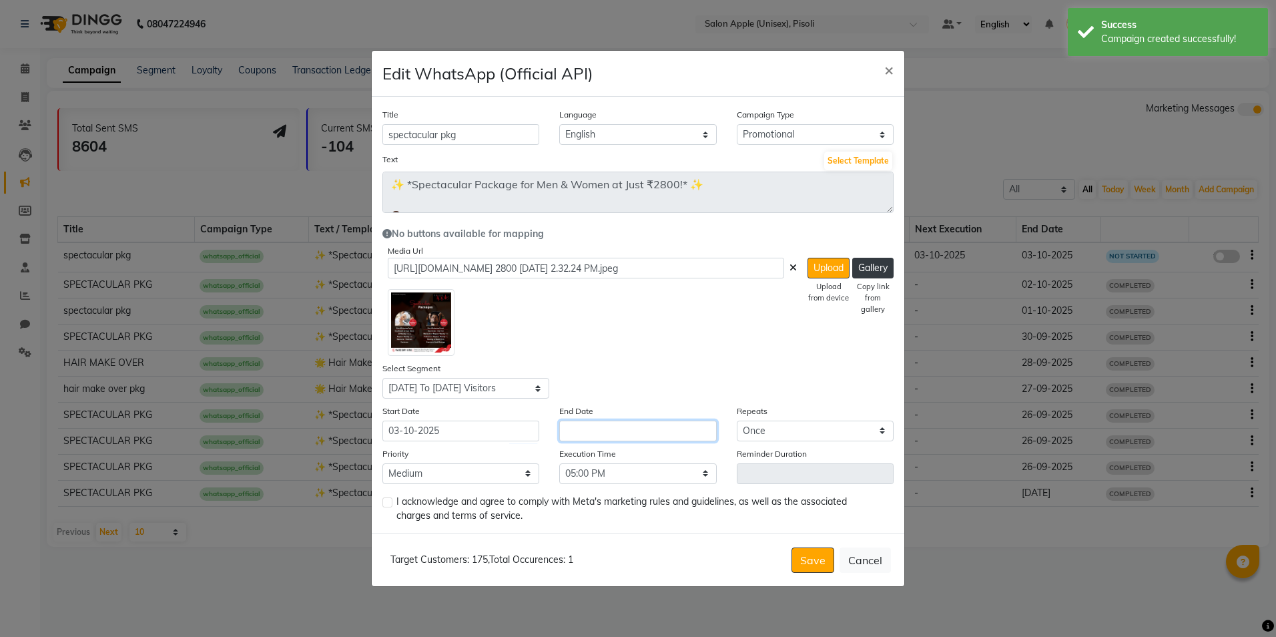
click at [569, 426] on input "text" at bounding box center [637, 430] width 157 height 21
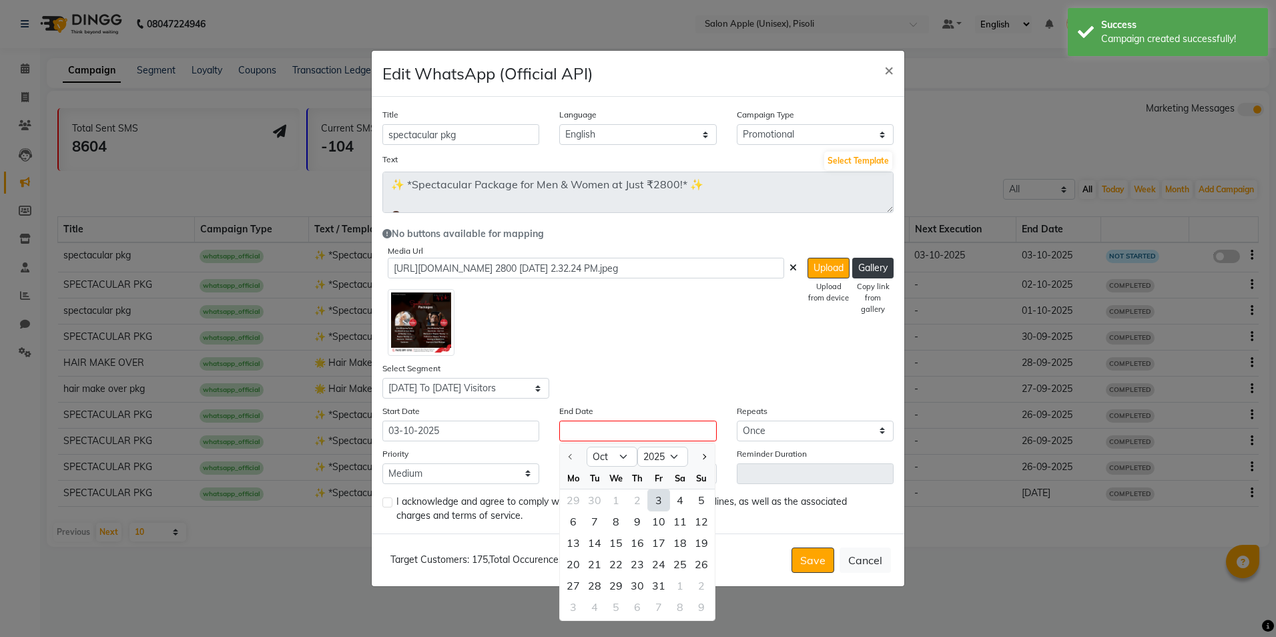
click at [655, 503] on div "3" at bounding box center [658, 499] width 21 height 21
type input "03-10-2025"
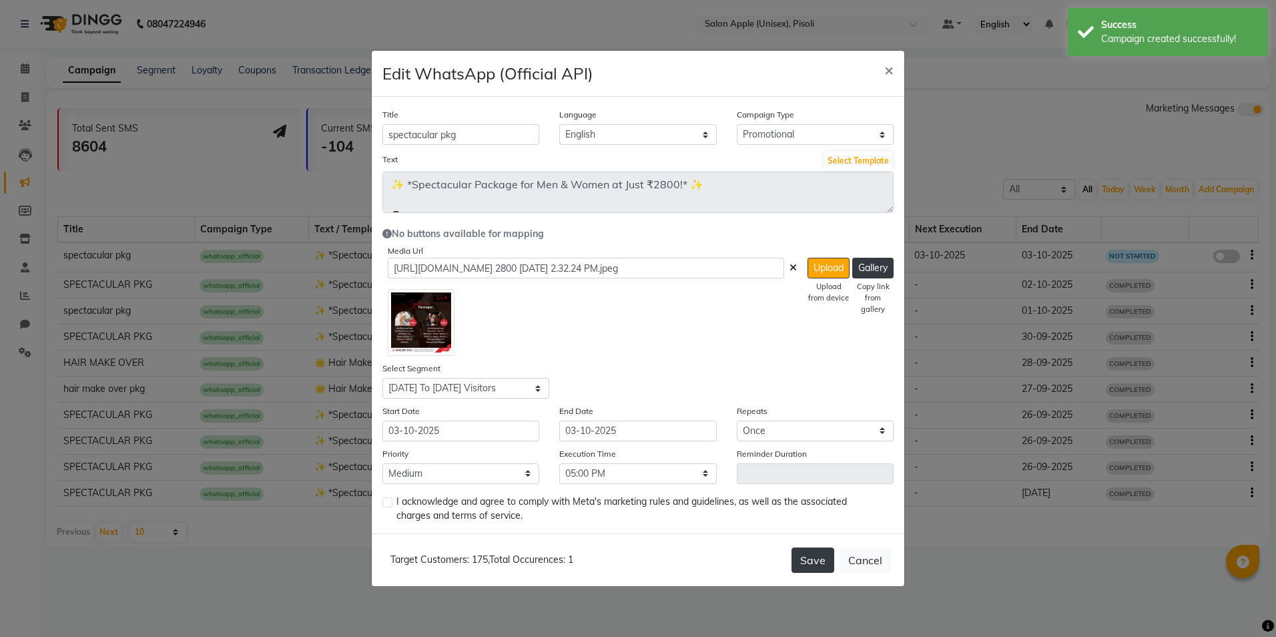
click at [821, 563] on button "Save" at bounding box center [812, 559] width 43 height 25
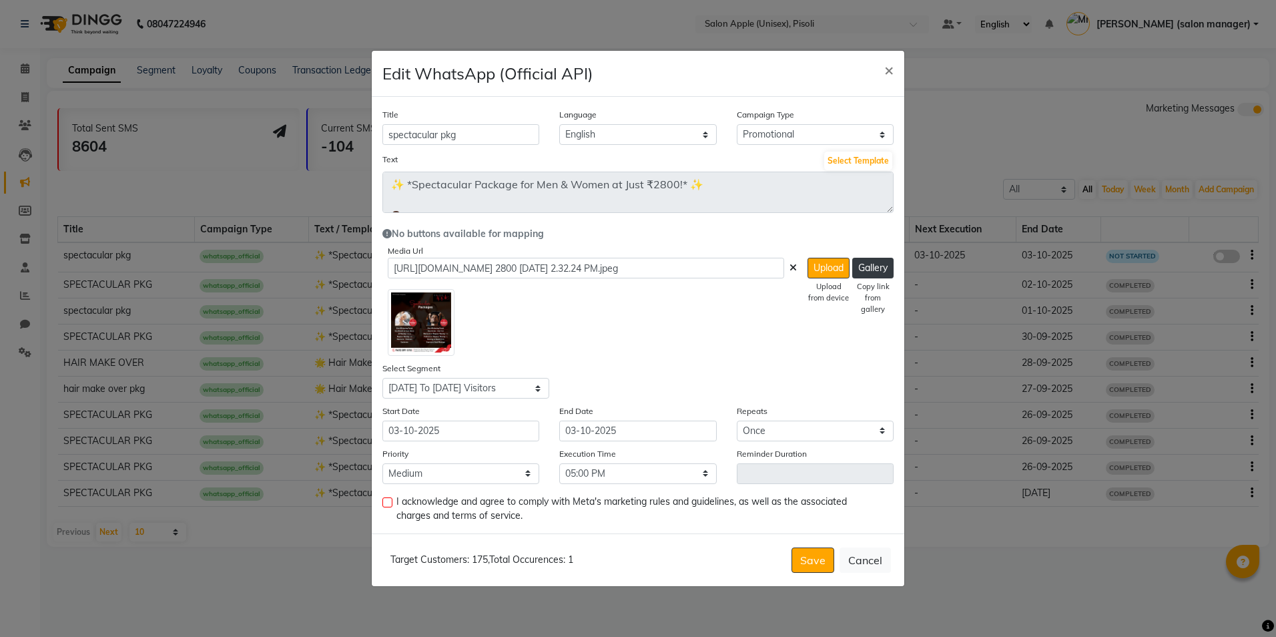
click at [384, 501] on label at bounding box center [387, 502] width 10 height 10
click at [384, 501] on input "checkbox" at bounding box center [386, 503] width 9 height 9
checkbox input "true"
click at [821, 559] on button "Save" at bounding box center [812, 559] width 43 height 25
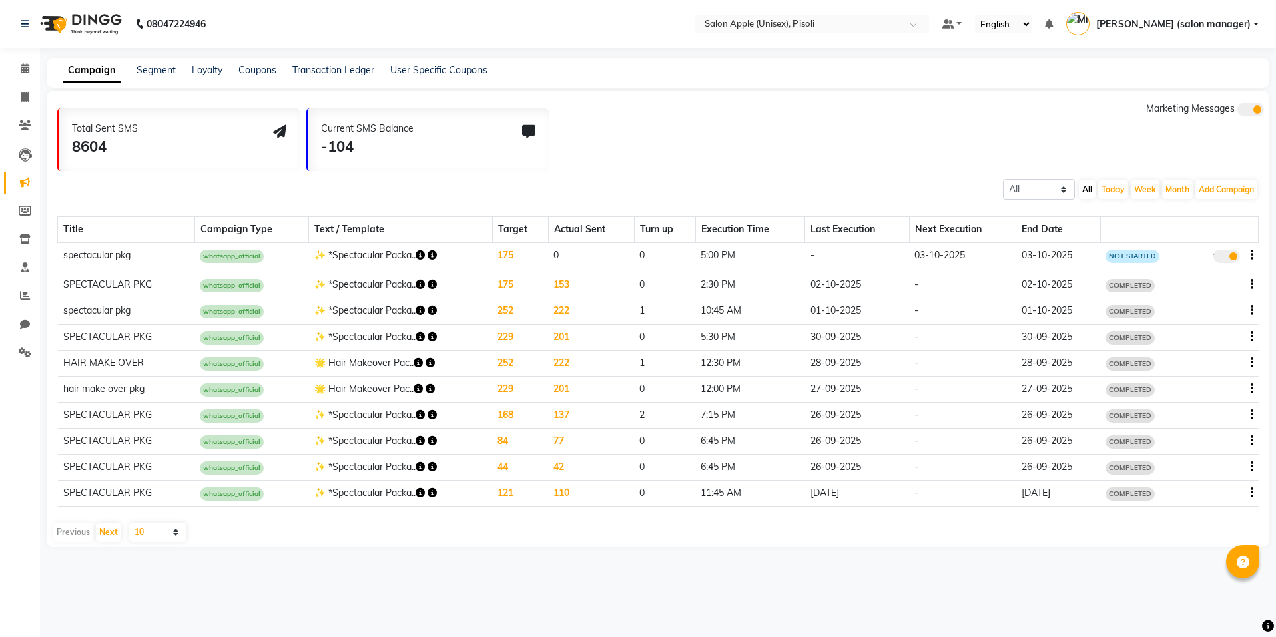
click at [1221, 256] on span at bounding box center [1226, 256] width 27 height 13
click at [1228, 258] on input "true" at bounding box center [1228, 258] width 0 height 0
click at [1122, 259] on span "NOT STARTED" at bounding box center [1132, 256] width 53 height 13
click at [1129, 253] on span "NOT STARTED" at bounding box center [1132, 256] width 53 height 13
click at [240, 256] on span "whatsapp_official" at bounding box center [232, 256] width 64 height 13
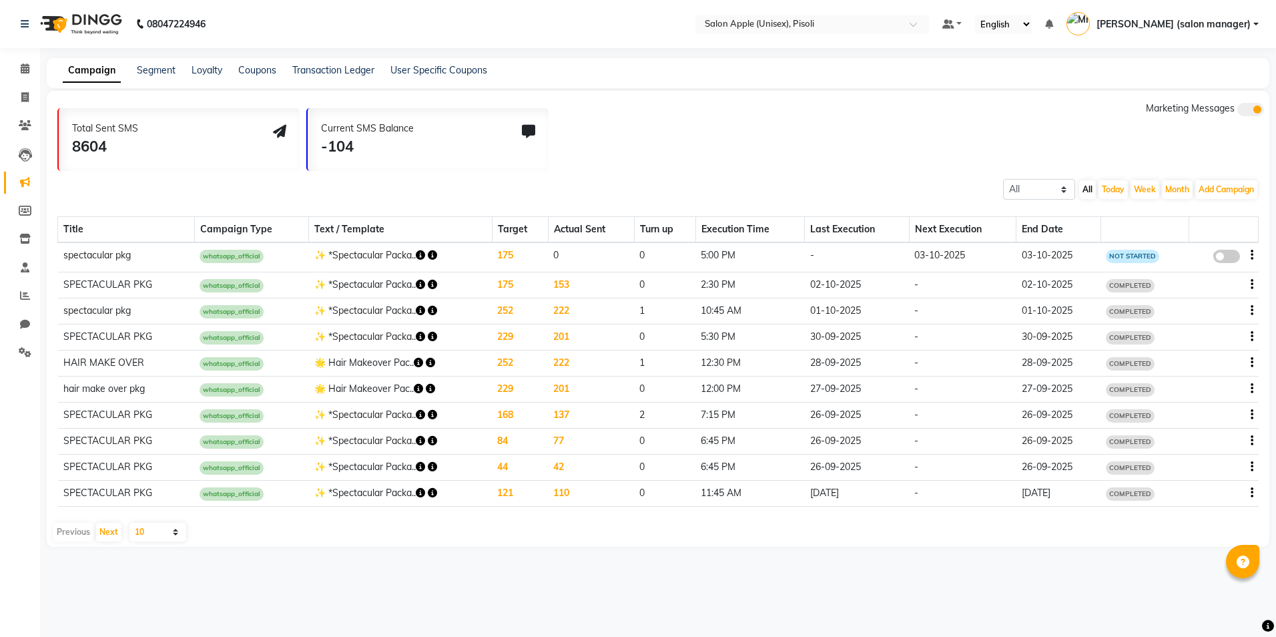
click at [115, 257] on td "spectacular pkg" at bounding box center [126, 256] width 137 height 29
click at [1219, 188] on button "Add Campaign" at bounding box center [1226, 189] width 62 height 19
click at [1148, 149] on div "Marketing Messages" at bounding box center [1205, 135] width 118 height 69
click at [1252, 256] on icon "button" at bounding box center [1252, 255] width 3 height 1
click at [1228, 268] on div "Delete" at bounding box center [1215, 264] width 41 height 17
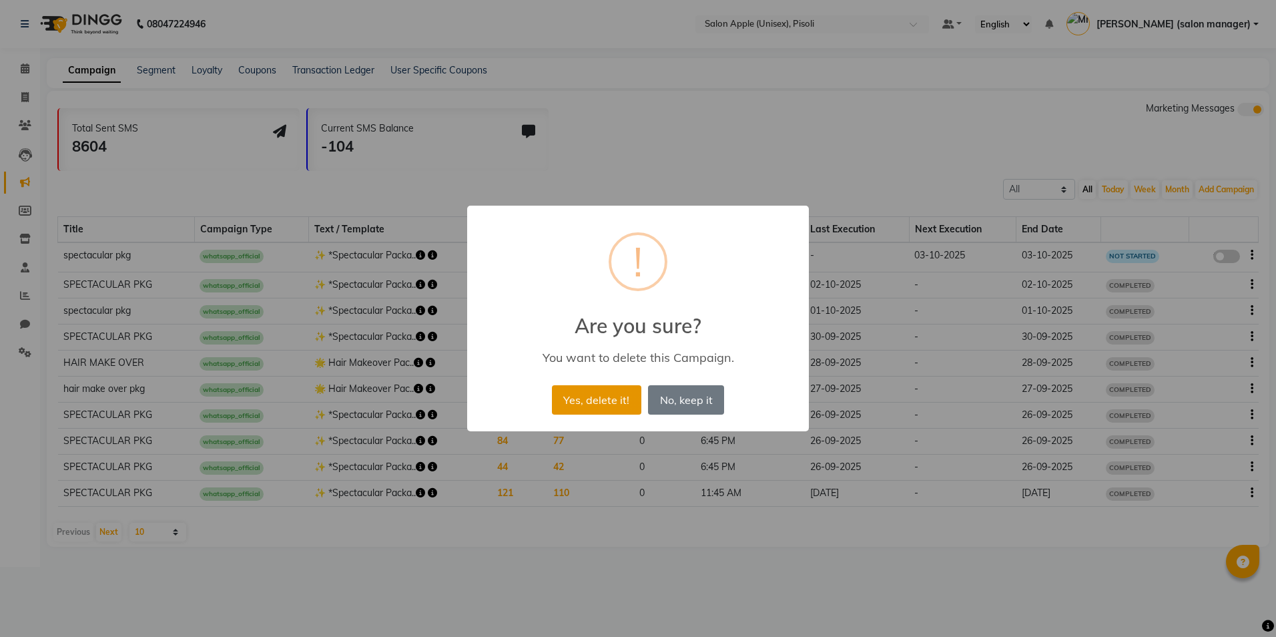
click at [588, 403] on button "Yes, delete it!" at bounding box center [596, 399] width 89 height 29
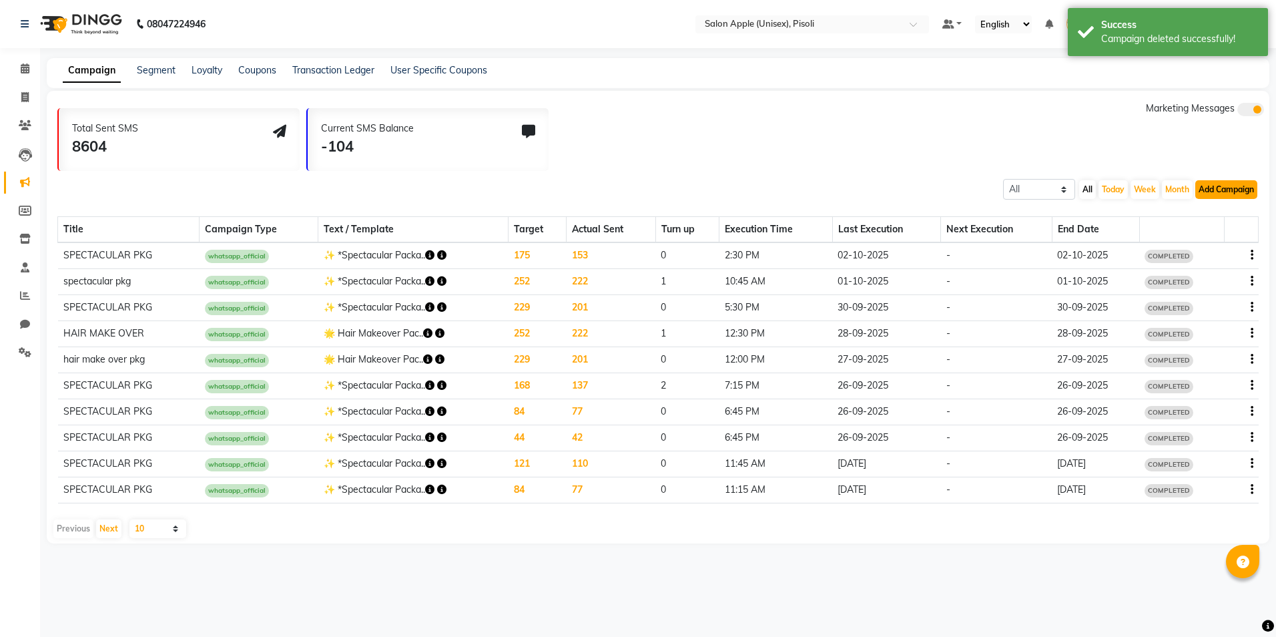
click at [1219, 190] on button "Add Campaign" at bounding box center [1226, 189] width 62 height 19
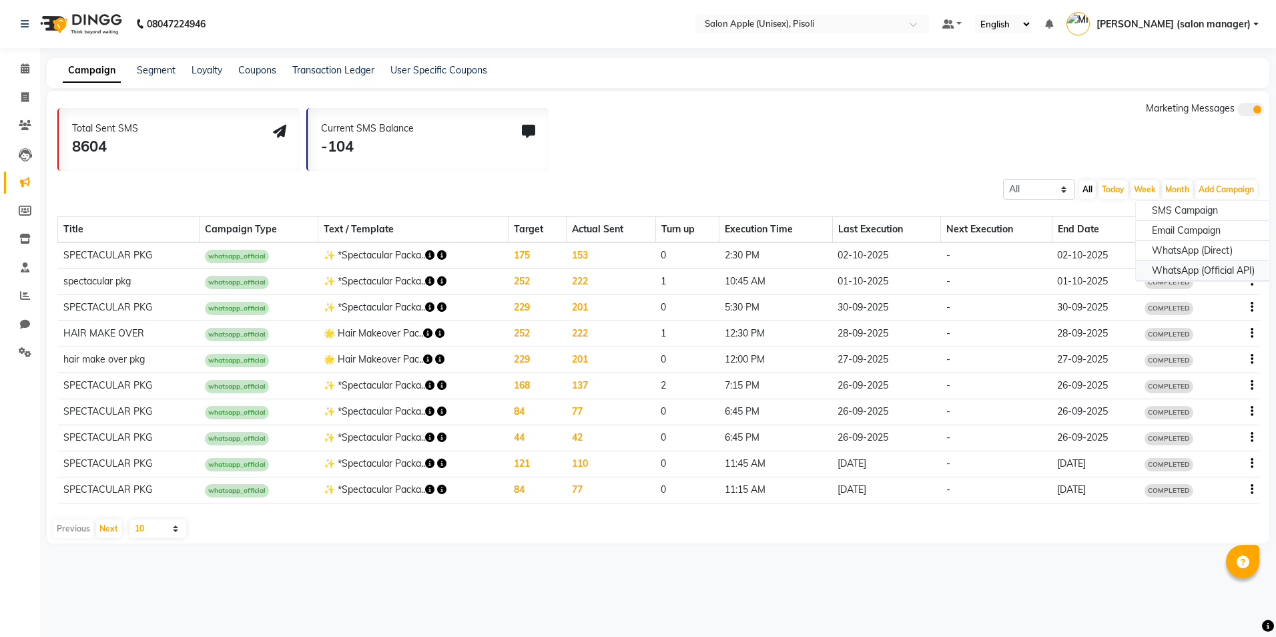
click at [1197, 274] on div "WhatsApp (Official API)" at bounding box center [1203, 271] width 135 height 20
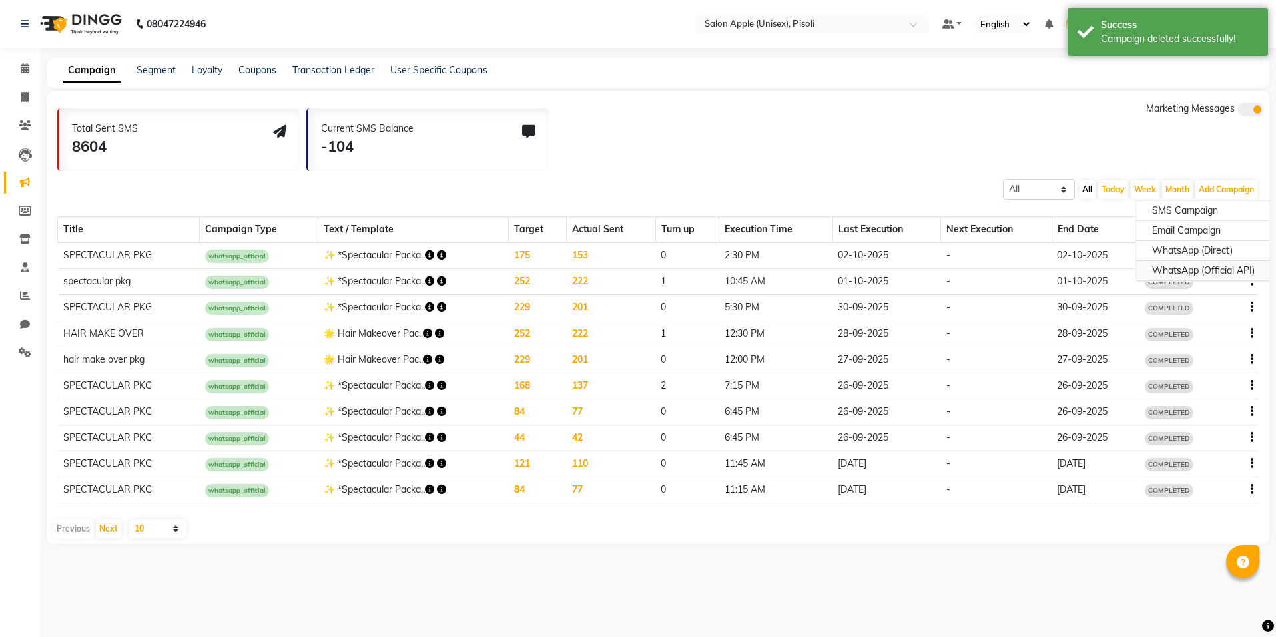
select select "2"
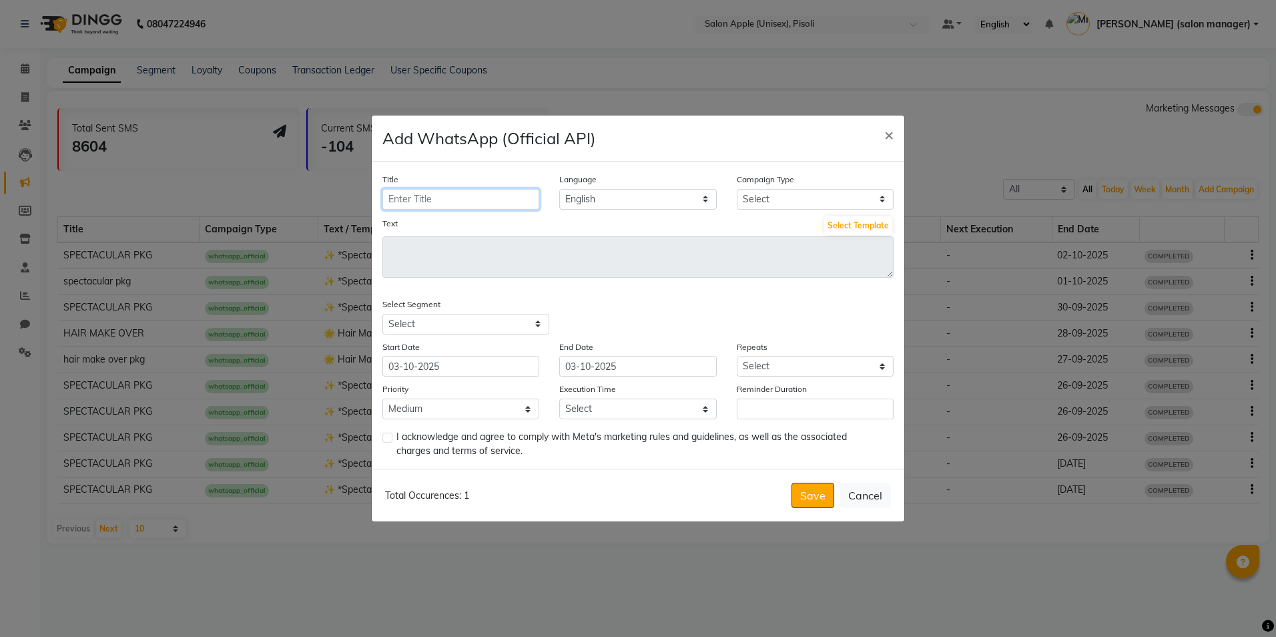
click at [504, 204] on input "Title" at bounding box center [460, 199] width 157 height 21
type input "spectacular pkg"
click at [834, 206] on select "Select Birthday Anniversary Promotional Service reminder" at bounding box center [815, 199] width 157 height 21
select select "3"
click at [737, 189] on select "Select Birthday Anniversary Promotional Service reminder" at bounding box center [815, 199] width 157 height 21
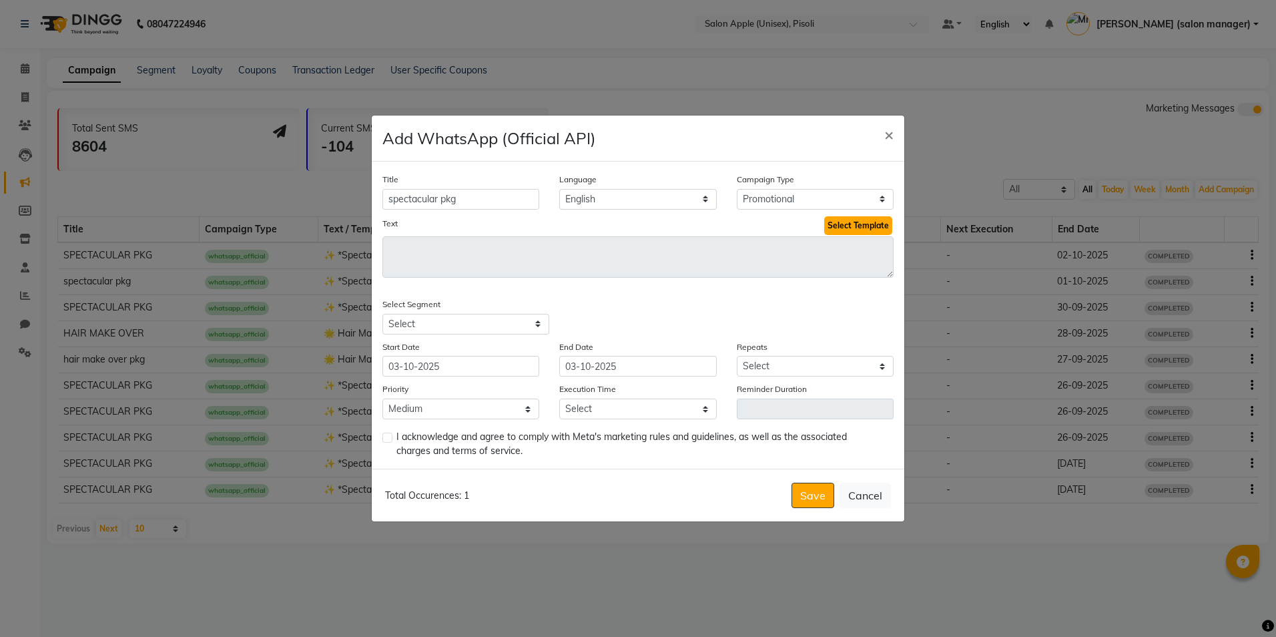
click at [857, 228] on button "Select Template" at bounding box center [858, 225] width 68 height 19
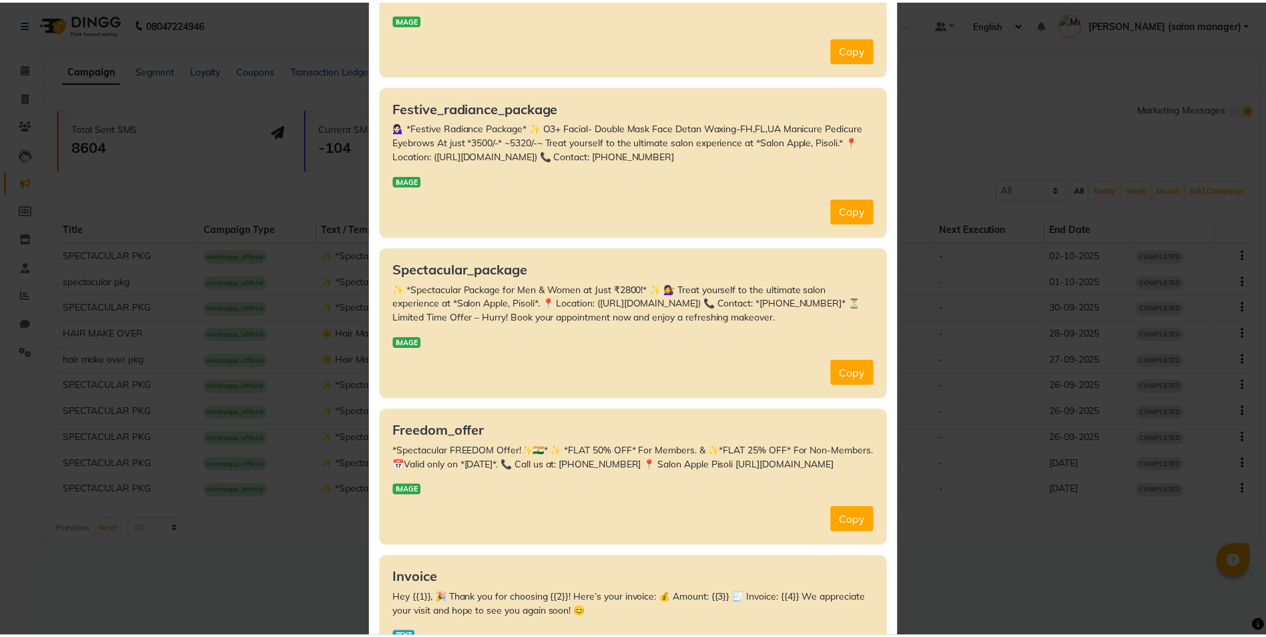
scroll to position [400, 0]
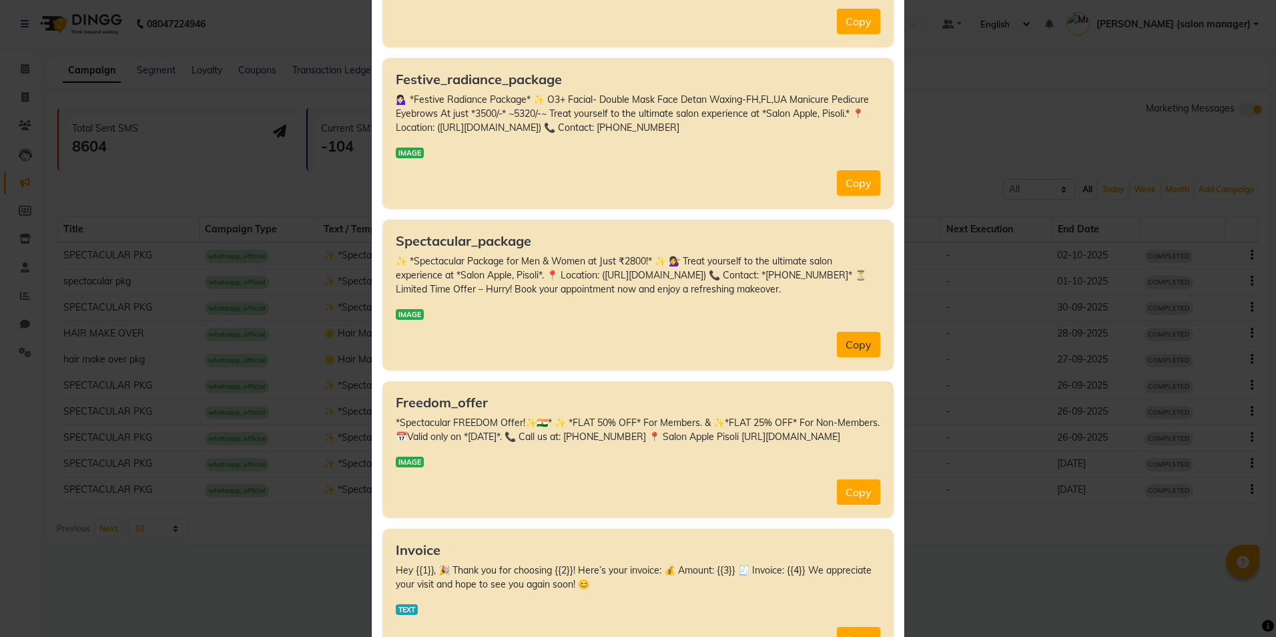
click at [848, 345] on button "Copy" at bounding box center [858, 344] width 43 height 25
type textarea "✨ *Spectacular Package for Men & Women at Just ₹2800!* ✨ 💇‍♀️ Treat yourself to…"
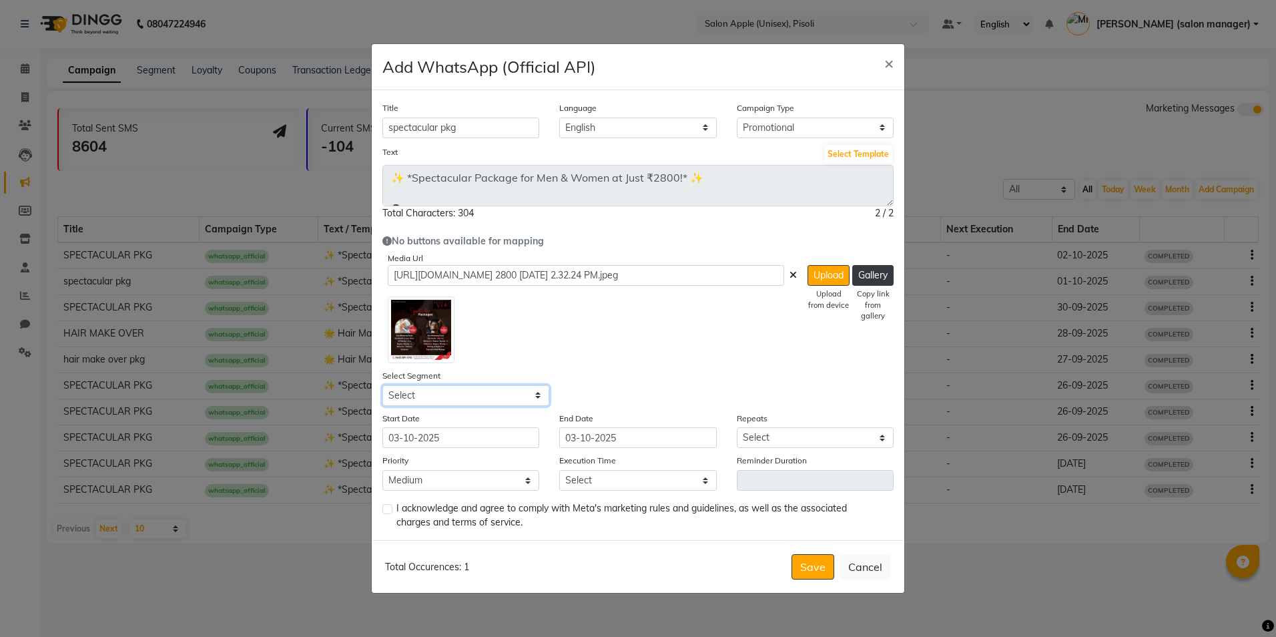
click at [460, 403] on select "Select All Customers All [DEMOGRAPHIC_DATA] Customer All [DEMOGRAPHIC_DATA] Cus…" at bounding box center [465, 395] width 167 height 21
select select "42653"
click at [382, 385] on select "Select All Customers All [DEMOGRAPHIC_DATA] Customer All [DEMOGRAPHIC_DATA] Cus…" at bounding box center [465, 395] width 167 height 21
click at [753, 440] on select "Select Once Daily Alternate Day Weekly Monthly Yearly" at bounding box center [815, 437] width 157 height 21
select select "1"
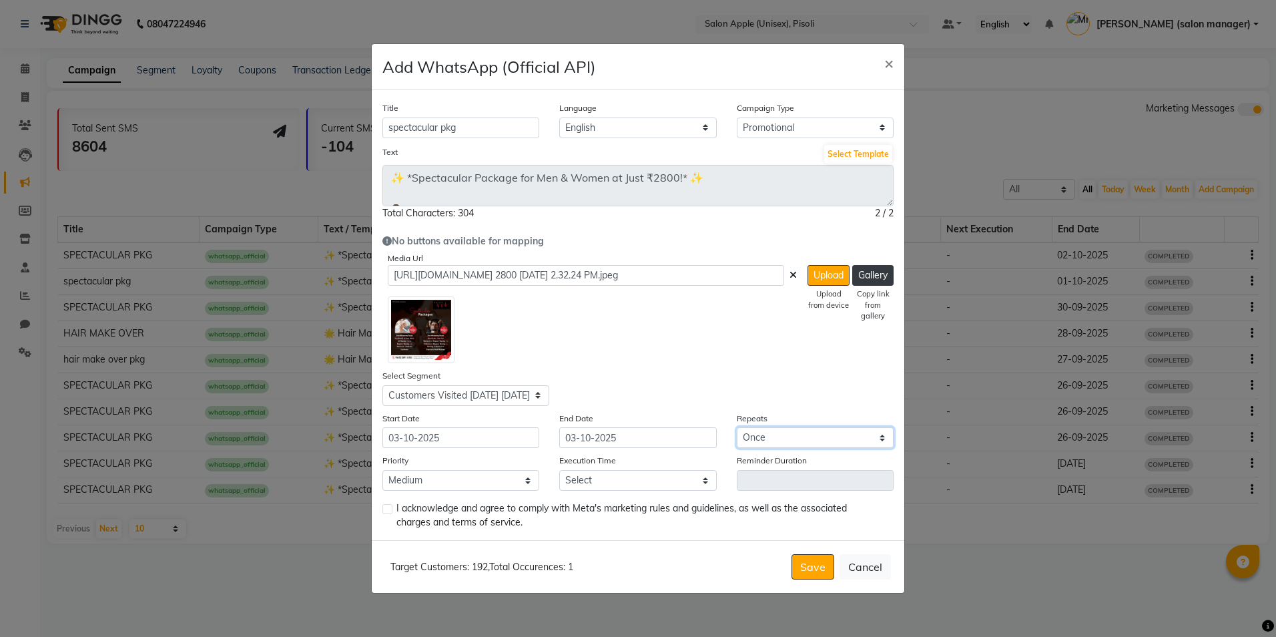
click at [737, 427] on select "Select Once Daily Alternate Day Weekly Monthly Yearly" at bounding box center [815, 437] width 157 height 21
click at [627, 482] on select "Select 09:00 AM 09:15 AM 09:30 AM 09:45 AM 10:00 AM 10:15 AM 10:30 AM 10:45 AM …" at bounding box center [637, 480] width 157 height 21
select select "1020"
click at [559, 470] on select "Select 09:00 AM 09:15 AM 09:30 AM 09:45 AM 10:00 AM 10:15 AM 10:30 AM 10:45 AM …" at bounding box center [637, 480] width 157 height 21
click at [386, 508] on label at bounding box center [387, 509] width 10 height 10
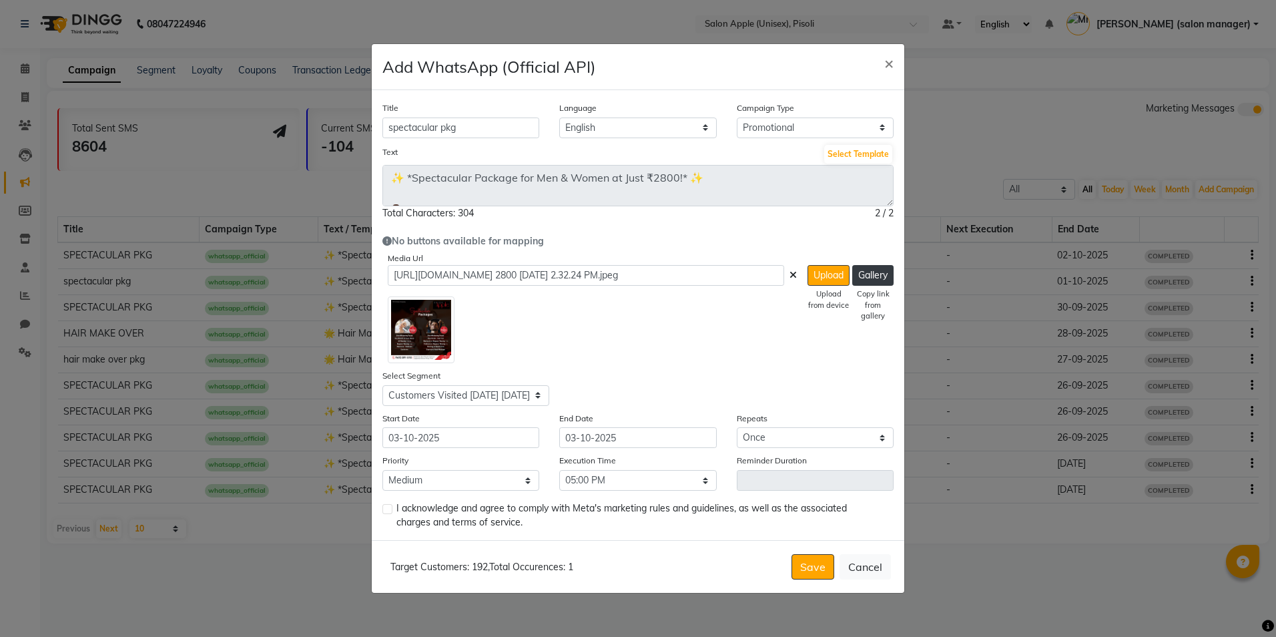
click at [386, 508] on input "checkbox" at bounding box center [386, 509] width 9 height 9
checkbox input "true"
click at [798, 562] on button "Save" at bounding box center [812, 566] width 43 height 25
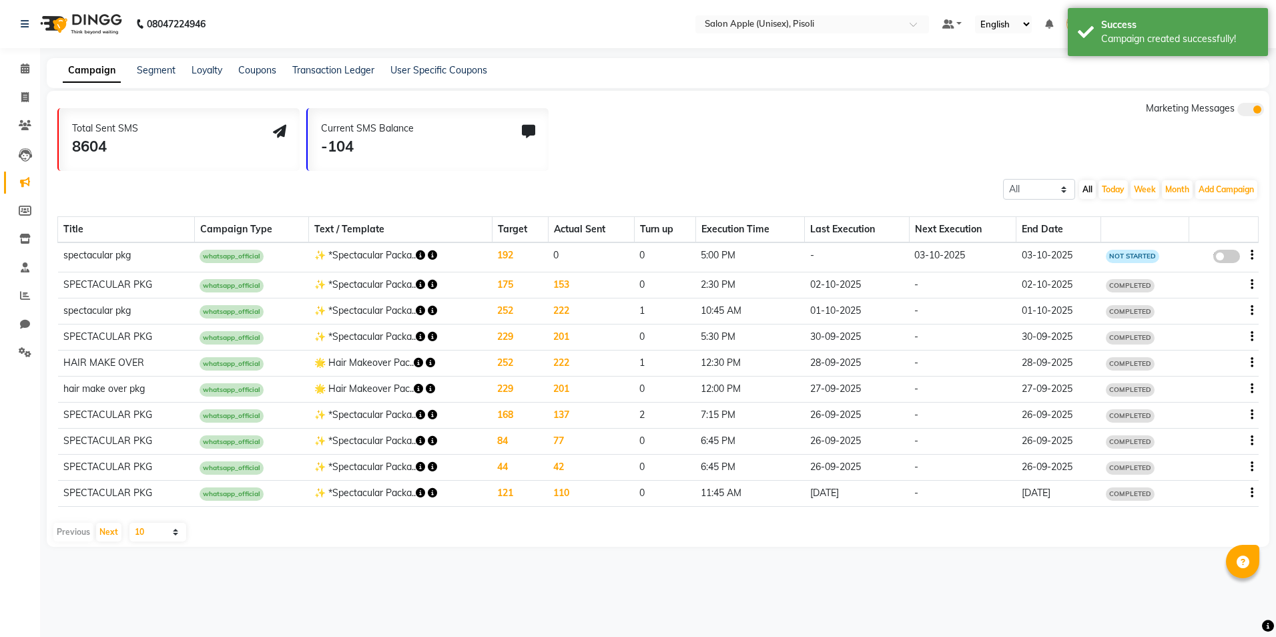
click at [1223, 256] on span at bounding box center [1226, 256] width 27 height 13
click at [1231, 258] on input "false" at bounding box center [1231, 258] width 0 height 0
select select "3"
select select "42653"
select select "1"
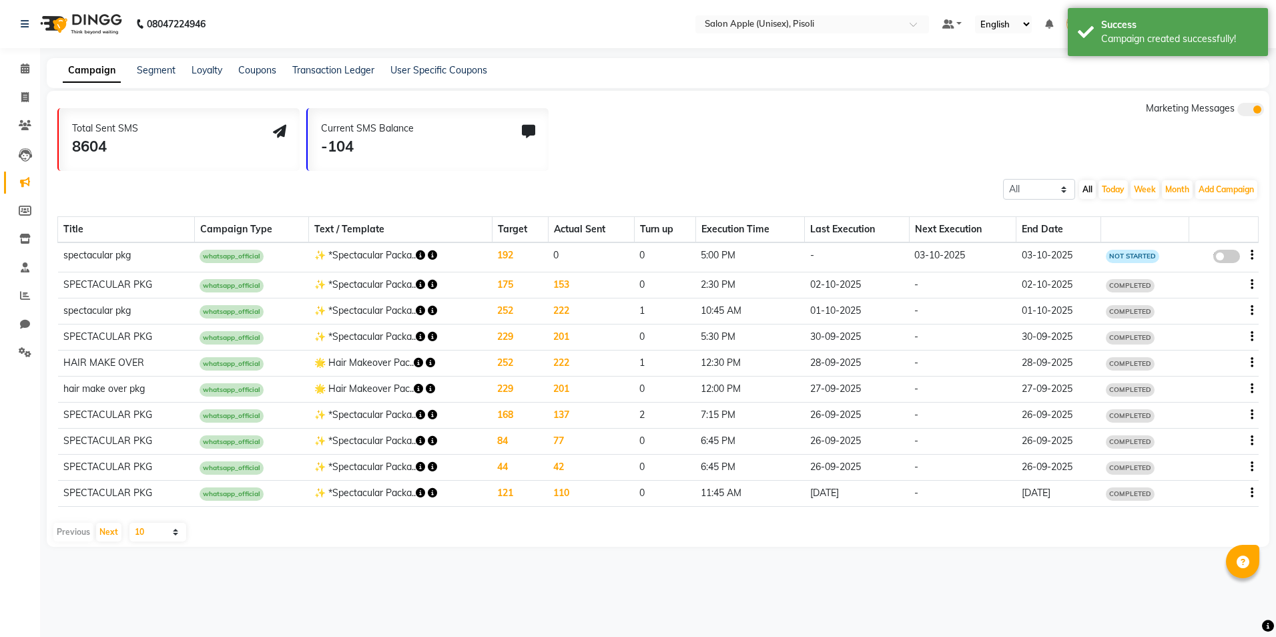
select select "2"
select select "1020"
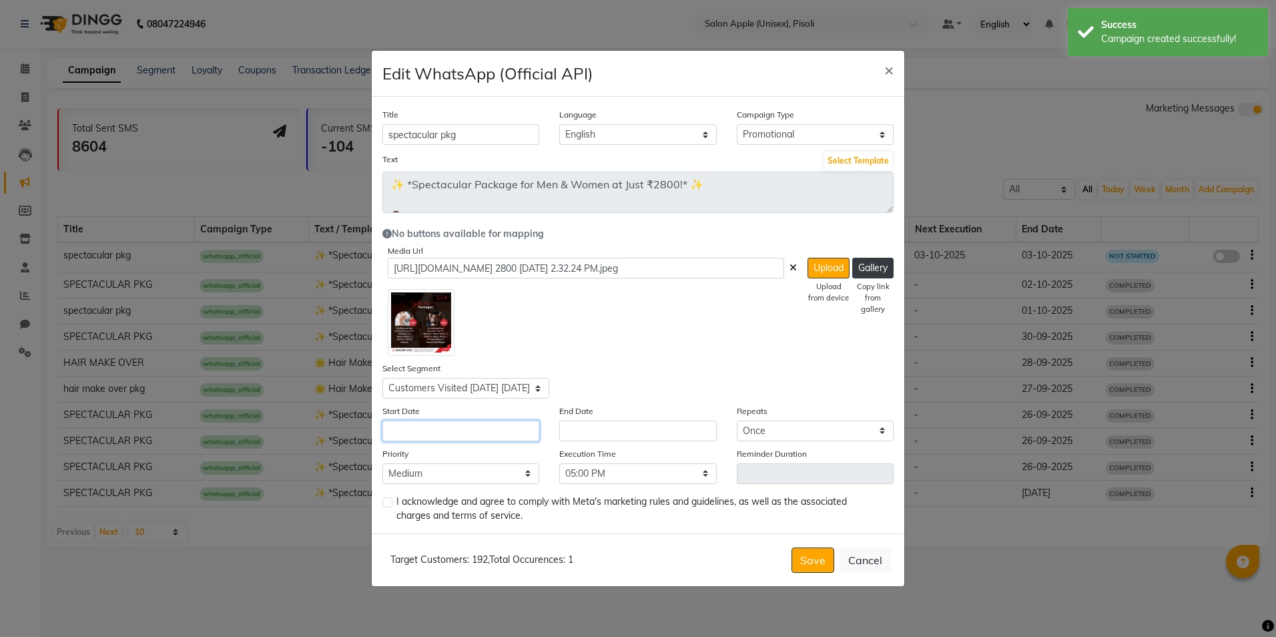
click at [470, 428] on input "text" at bounding box center [460, 430] width 157 height 21
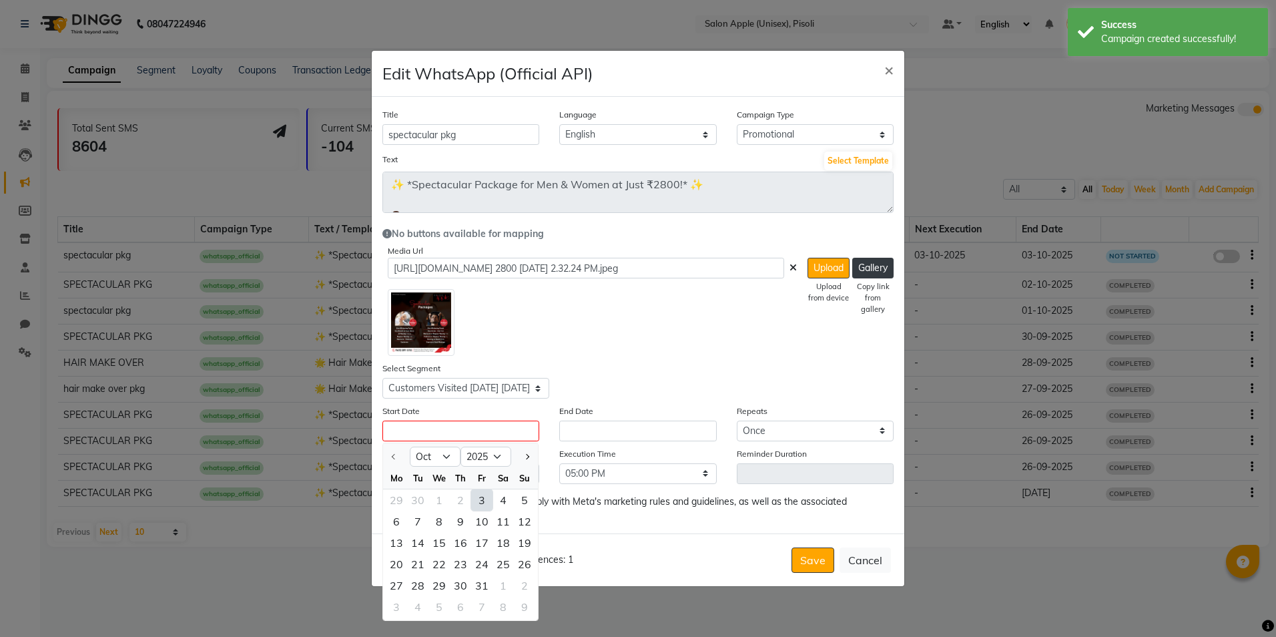
drag, startPoint x: 490, startPoint y: 500, endPoint x: 497, endPoint y: 478, distance: 23.2
click at [490, 500] on div "3" at bounding box center [481, 499] width 21 height 21
type input "03-10-2025"
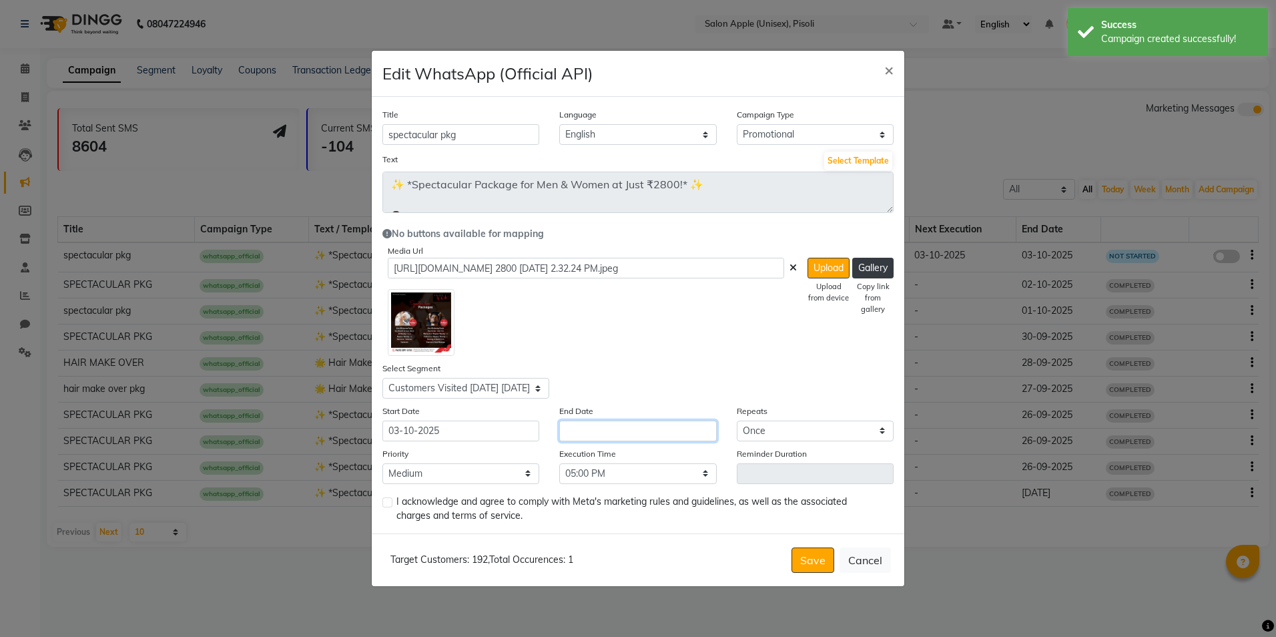
click at [605, 436] on input "text" at bounding box center [637, 430] width 157 height 21
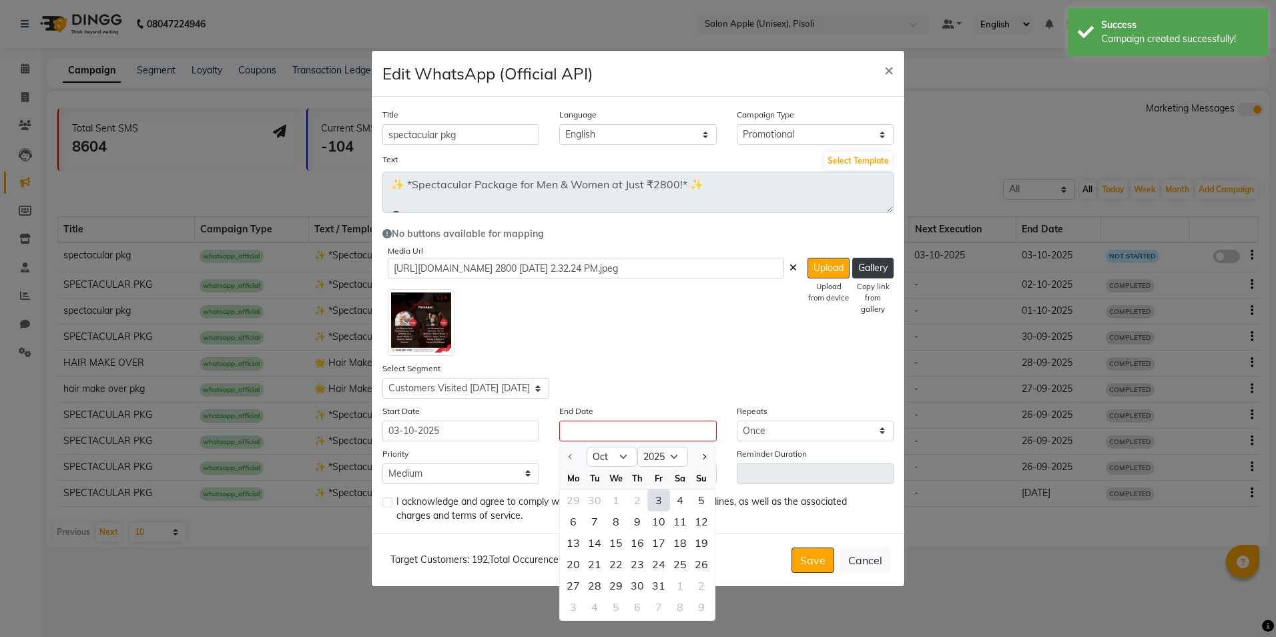
click at [661, 503] on div "3" at bounding box center [658, 499] width 21 height 21
type input "03-10-2025"
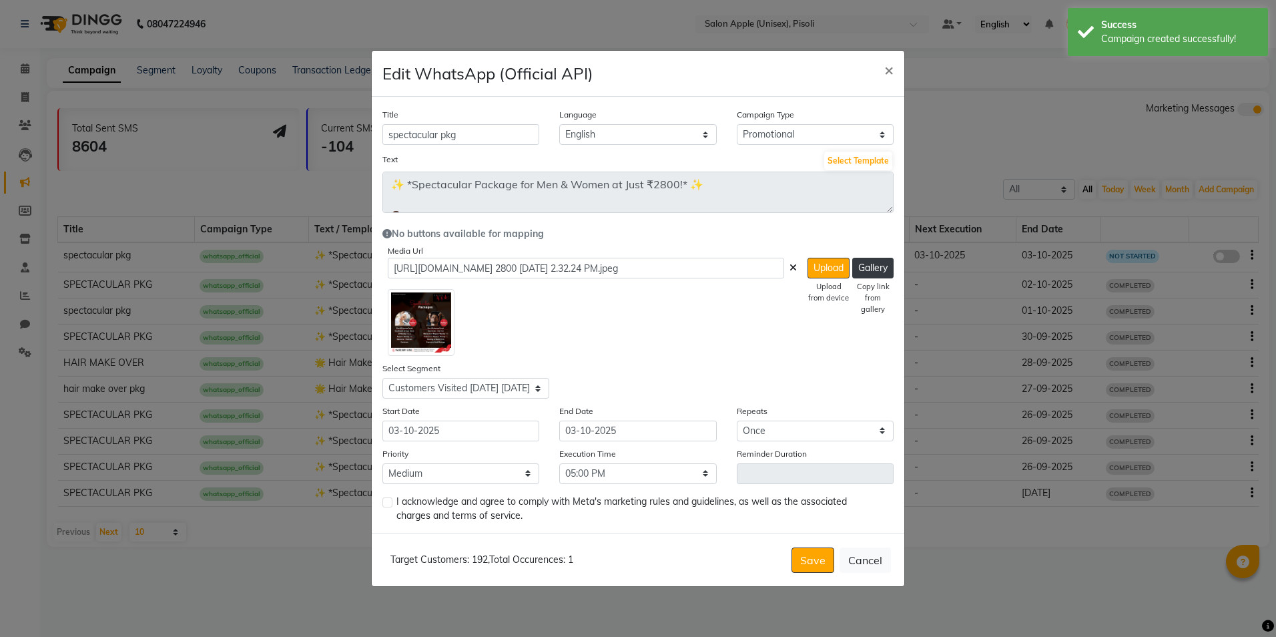
click at [390, 504] on label at bounding box center [387, 502] width 10 height 10
click at [390, 504] on input "checkbox" at bounding box center [386, 503] width 9 height 9
checkbox input "true"
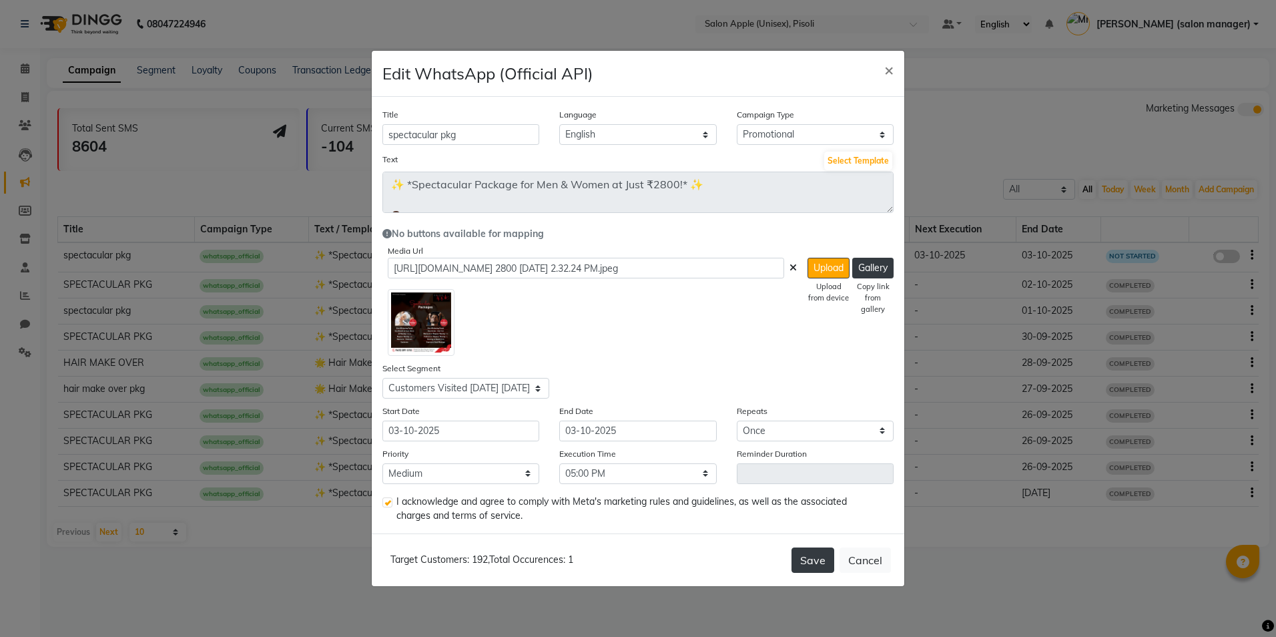
click at [811, 557] on button "Save" at bounding box center [812, 559] width 43 height 25
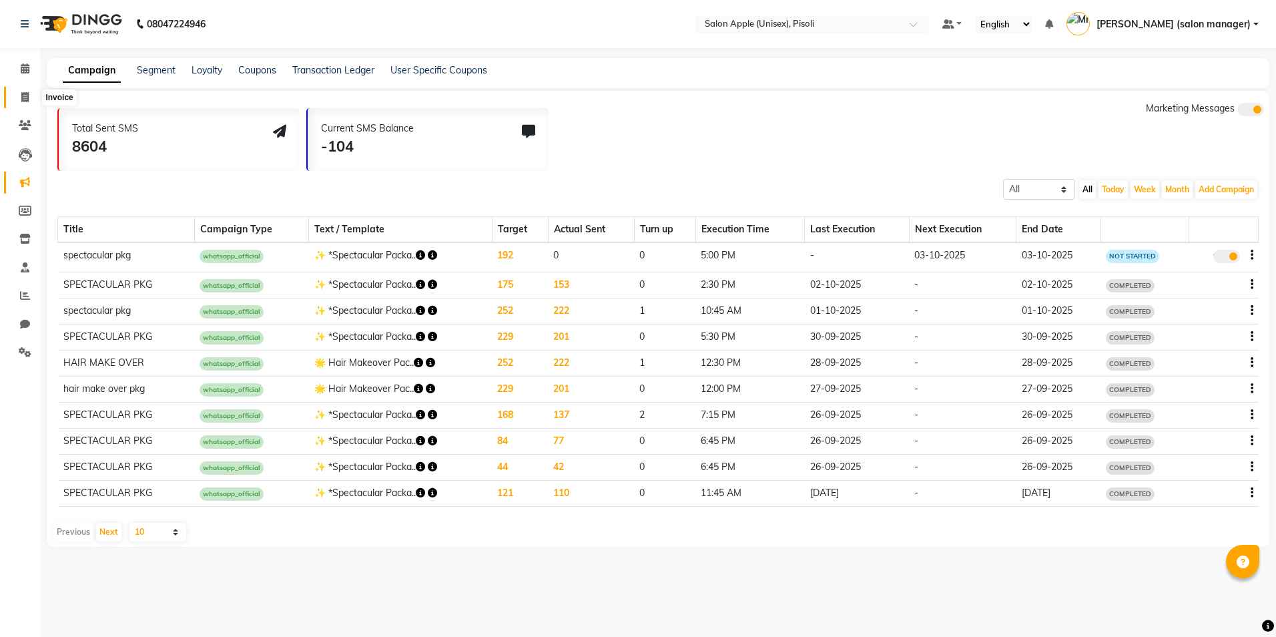
click at [23, 101] on icon at bounding box center [24, 97] width 7 height 10
select select "service"
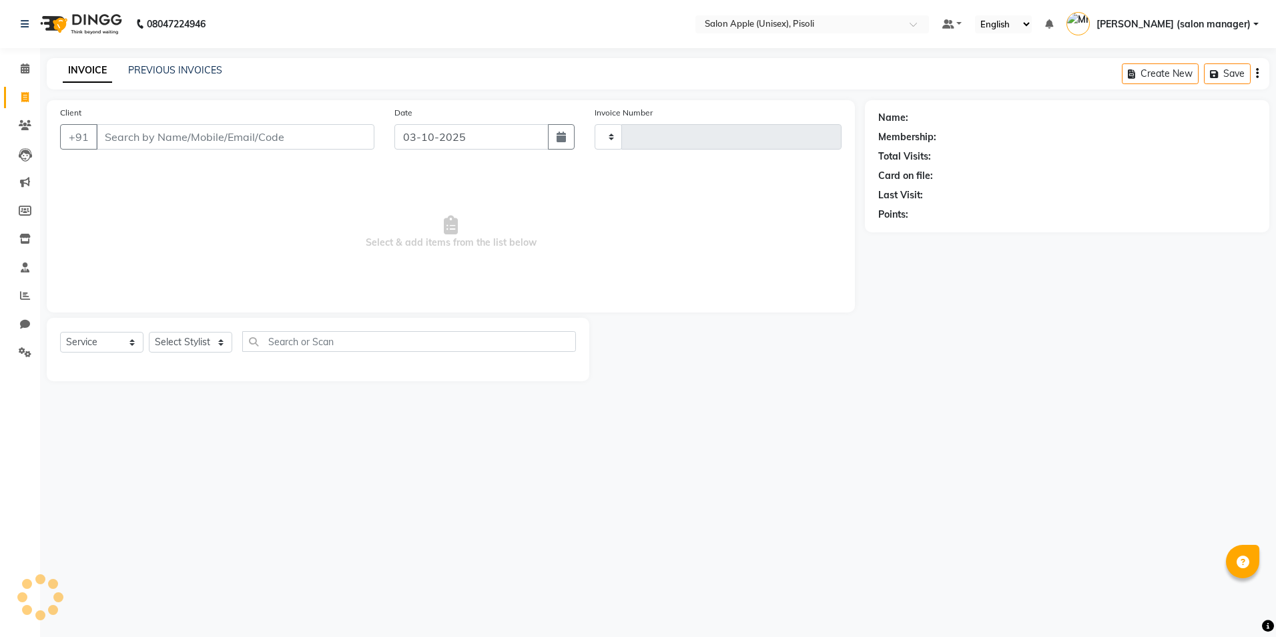
type input "1007"
select select "5282"
click at [30, 69] on span at bounding box center [24, 68] width 23 height 15
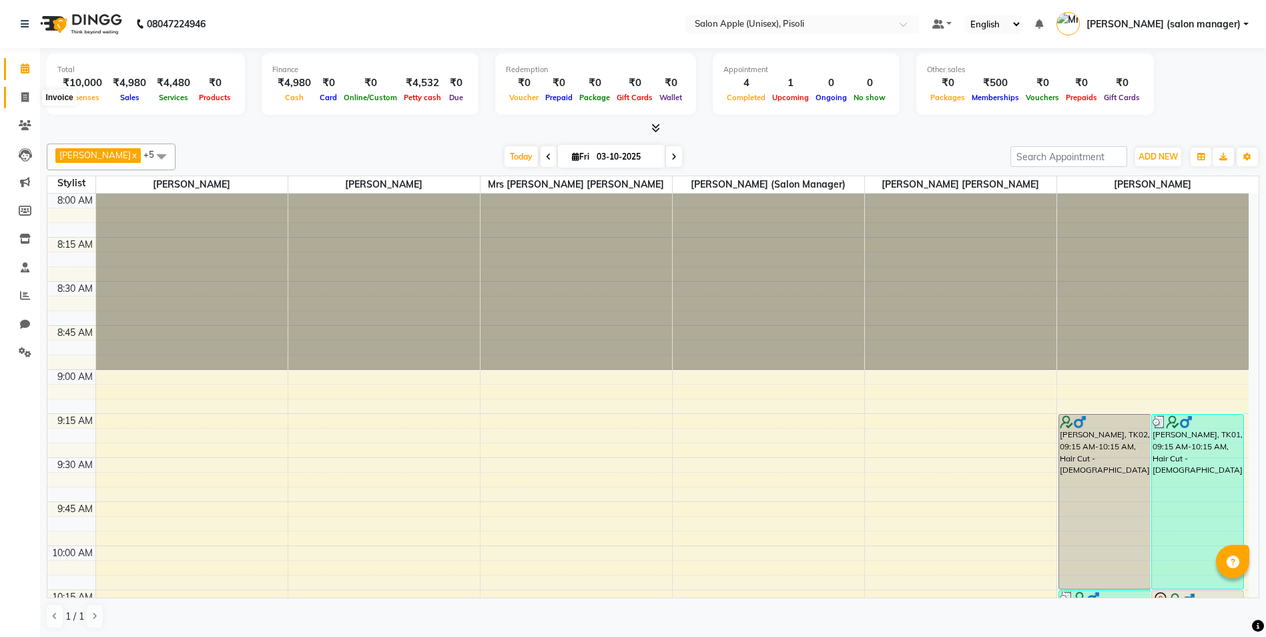
click at [23, 103] on span at bounding box center [24, 97] width 23 height 15
select select "5282"
select select "service"
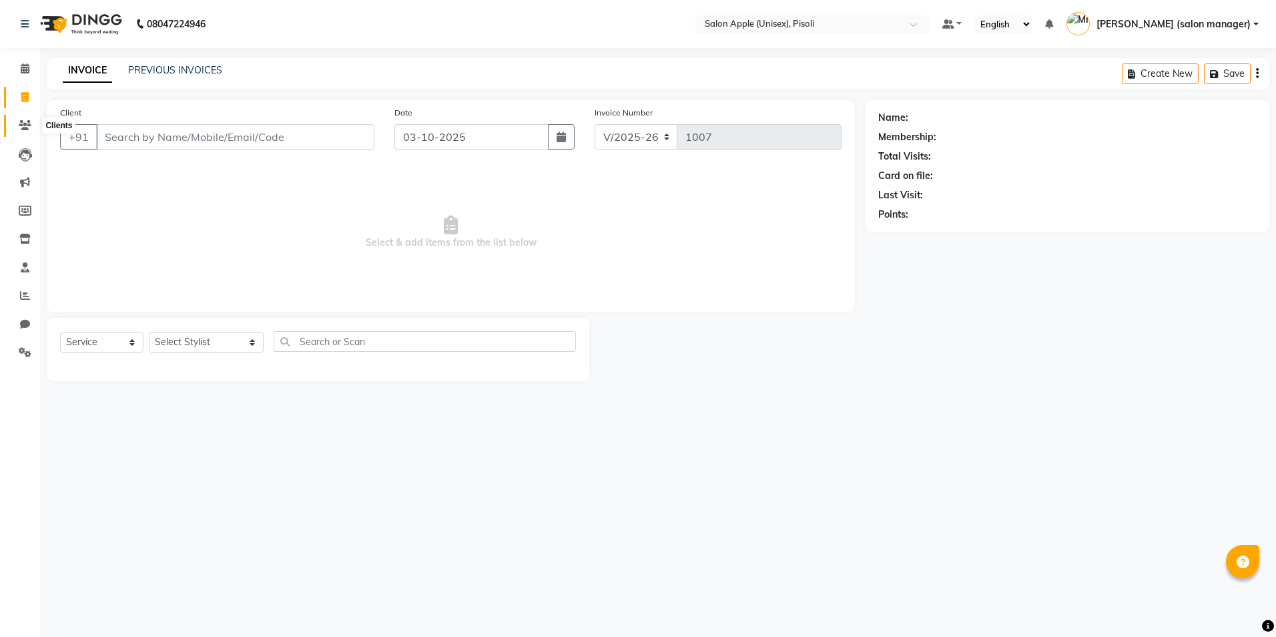
click at [26, 126] on icon at bounding box center [25, 125] width 13 height 10
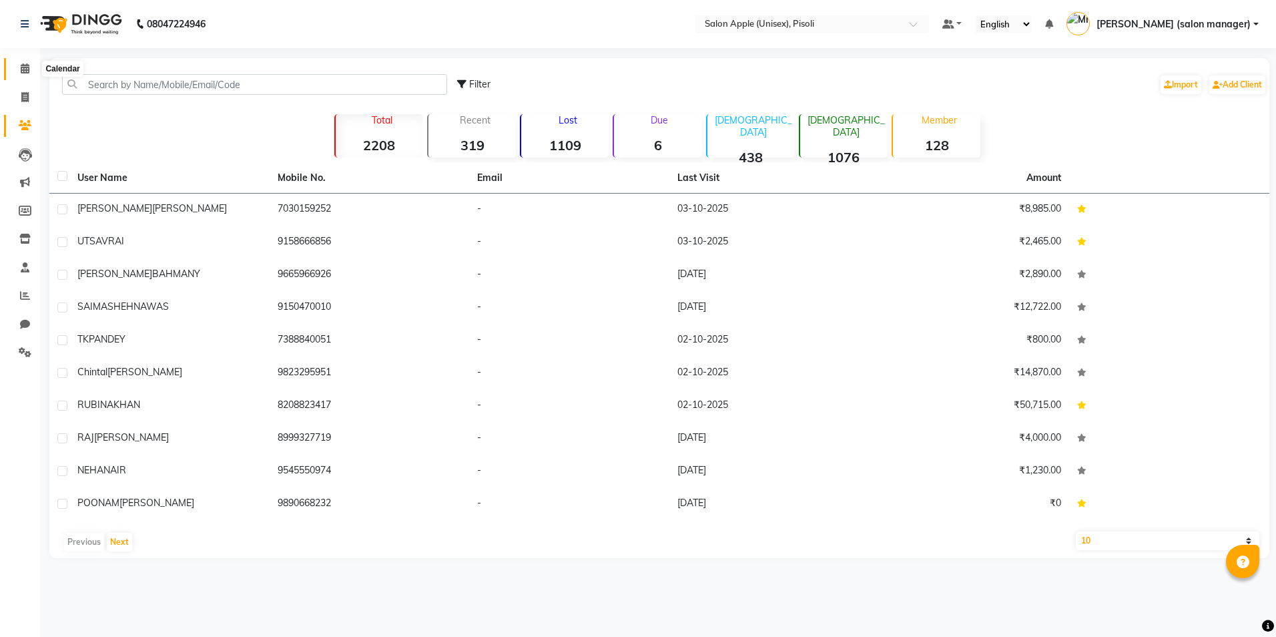
click at [24, 67] on icon at bounding box center [25, 68] width 9 height 10
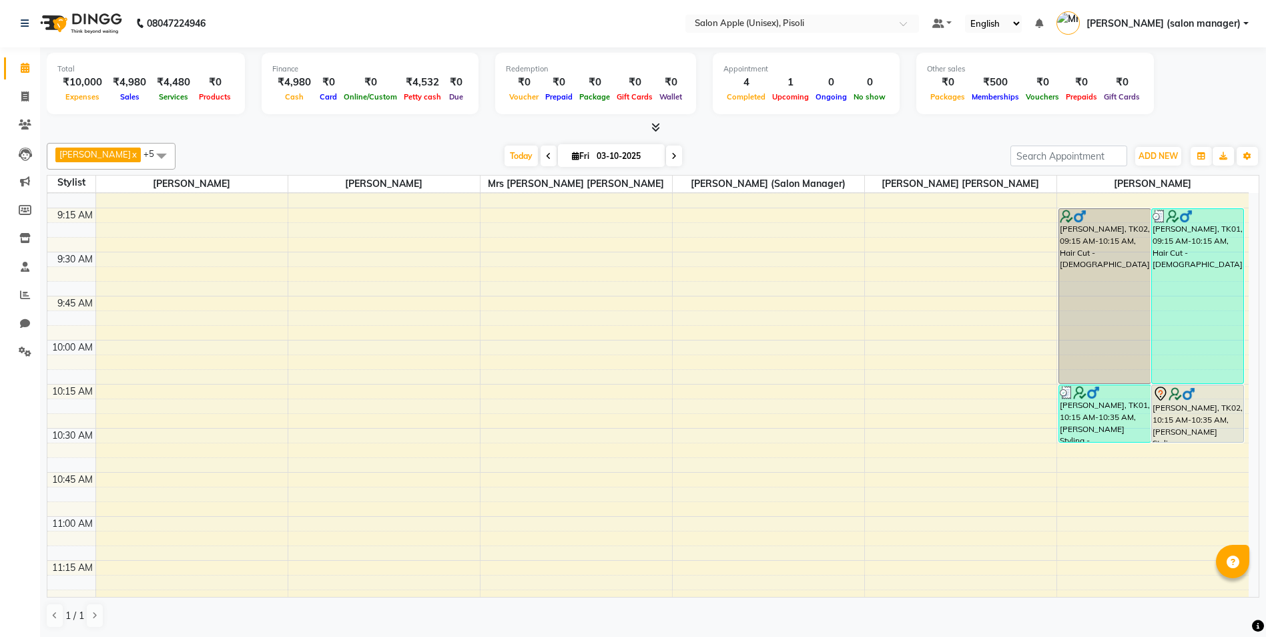
scroll to position [200, 0]
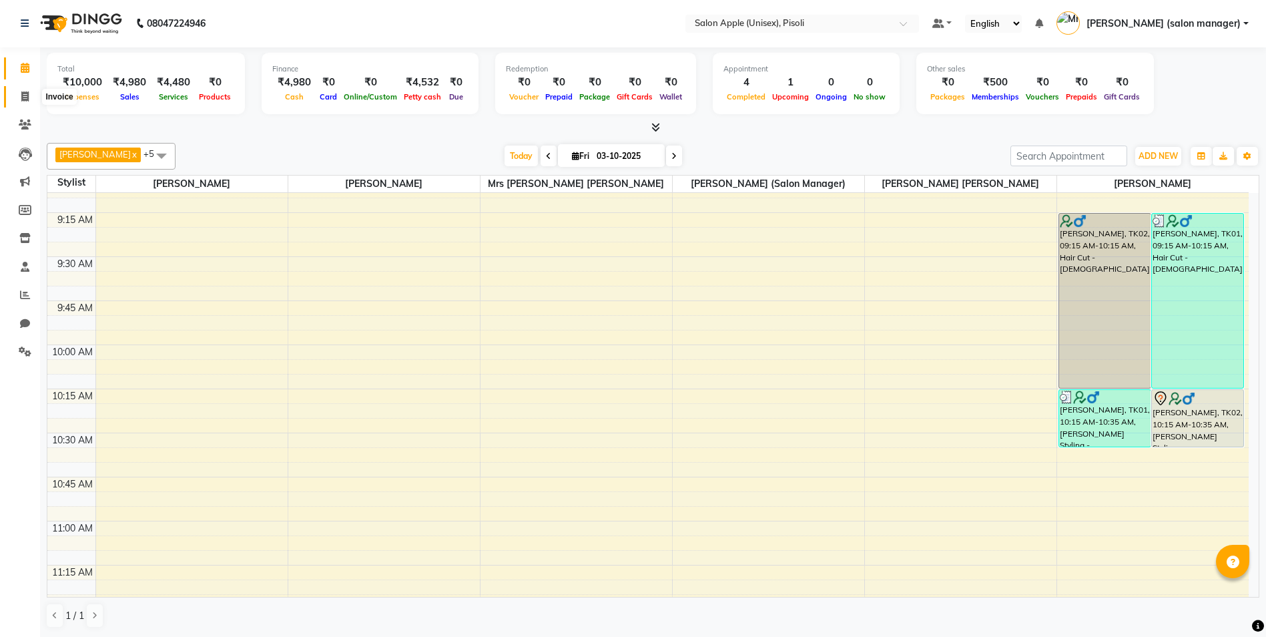
click at [20, 97] on span at bounding box center [24, 96] width 23 height 15
select select "5282"
select select "service"
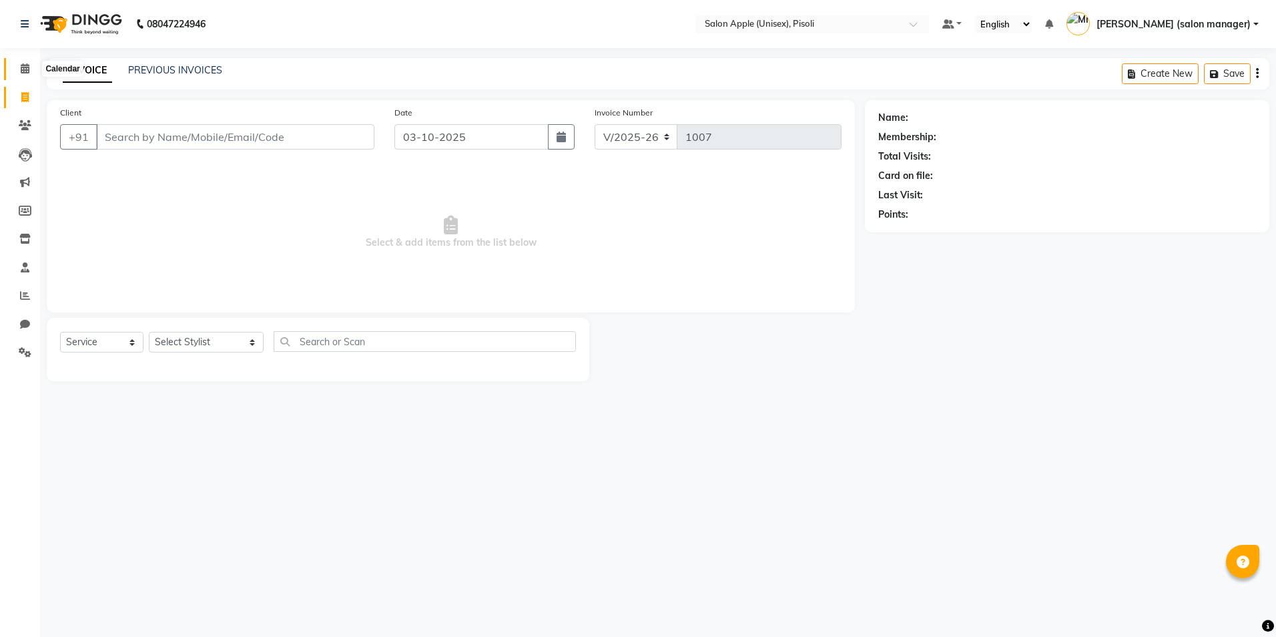
click at [23, 70] on icon at bounding box center [25, 68] width 9 height 10
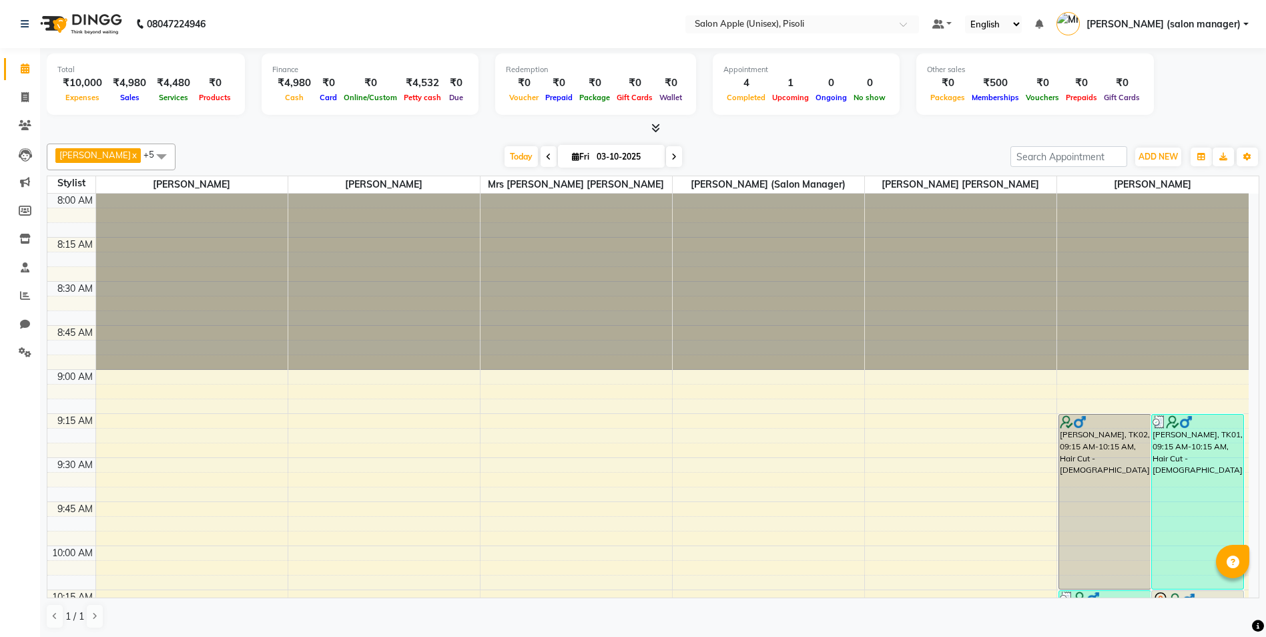
scroll to position [1410, 0]
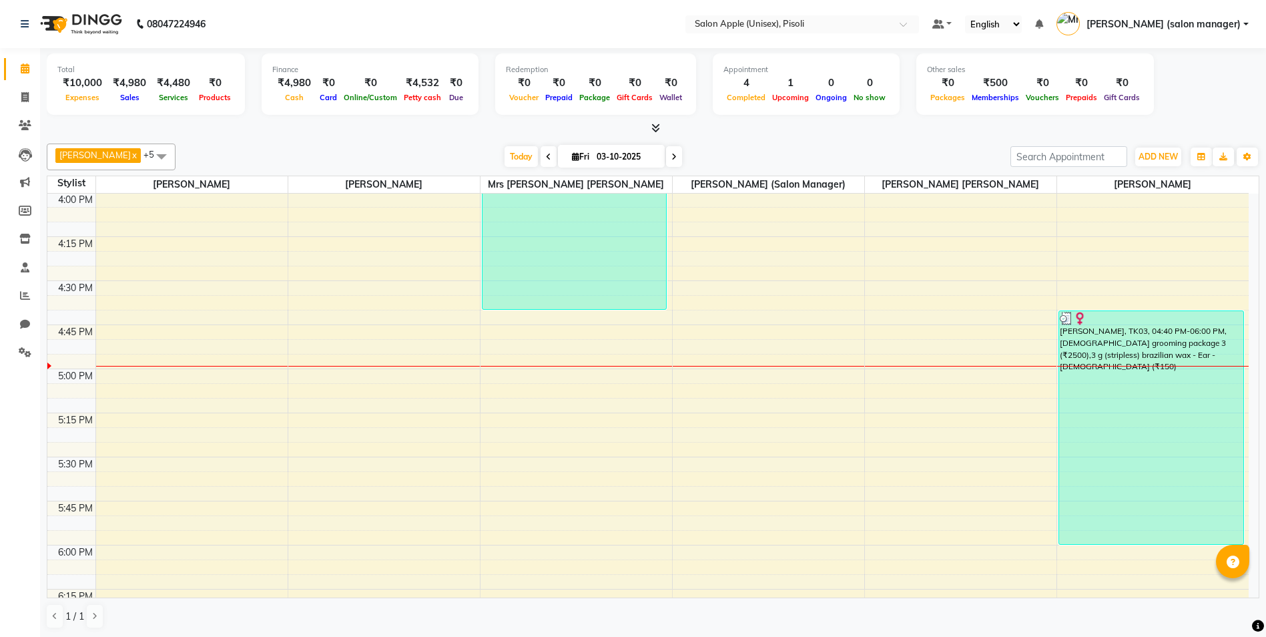
click at [651, 127] on icon at bounding box center [655, 128] width 9 height 10
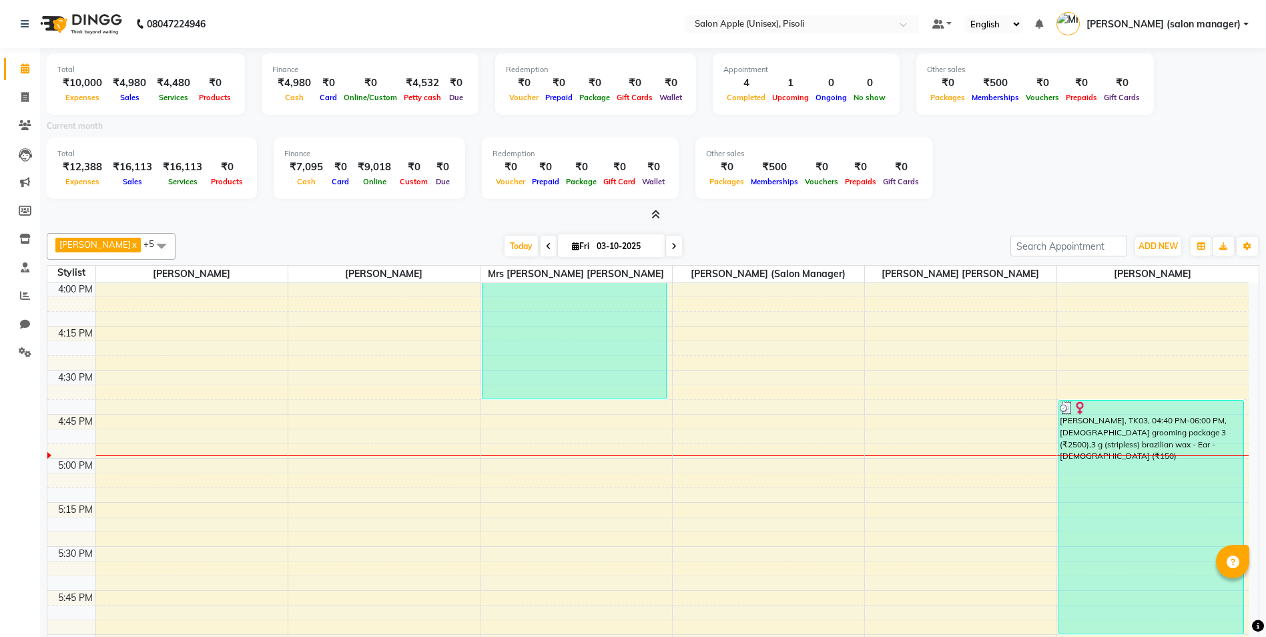
click at [655, 213] on icon at bounding box center [655, 215] width 9 height 10
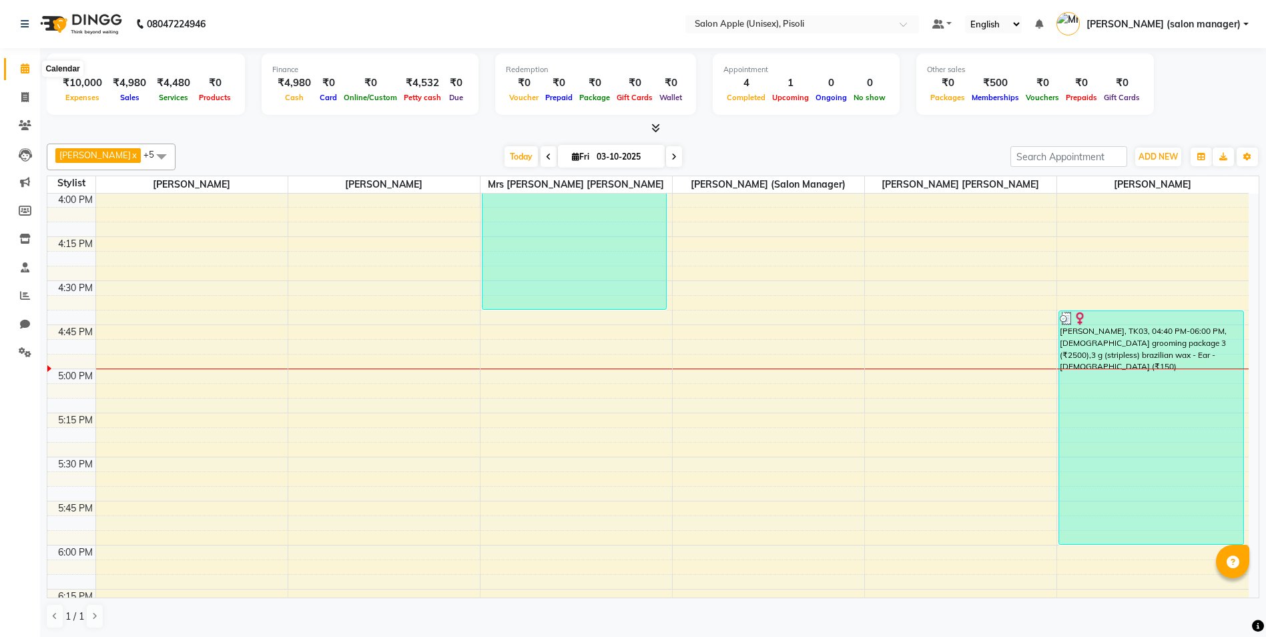
click at [22, 67] on icon at bounding box center [25, 68] width 9 height 10
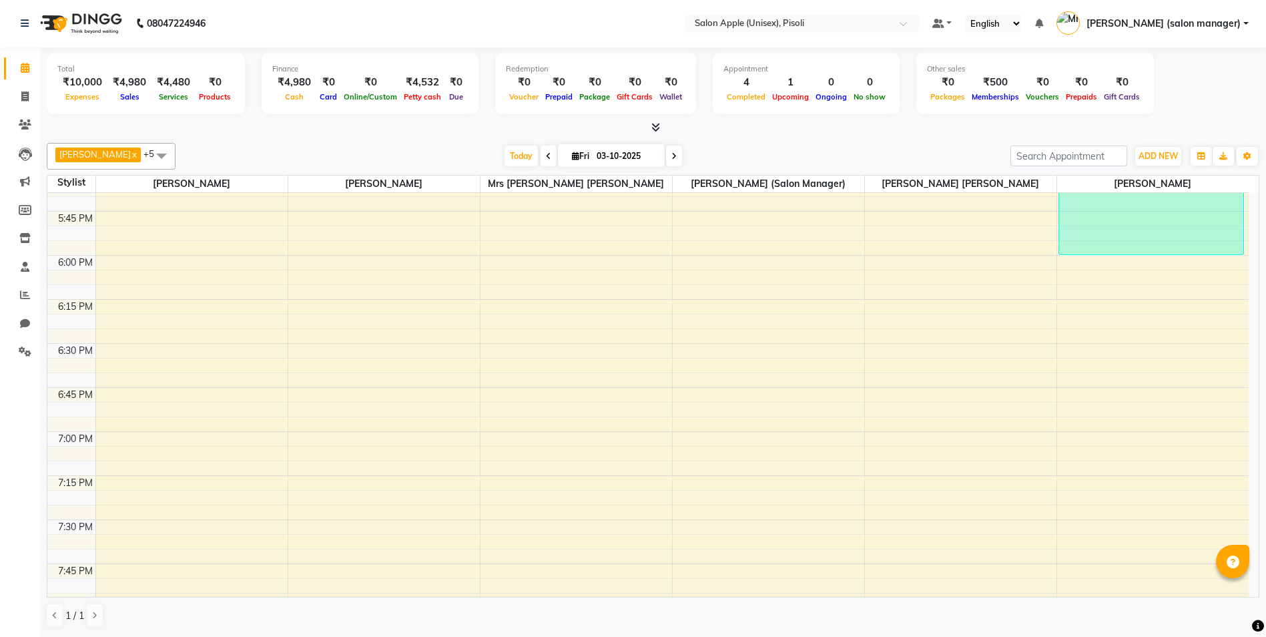
scroll to position [1886, 0]
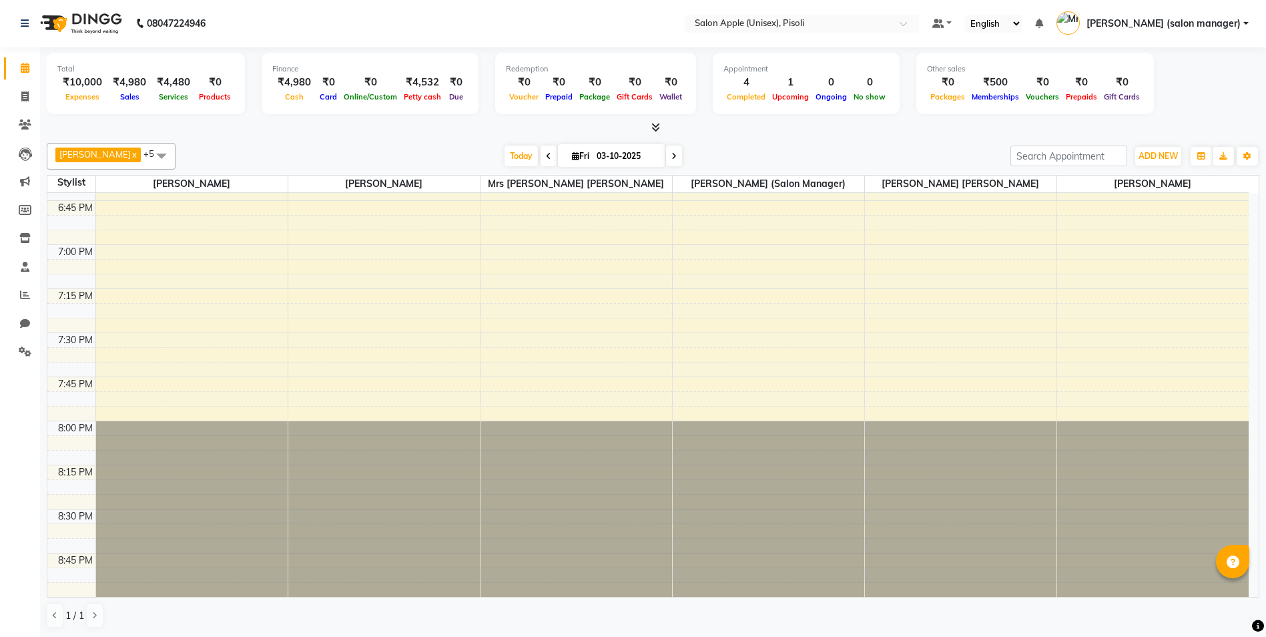
click at [655, 127] on icon at bounding box center [655, 127] width 9 height 10
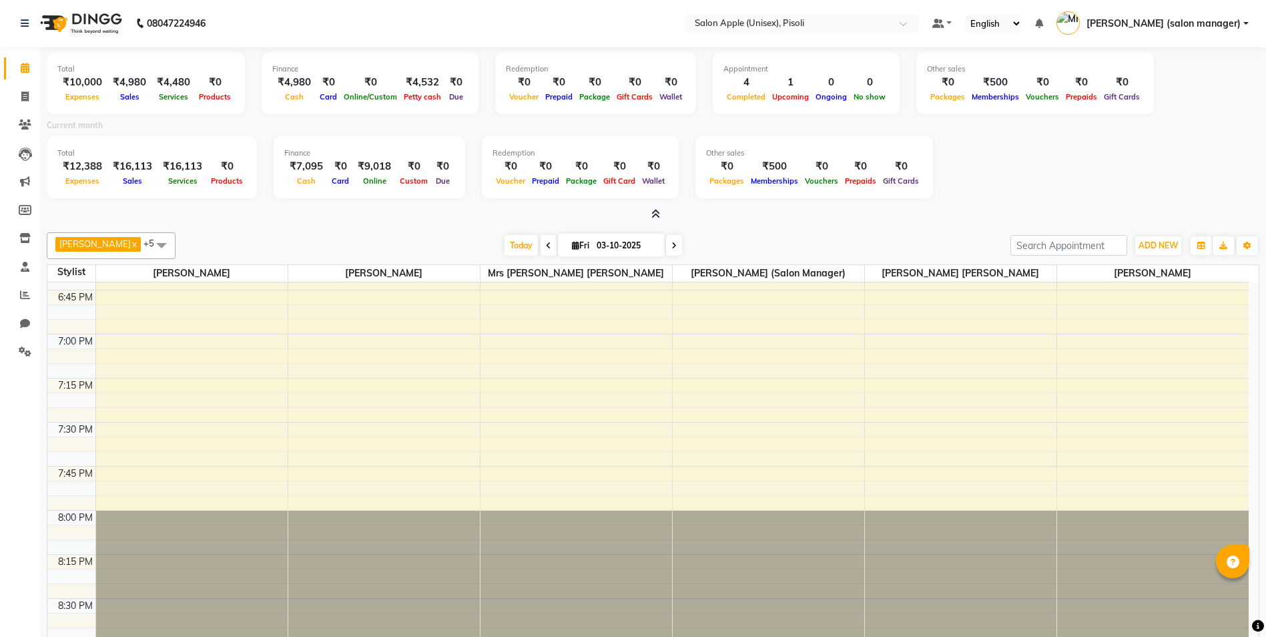
click at [656, 214] on icon at bounding box center [655, 214] width 9 height 10
